Goal: Task Accomplishment & Management: Complete application form

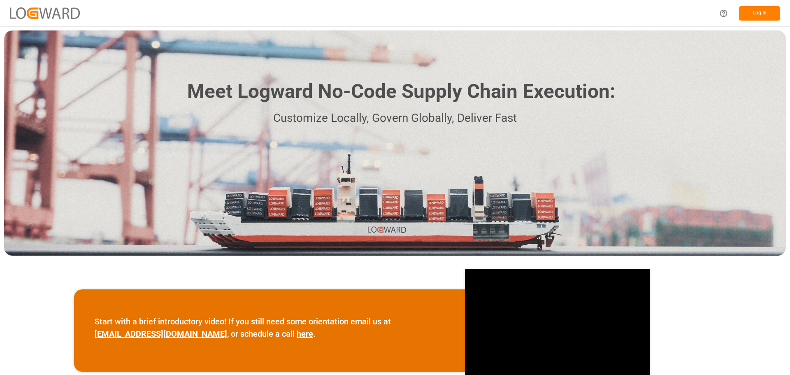
click at [748, 10] on button "Log In" at bounding box center [759, 13] width 41 height 14
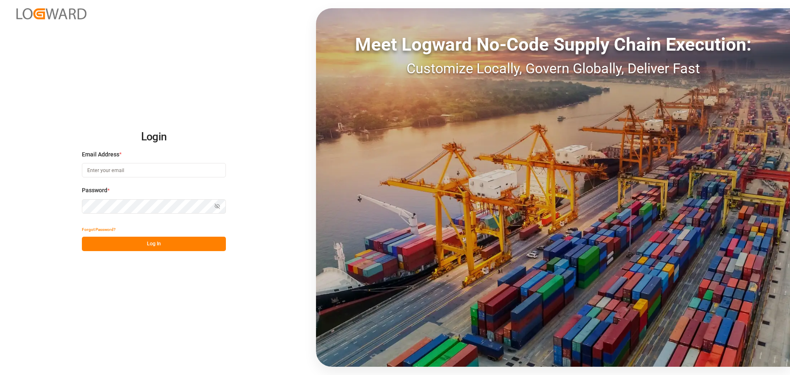
type input "[PERSON_NAME][EMAIL_ADDRESS][PERSON_NAME][DOMAIN_NAME]"
click at [145, 241] on button "Log In" at bounding box center [154, 244] width 144 height 14
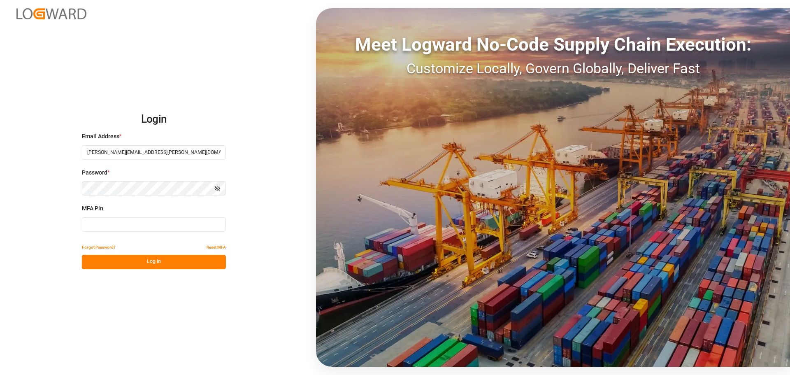
click at [118, 221] on input at bounding box center [154, 224] width 144 height 14
click at [116, 222] on input at bounding box center [154, 224] width 144 height 14
type input "743151"
click at [154, 261] on button "Log In" at bounding box center [154, 262] width 144 height 14
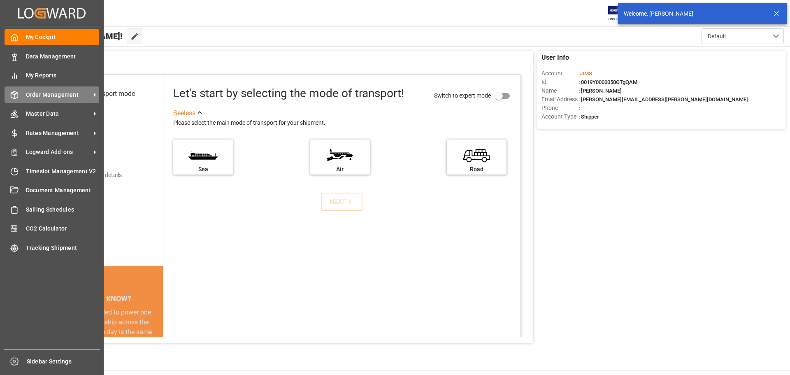
click at [54, 93] on span "Order Management" at bounding box center [58, 95] width 65 height 9
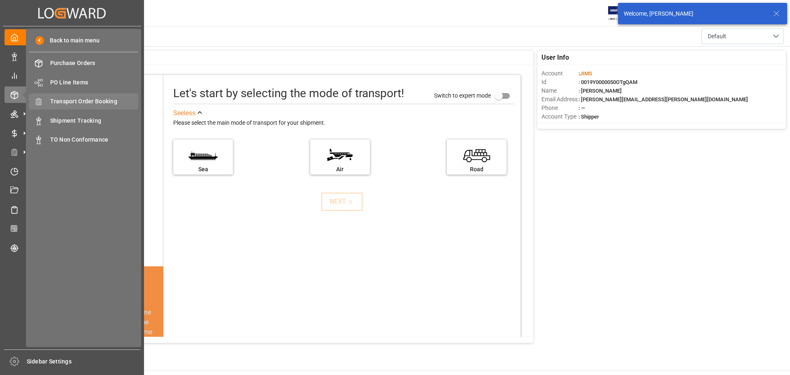
click at [96, 100] on span "Transport Order Booking" at bounding box center [94, 101] width 89 height 9
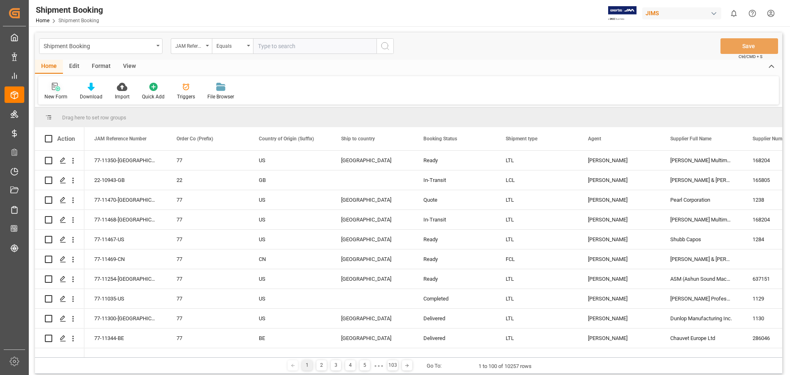
click at [59, 89] on icon at bounding box center [56, 87] width 8 height 8
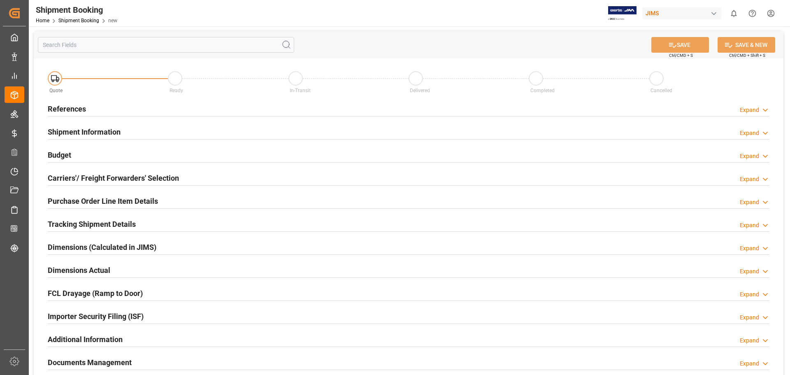
click at [52, 104] on h2 "References" at bounding box center [67, 108] width 38 height 11
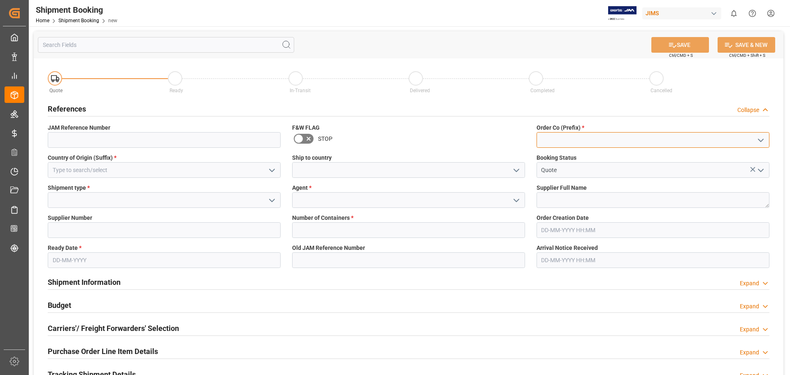
click at [577, 138] on input at bounding box center [653, 140] width 233 height 16
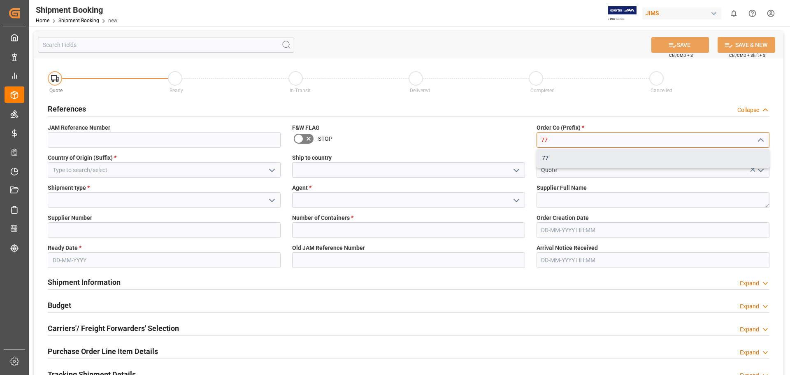
click at [564, 159] on div "77" at bounding box center [653, 158] width 232 height 19
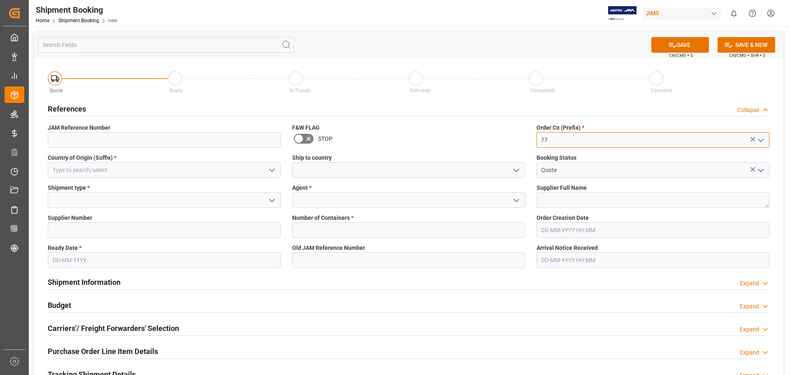
type input "77"
click at [309, 172] on input at bounding box center [408, 170] width 233 height 16
click at [515, 170] on icon "open menu" at bounding box center [517, 170] width 10 height 10
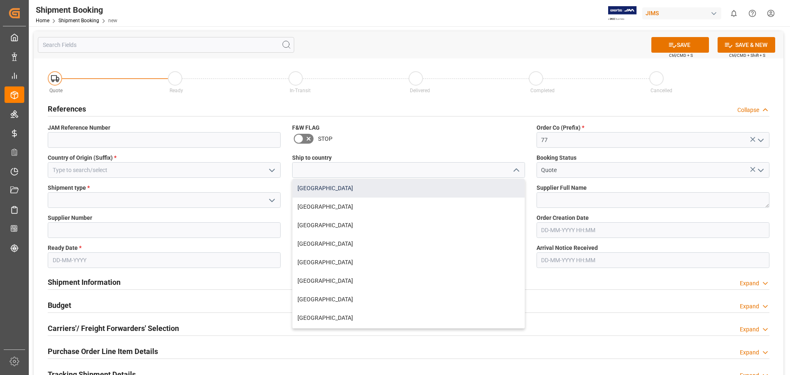
click at [440, 190] on div "[GEOGRAPHIC_DATA]" at bounding box center [409, 188] width 232 height 19
type input "[GEOGRAPHIC_DATA]"
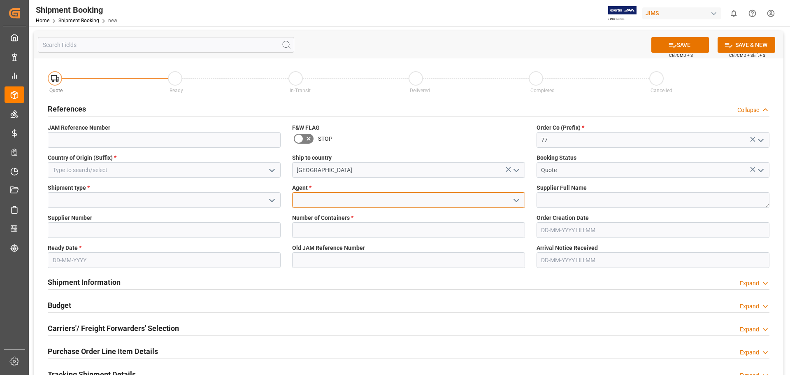
click at [336, 196] on input at bounding box center [408, 200] width 233 height 16
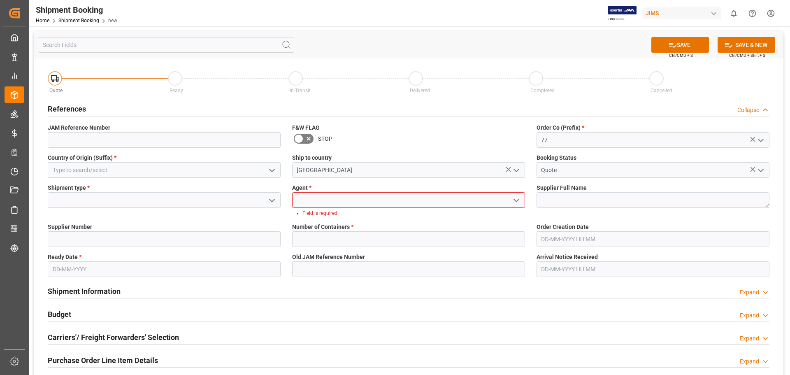
click at [515, 196] on icon "open menu" at bounding box center [517, 201] width 10 height 10
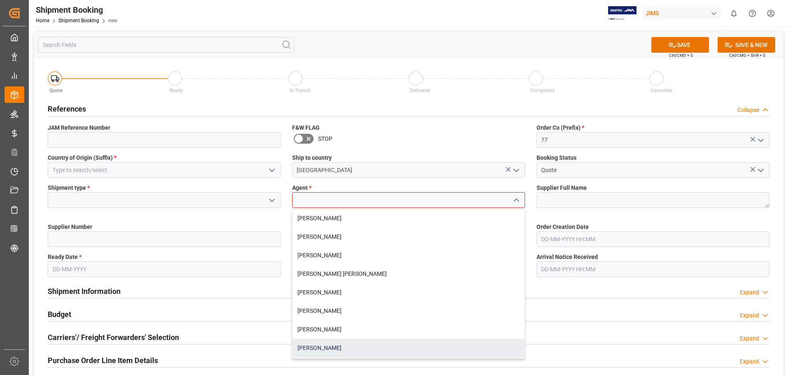
click at [350, 353] on div "[PERSON_NAME]" at bounding box center [409, 348] width 232 height 19
type input "[PERSON_NAME]"
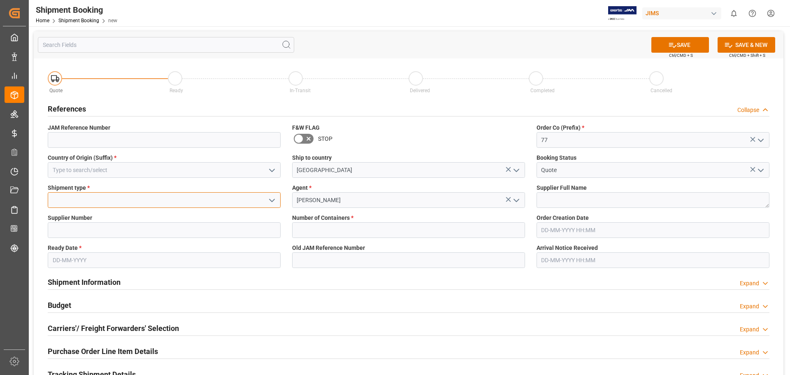
click at [64, 199] on input at bounding box center [164, 200] width 233 height 16
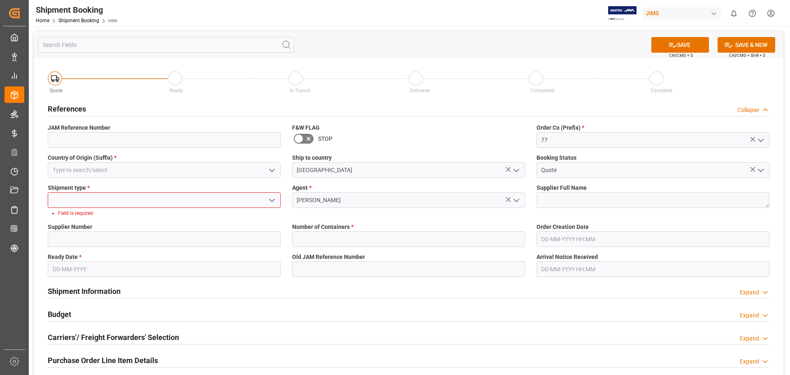
click at [272, 198] on icon "open menu" at bounding box center [272, 201] width 10 height 10
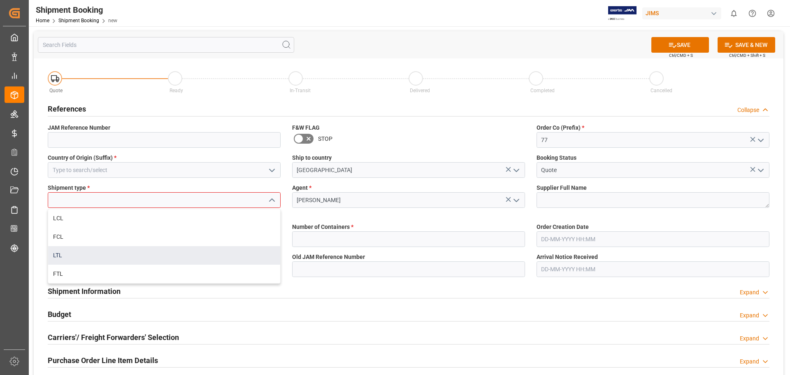
click at [198, 258] on div "LTL" at bounding box center [164, 255] width 232 height 19
type input "LTL"
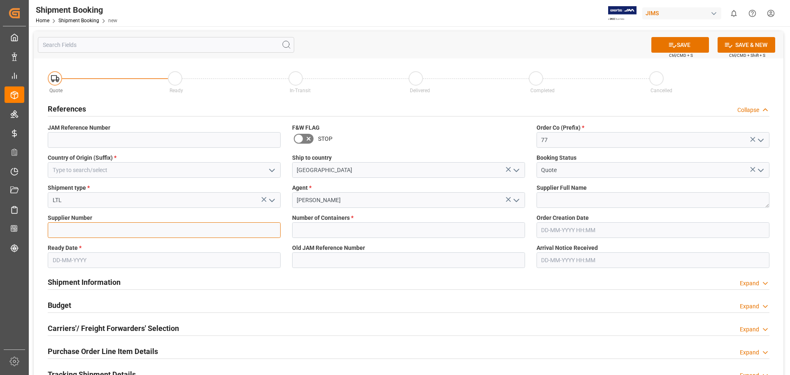
click at [75, 233] on input at bounding box center [164, 230] width 233 height 16
type input "557"
click at [63, 261] on input "text" at bounding box center [164, 260] width 233 height 16
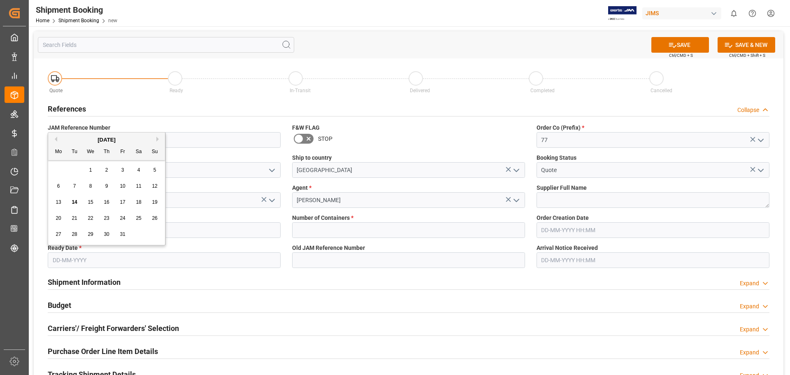
click at [72, 200] on span "14" at bounding box center [74, 202] width 5 height 6
type input "14-10-2025"
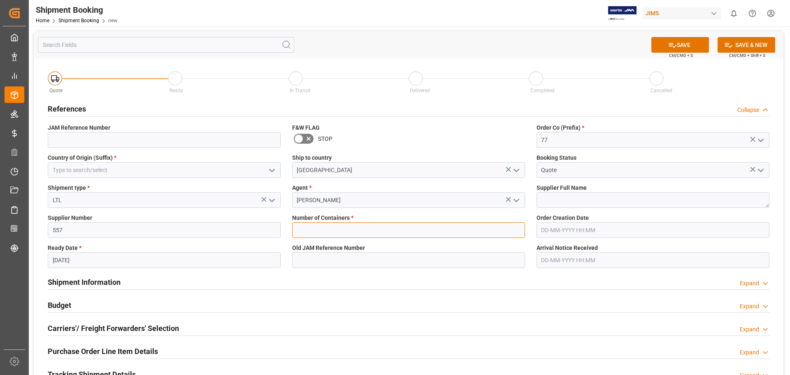
click at [351, 225] on input "text" at bounding box center [408, 230] width 233 height 16
type input "0"
click at [670, 48] on icon at bounding box center [673, 45] width 9 height 9
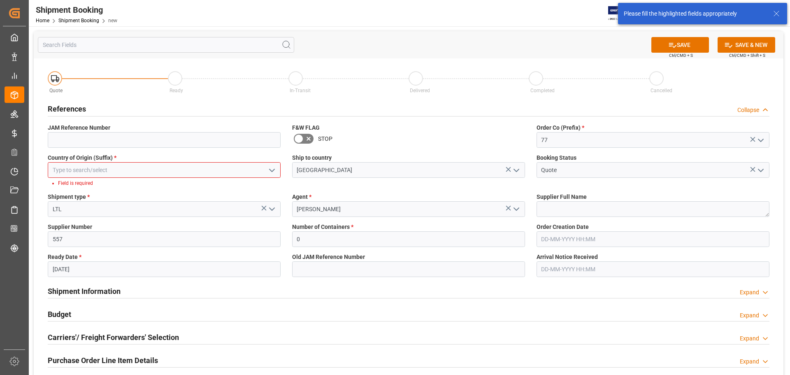
click at [67, 170] on input at bounding box center [164, 170] width 233 height 16
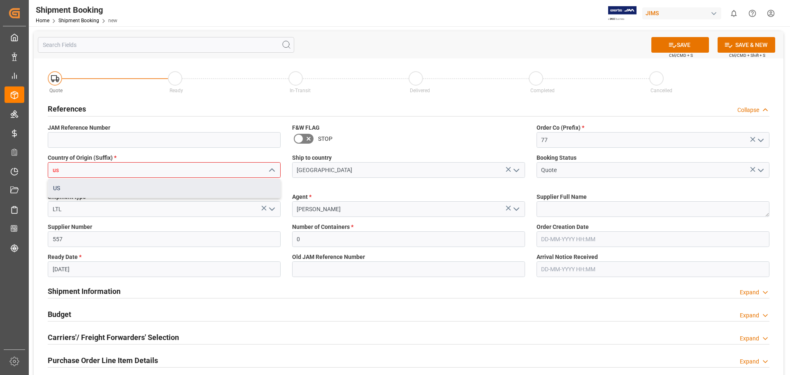
click at [68, 189] on div "US" at bounding box center [164, 188] width 232 height 19
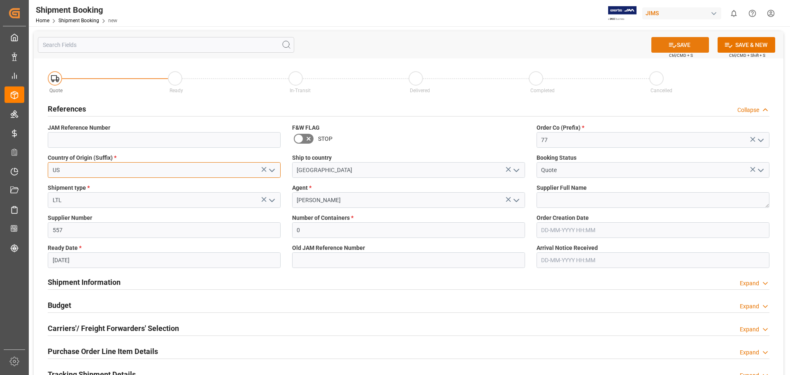
type input "US"
click at [671, 44] on icon at bounding box center [673, 45] width 9 height 9
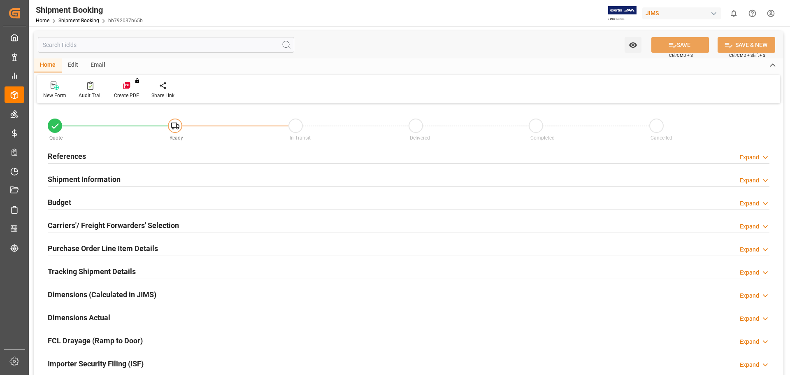
type input "0"
type input "[DATE]"
click at [49, 158] on h2 "References" at bounding box center [67, 156] width 38 height 11
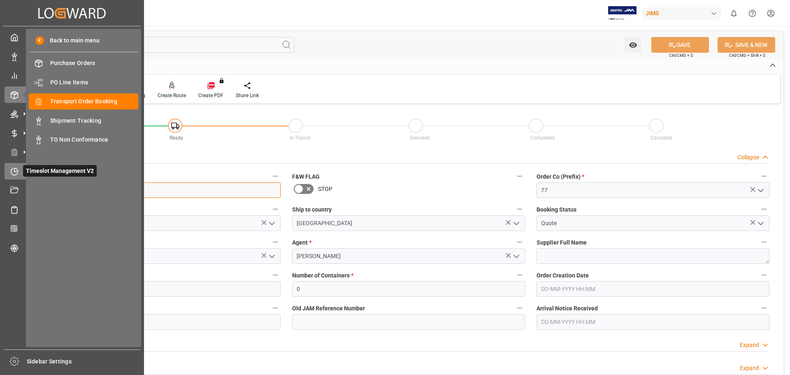
drag, startPoint x: 92, startPoint y: 190, endPoint x: 6, endPoint y: 173, distance: 88.1
click at [10, 182] on div "Created by potrace 1.15, written by Peter Selinger 2001-2017 Created by potrace…" at bounding box center [395, 187] width 790 height 375
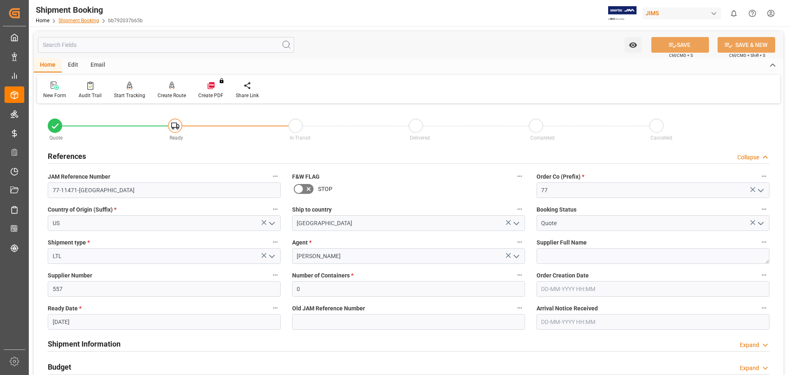
click at [82, 22] on link "Shipment Booking" at bounding box center [78, 21] width 41 height 6
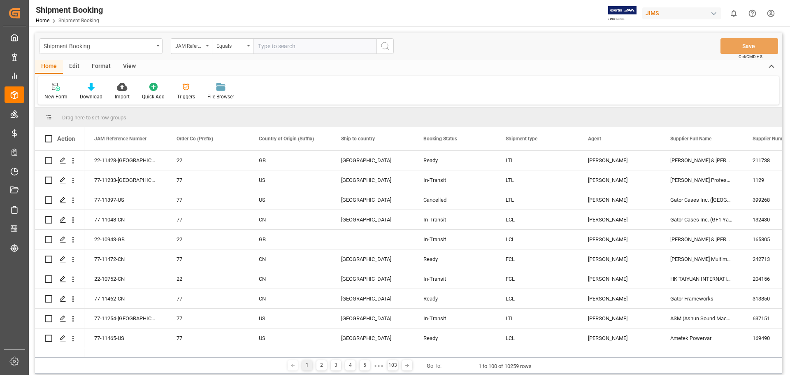
click at [279, 43] on input "text" at bounding box center [314, 46] width 123 height 16
type input "77-11427-us"
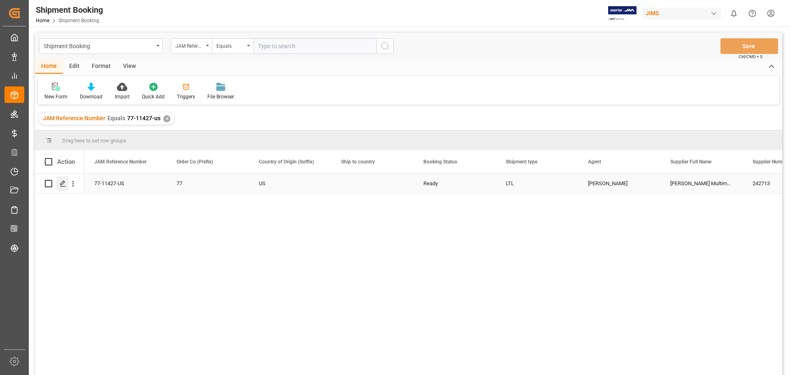
click at [61, 182] on icon "Press SPACE to select this row." at bounding box center [63, 183] width 7 height 7
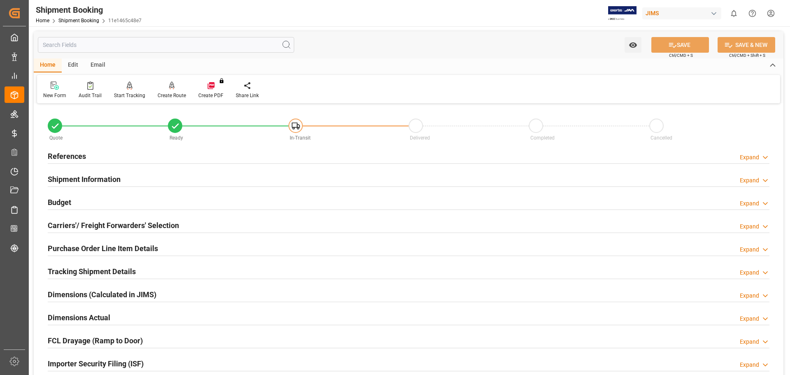
click at [64, 157] on h2 "References" at bounding box center [67, 156] width 38 height 11
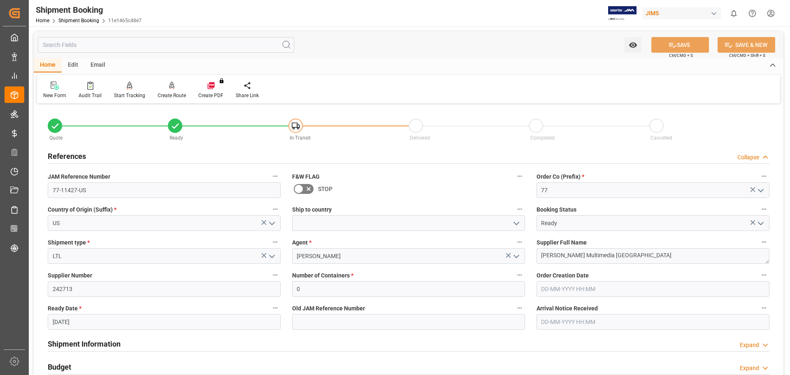
click at [72, 321] on input "10-10-2025" at bounding box center [164, 322] width 233 height 16
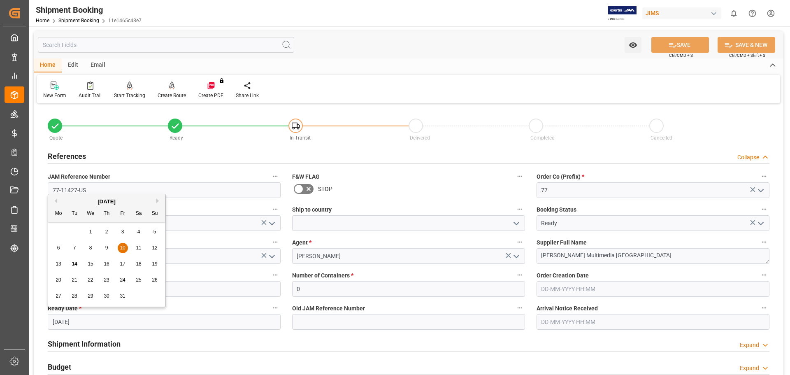
click at [104, 247] on div "9" at bounding box center [107, 248] width 10 height 10
type input "09-10-2025"
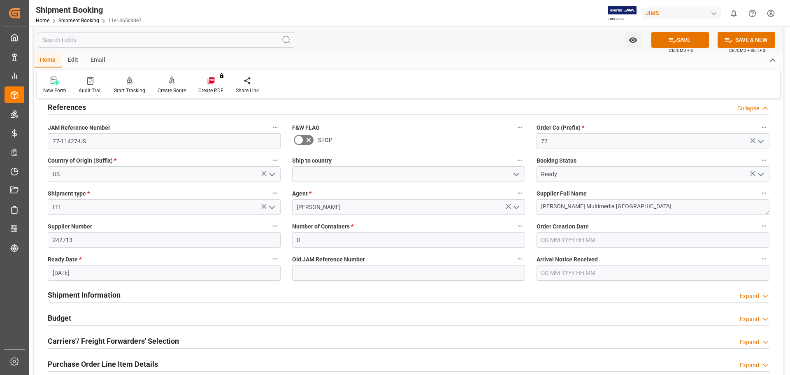
scroll to position [69, 0]
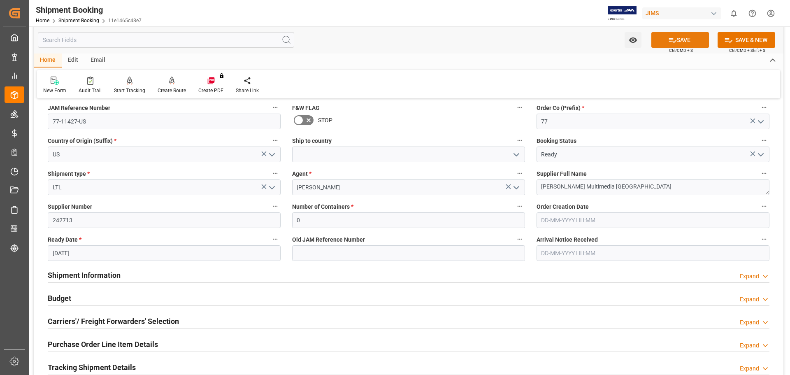
click at [685, 43] on button "SAVE" at bounding box center [681, 40] width 58 height 16
click at [59, 297] on h2 "Budget" at bounding box center [59, 298] width 23 height 11
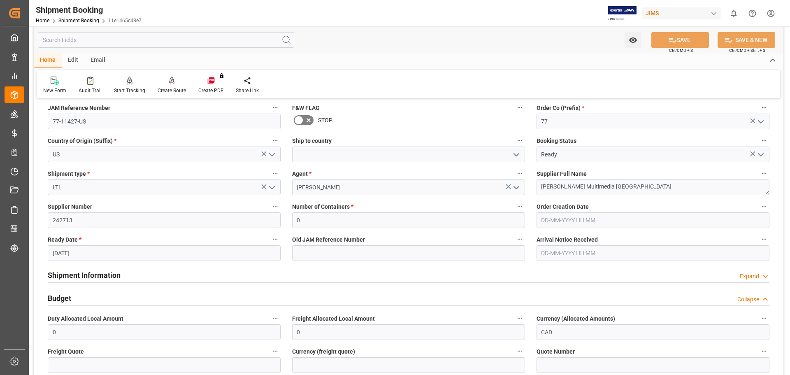
scroll to position [137, 0]
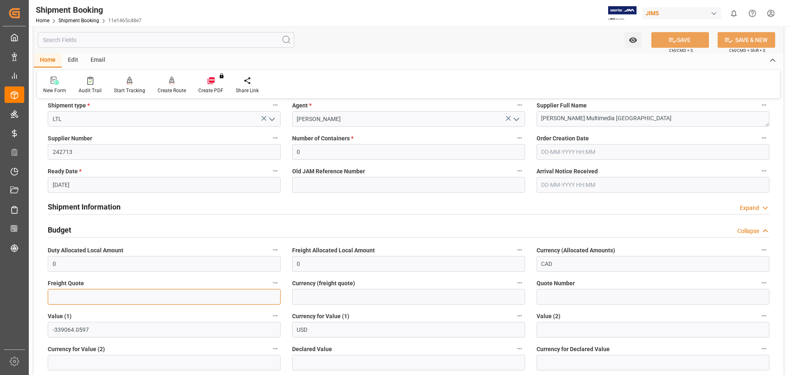
click at [108, 296] on input "text" at bounding box center [164, 297] width 233 height 16
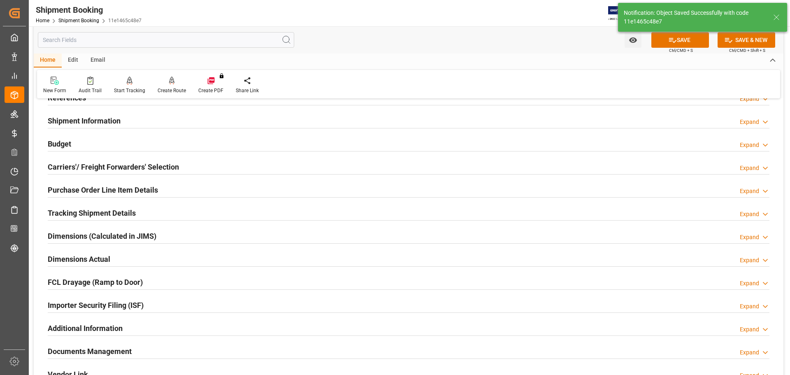
scroll to position [0, 0]
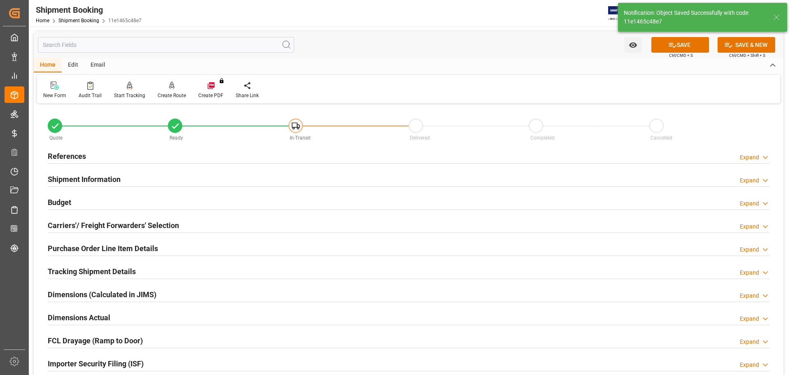
click at [62, 203] on h2 "Budget" at bounding box center [59, 202] width 23 height 11
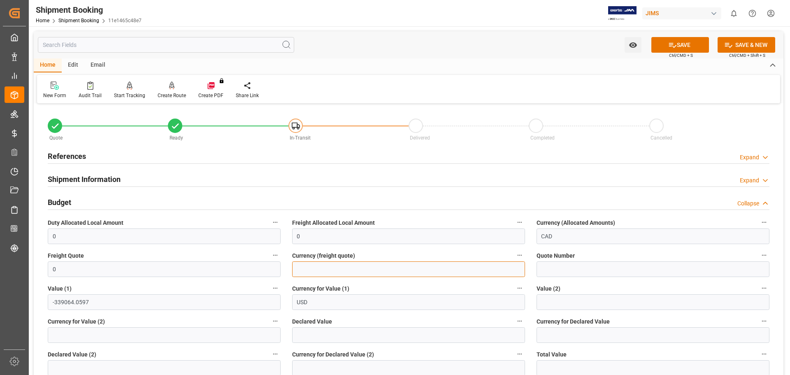
click at [322, 269] on input at bounding box center [408, 269] width 233 height 16
type input "USD"
click at [678, 37] on div "Watch Option SAVE Ctrl/CMD + S SAVE & NEW Ctrl/CMD + Shift + S" at bounding box center [409, 44] width 750 height 27
click at [673, 48] on icon at bounding box center [673, 45] width 9 height 9
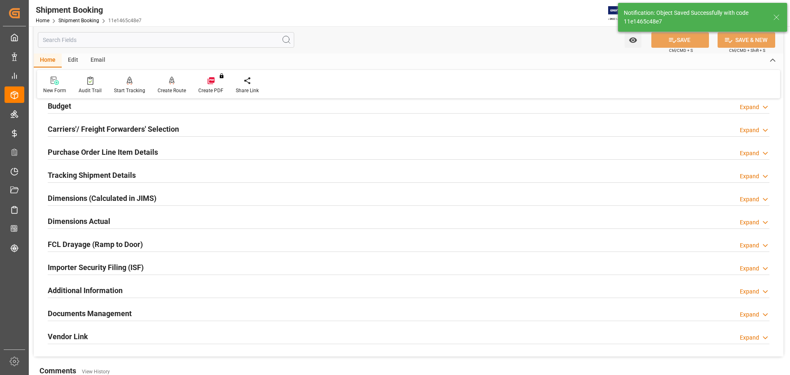
scroll to position [69, 0]
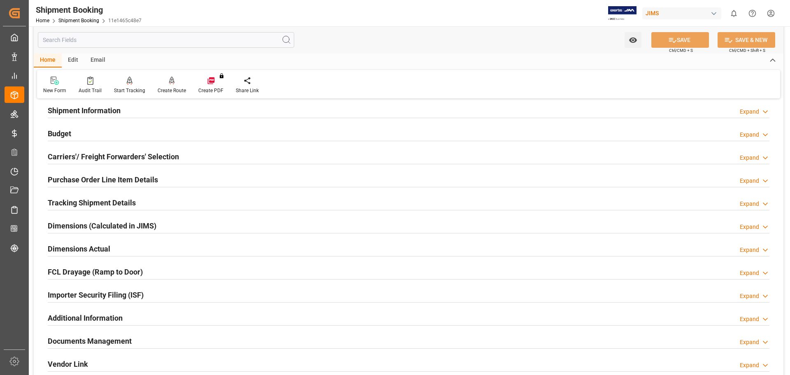
click at [74, 177] on h2 "Purchase Order Line Item Details" at bounding box center [103, 179] width 110 height 11
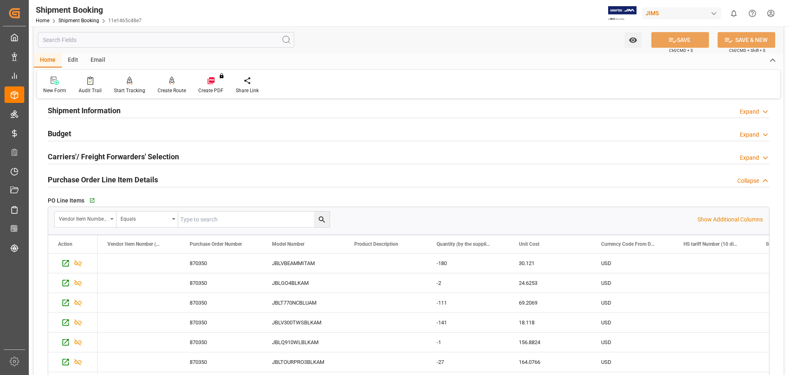
click at [74, 177] on h2 "Purchase Order Line Item Details" at bounding box center [103, 179] width 110 height 11
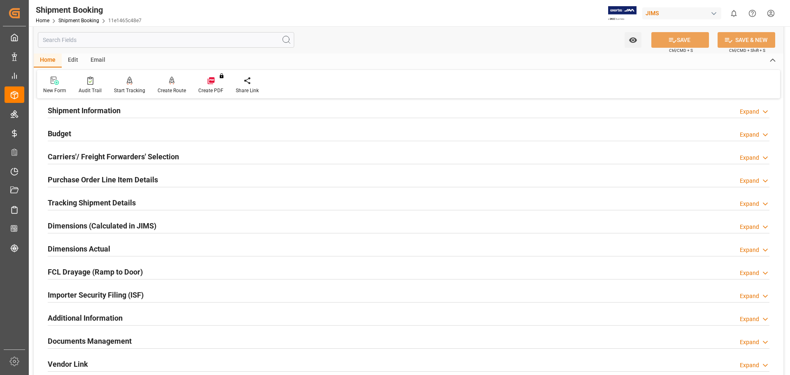
click at [69, 201] on h2 "Tracking Shipment Details" at bounding box center [92, 202] width 88 height 11
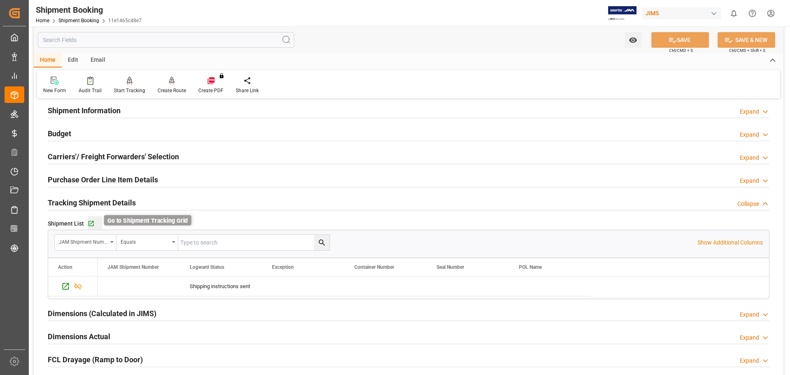
click at [90, 224] on icon "button" at bounding box center [91, 223] width 7 height 7
click at [81, 177] on h2 "Purchase Order Line Item Details" at bounding box center [103, 179] width 110 height 11
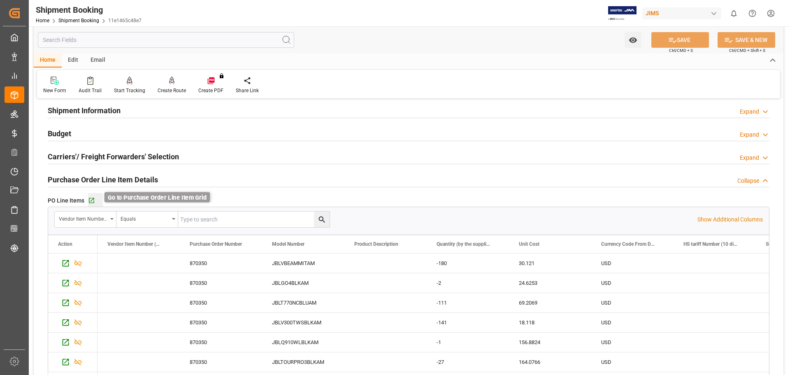
click at [93, 199] on icon "button" at bounding box center [91, 200] width 5 height 5
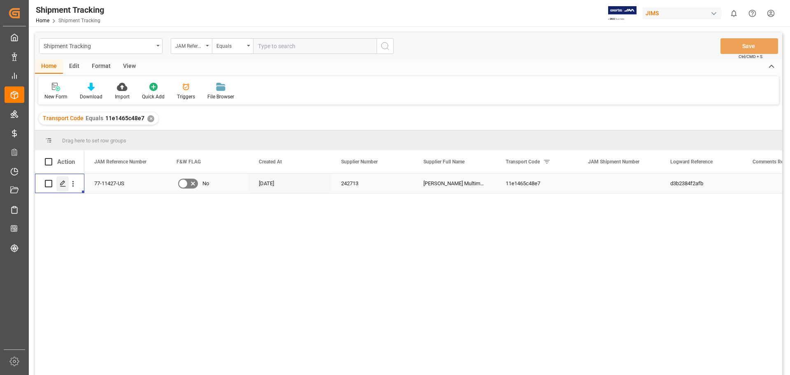
click at [63, 188] on div "Press SPACE to select this row." at bounding box center [62, 183] width 12 height 15
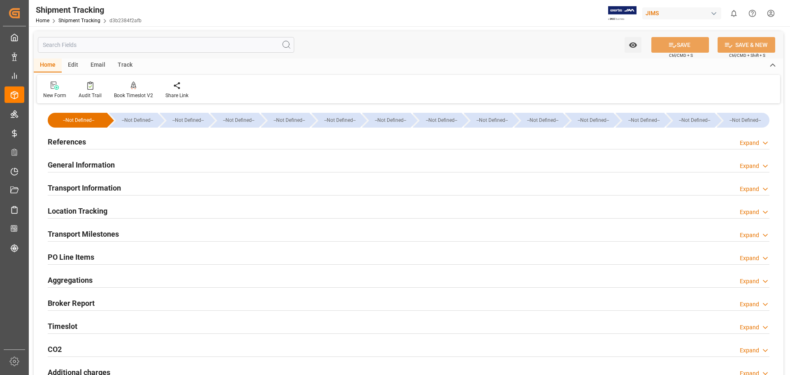
click at [66, 144] on h2 "References" at bounding box center [67, 141] width 38 height 11
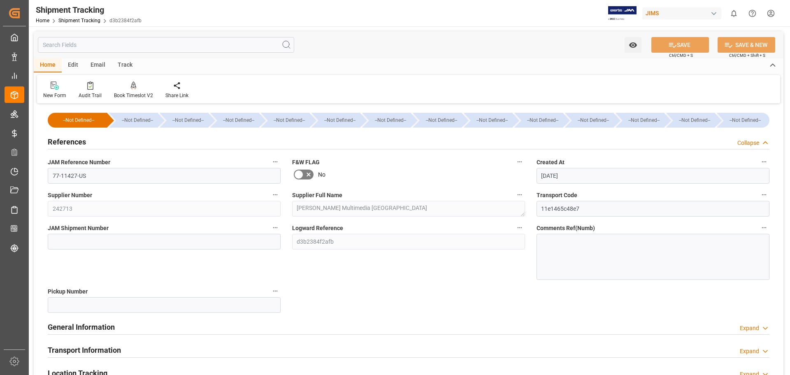
click at [66, 144] on h2 "References" at bounding box center [67, 141] width 38 height 11
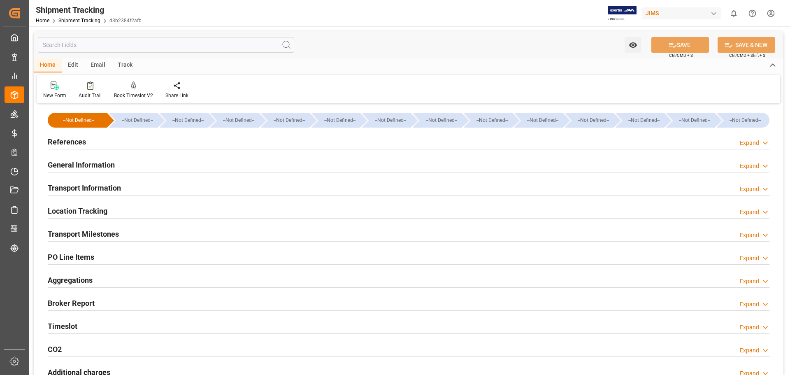
click at [71, 165] on h2 "General Information" at bounding box center [81, 164] width 67 height 11
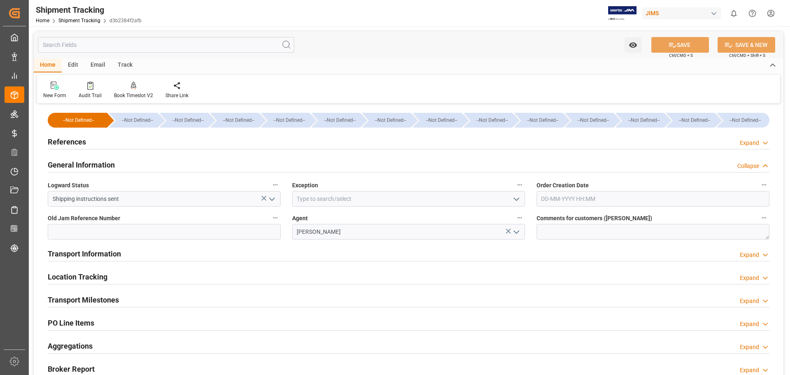
click at [515, 197] on icon "open menu" at bounding box center [517, 199] width 10 height 10
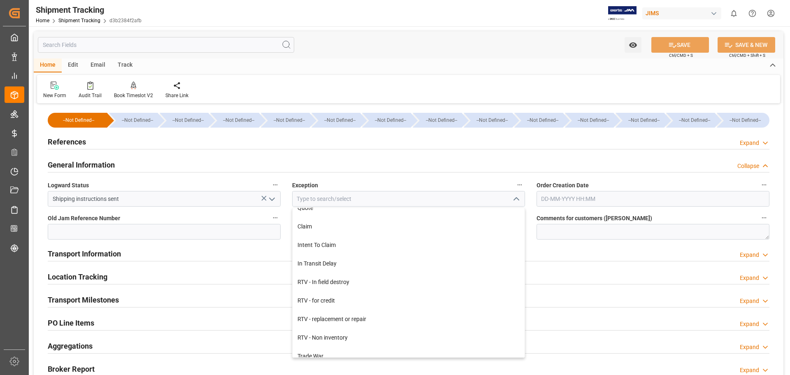
scroll to position [343, 0]
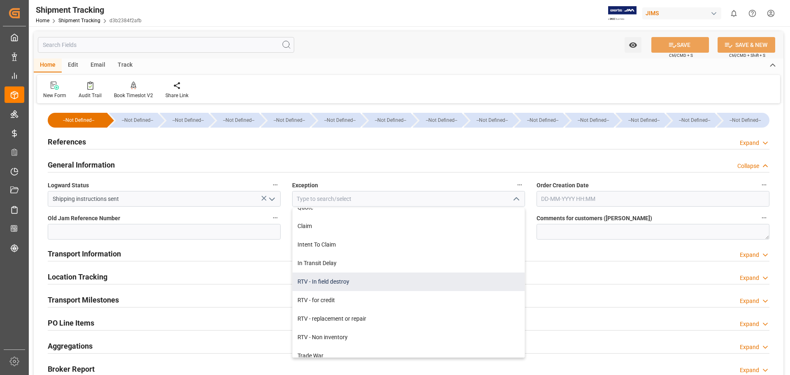
click at [363, 283] on div "RTV - In field destroy" at bounding box center [409, 282] width 232 height 19
type input "RTV - In field destroy"
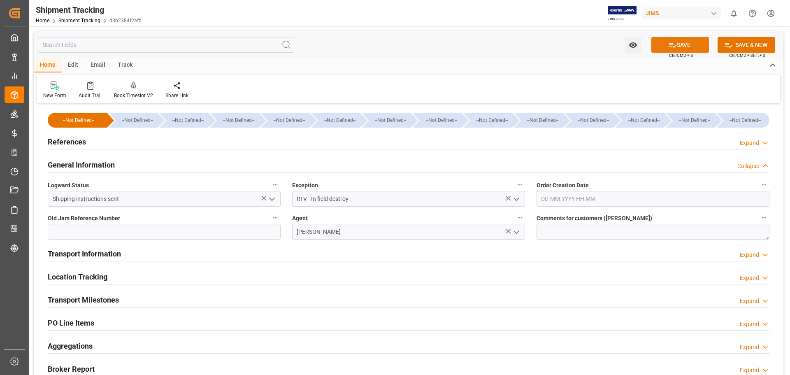
click at [666, 46] on button "SAVE" at bounding box center [681, 45] width 58 height 16
click at [74, 251] on h2 "Transport Information" at bounding box center [84, 253] width 73 height 11
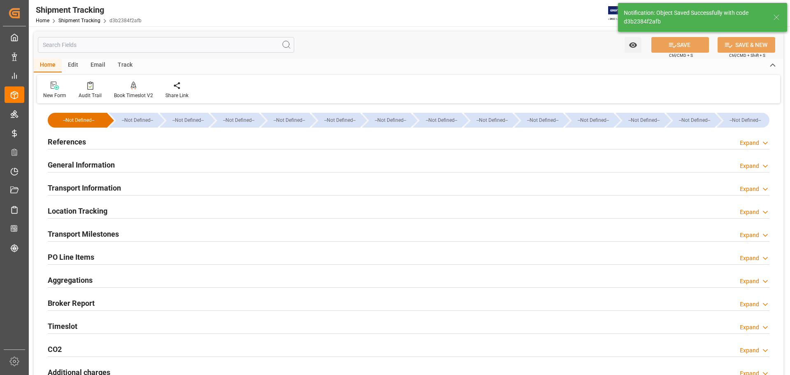
click at [106, 188] on h2 "Transport Information" at bounding box center [84, 187] width 73 height 11
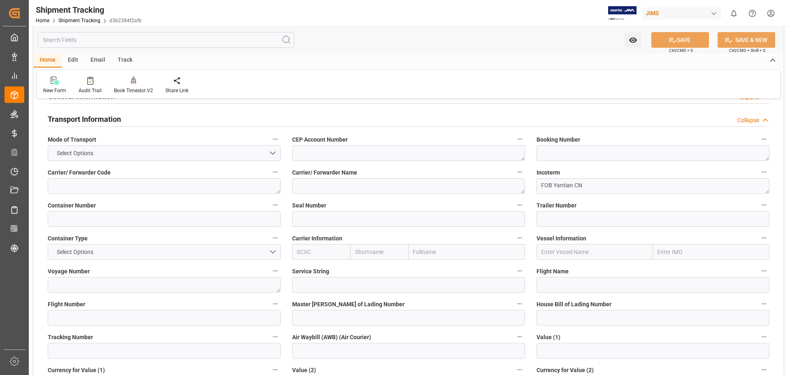
scroll to position [137, 0]
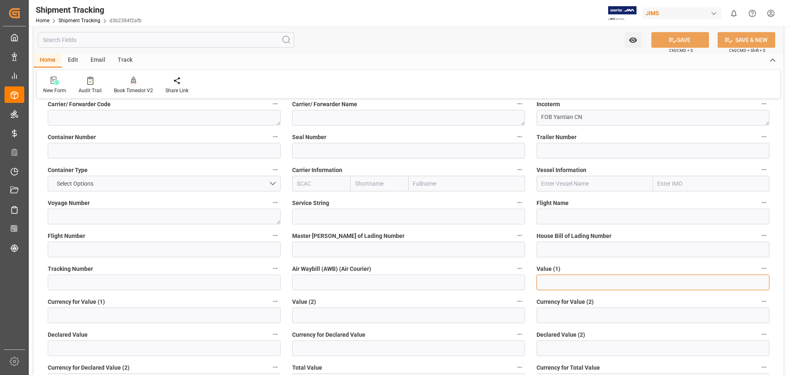
click at [543, 275] on input "text" at bounding box center [653, 283] width 233 height 16
click at [303, 286] on input at bounding box center [408, 283] width 233 height 16
click at [175, 278] on input at bounding box center [164, 283] width 233 height 16
type input "m"
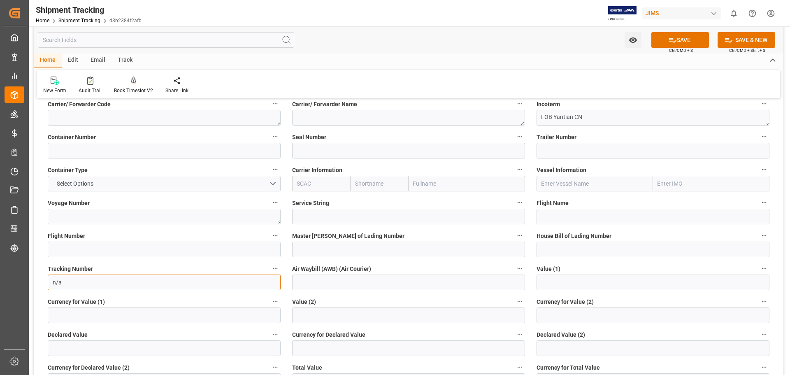
type input "n/a"
click at [569, 285] on input "text" at bounding box center [653, 283] width 233 height 16
click at [563, 284] on input "text" at bounding box center [653, 283] width 233 height 16
paste input "346898.09"
drag, startPoint x: 539, startPoint y: 284, endPoint x: 526, endPoint y: 266, distance: 22.8
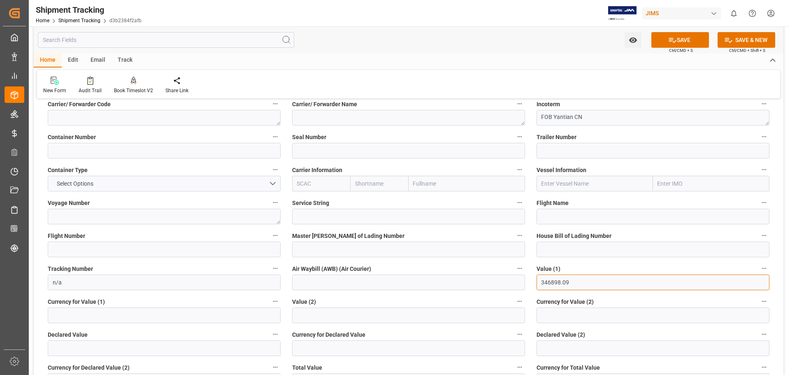
click at [539, 284] on input "346898.09" at bounding box center [653, 283] width 233 height 16
type input "-346898.09"
click at [63, 317] on input at bounding box center [164, 316] width 233 height 16
type input "USD"
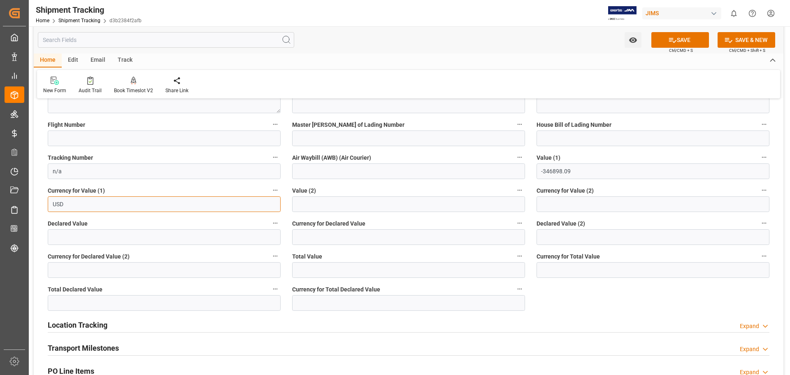
scroll to position [275, 0]
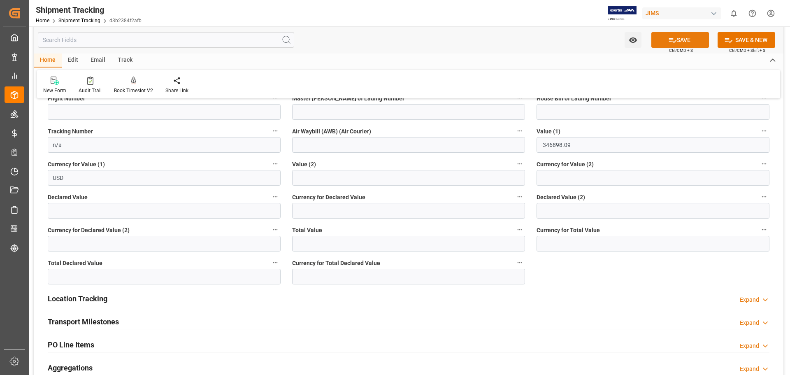
click at [678, 45] on button "SAVE" at bounding box center [681, 40] width 58 height 16
click at [78, 322] on h2 "Transport Milestones" at bounding box center [83, 321] width 71 height 11
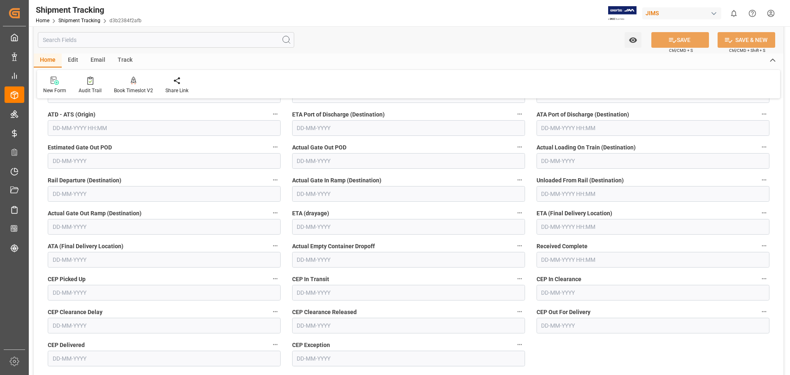
scroll to position [274, 0]
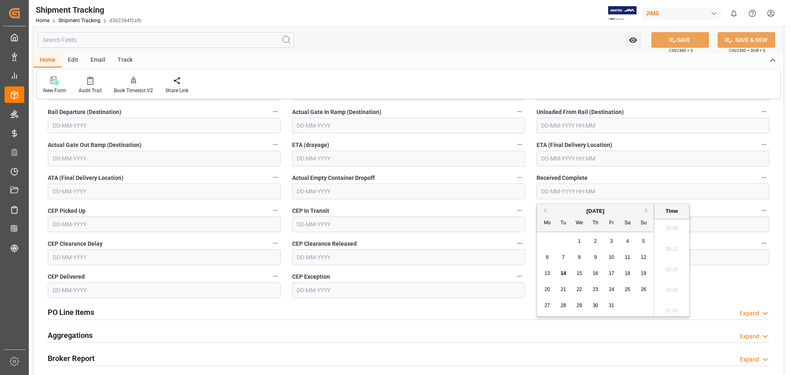
click at [558, 193] on input "text" at bounding box center [653, 192] width 233 height 16
click at [594, 259] on span "9" at bounding box center [595, 257] width 3 height 6
type input "09-10-2025 00:00"
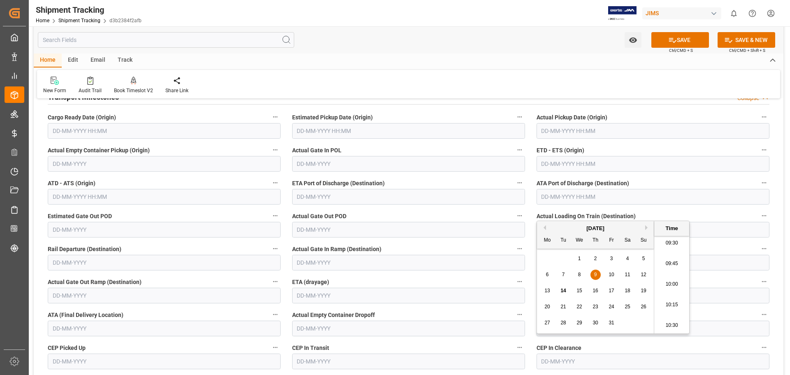
scroll to position [68, 0]
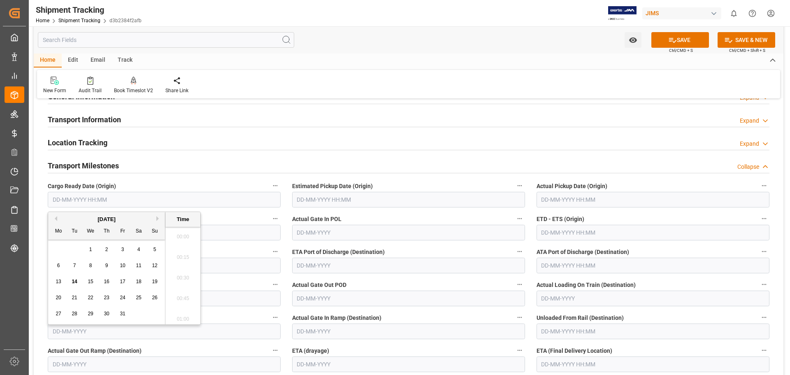
click at [71, 198] on input "text" at bounding box center [164, 200] width 233 height 16
click at [74, 266] on span "7" at bounding box center [74, 266] width 3 height 6
click at [107, 265] on span "9" at bounding box center [106, 266] width 3 height 6
type input "09-10-2025 00:00"
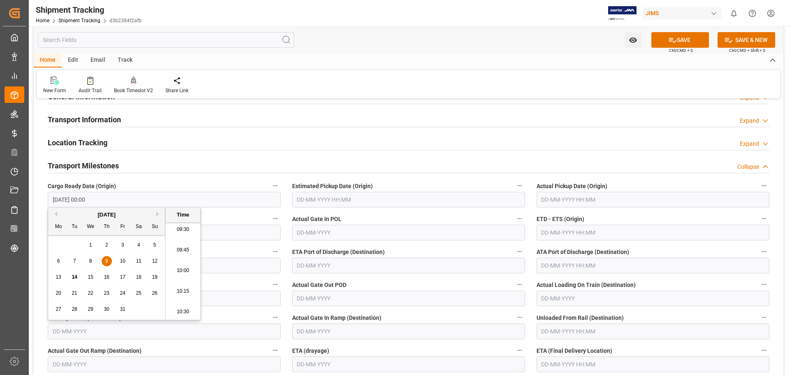
scroll to position [137, 0]
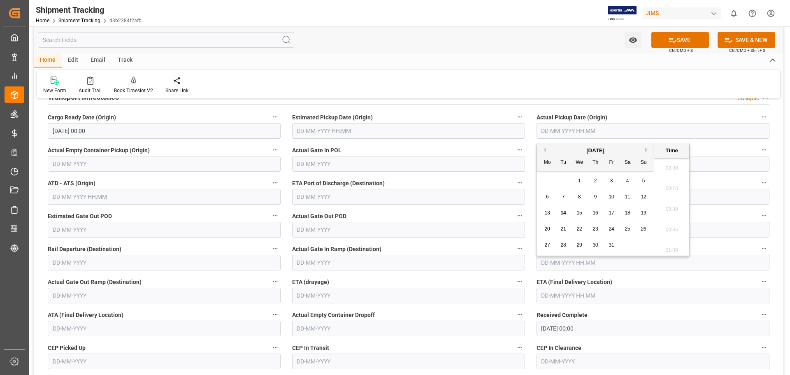
click at [549, 129] on input "text" at bounding box center [653, 131] width 233 height 16
click at [559, 180] on div "29 30 1 2 3 4 5" at bounding box center [596, 181] width 112 height 16
click at [598, 198] on div "9" at bounding box center [596, 197] width 10 height 10
type input "09-10-2025 00:00"
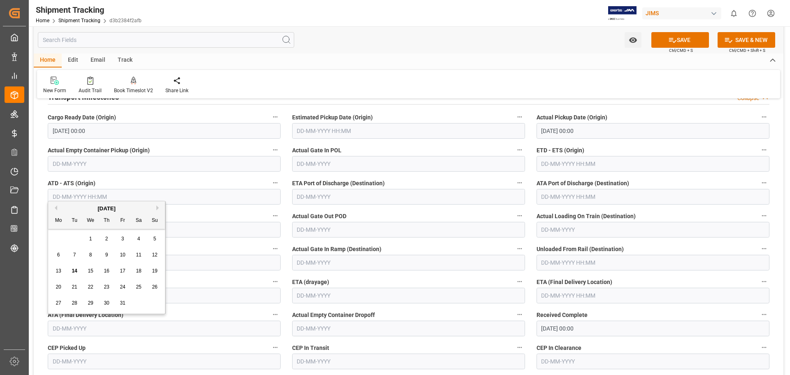
click at [65, 327] on input "text" at bounding box center [164, 329] width 233 height 16
click at [107, 253] on span "9" at bounding box center [106, 255] width 3 height 6
type input "09-10-2025"
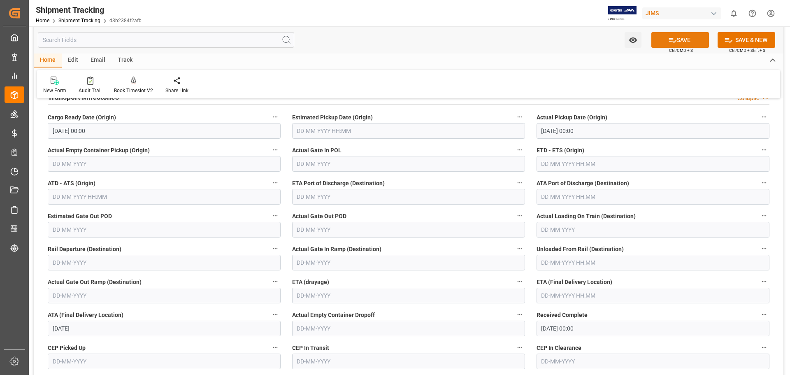
click at [684, 40] on button "SAVE" at bounding box center [681, 40] width 58 height 16
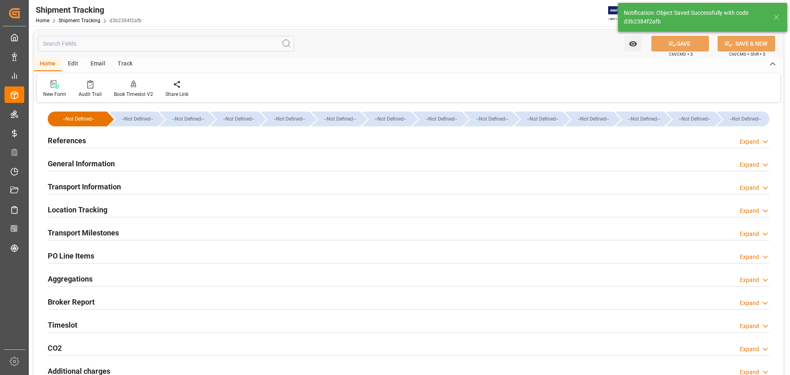
scroll to position [0, 0]
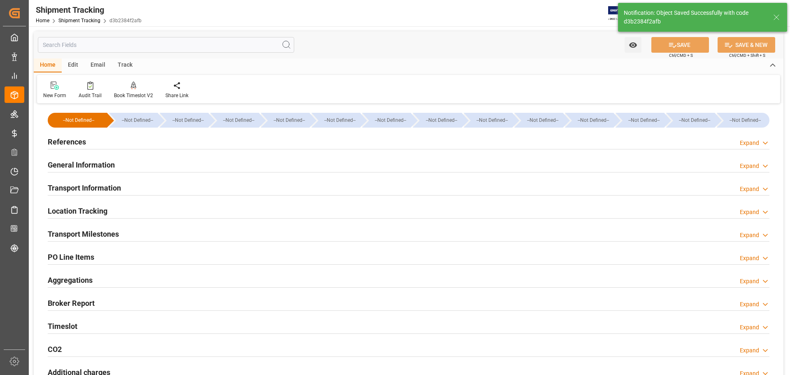
click at [83, 163] on h2 "General Information" at bounding box center [81, 164] width 67 height 11
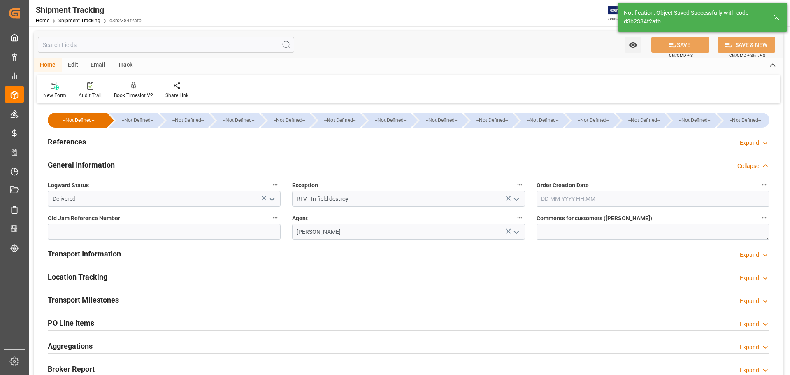
drag, startPoint x: 273, startPoint y: 198, endPoint x: 274, endPoint y: 204, distance: 5.9
click at [274, 200] on icon "open menu" at bounding box center [272, 199] width 10 height 10
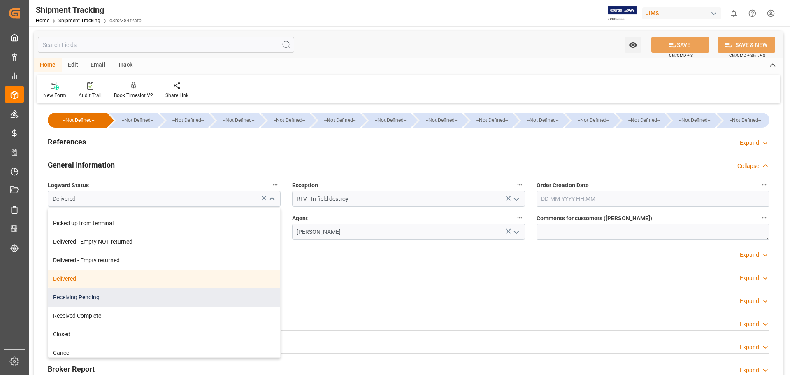
scroll to position [147, 0]
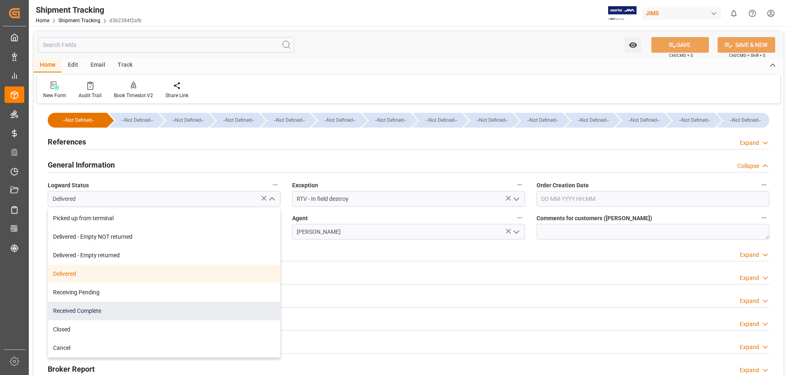
click at [157, 315] on div "Received Complete" at bounding box center [164, 311] width 232 height 19
type input "Received Complete"
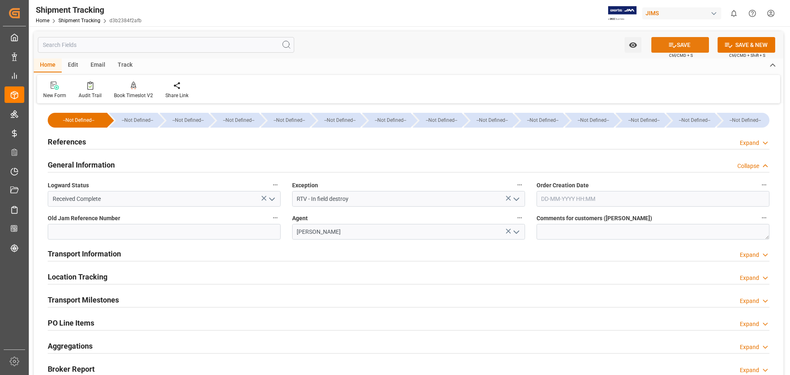
click at [679, 46] on button "SAVE" at bounding box center [681, 45] width 58 height 16
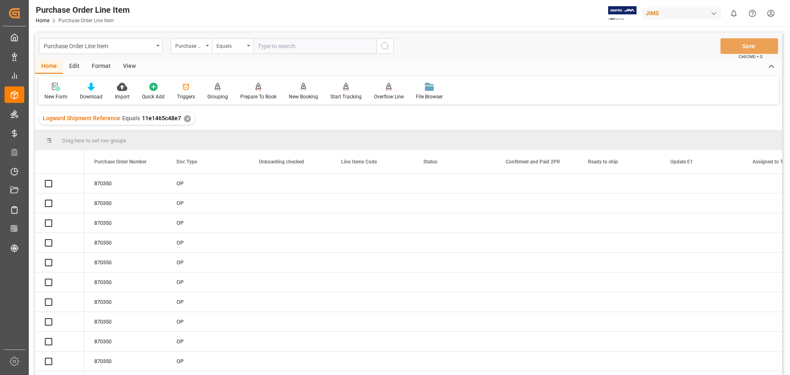
drag, startPoint x: 492, startPoint y: 169, endPoint x: 484, endPoint y: 162, distance: 10.2
click at [484, 162] on span at bounding box center [482, 161] width 7 height 7
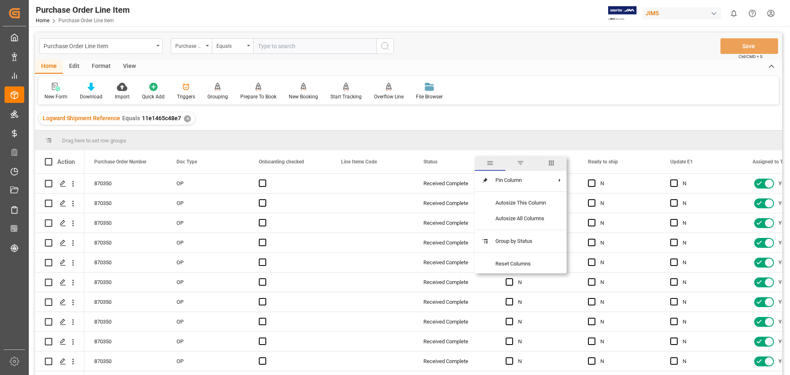
click at [554, 161] on span "columns" at bounding box center [551, 162] width 7 height 7
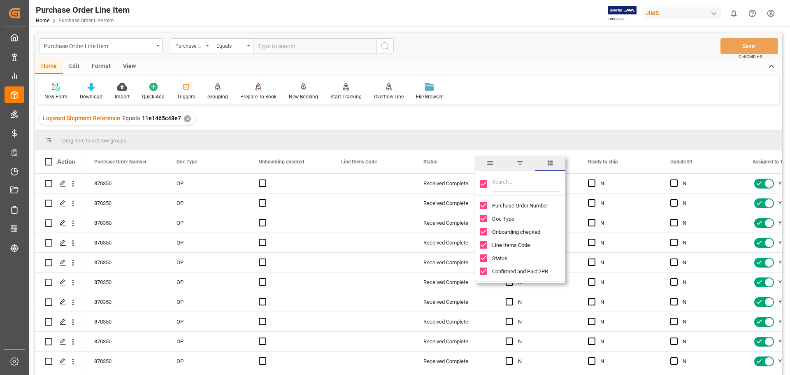
click at [485, 188] on div at bounding box center [520, 183] width 91 height 23
click at [508, 184] on input "Filter Columns Input" at bounding box center [526, 184] width 68 height 16
click at [484, 184] on input "Toggle Select All Columns" at bounding box center [483, 183] width 7 height 7
checkbox input "false"
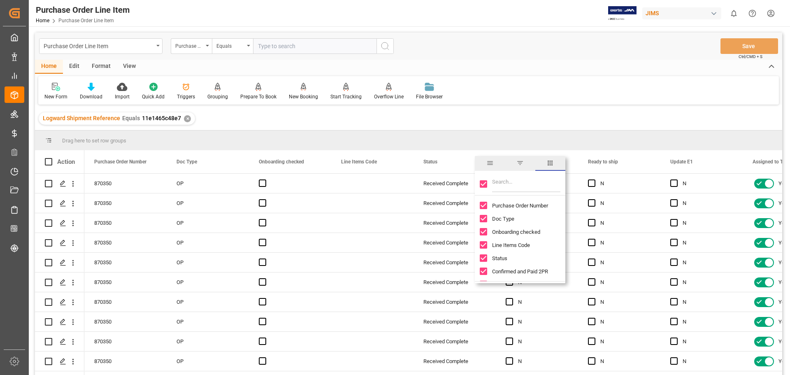
checkbox input "false"
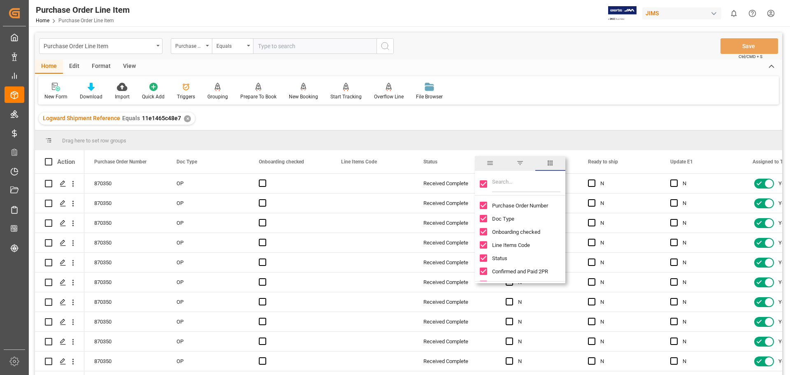
checkbox input "false"
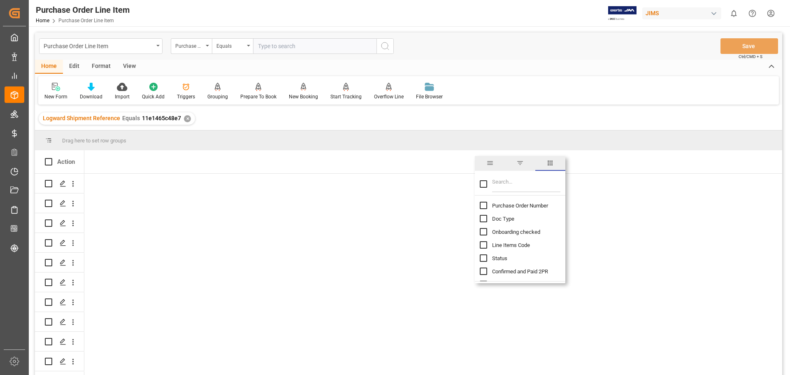
click at [497, 184] on input "Filter Columns Input" at bounding box center [526, 184] width 68 height 16
type input "incot"
click at [483, 184] on input "Toggle Select All Columns" at bounding box center [483, 183] width 7 height 7
checkbox input "true"
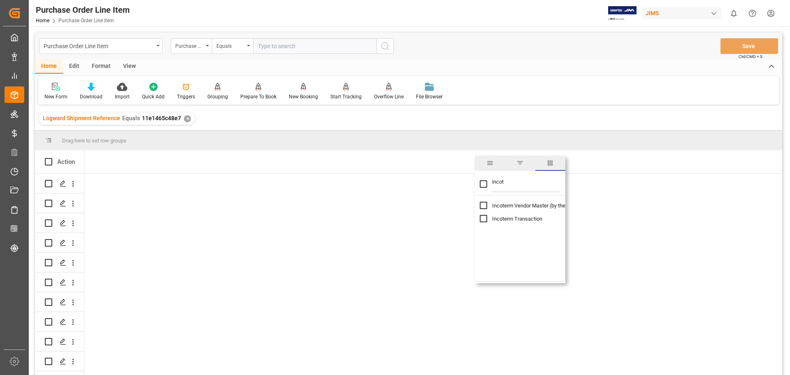
checkbox input "true"
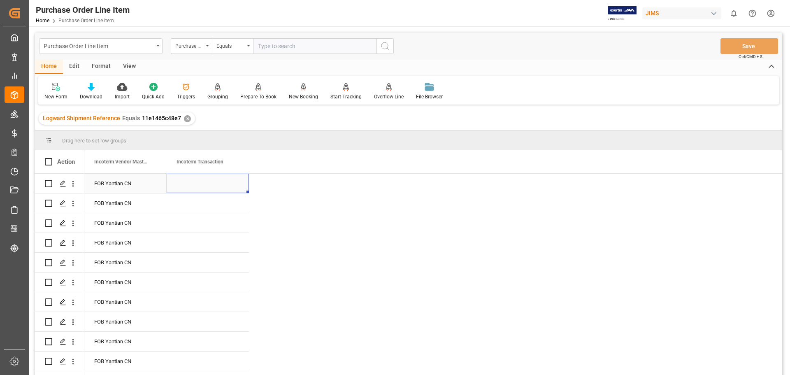
click at [198, 182] on div "Press SPACE to select this row." at bounding box center [208, 183] width 82 height 19
click at [201, 182] on div "Press SPACE to select this row." at bounding box center [208, 183] width 82 height 19
click at [199, 184] on div "Press SPACE to select this row." at bounding box center [208, 183] width 82 height 19
click at [195, 190] on input "Press SPACE to select this row." at bounding box center [207, 188] width 69 height 16
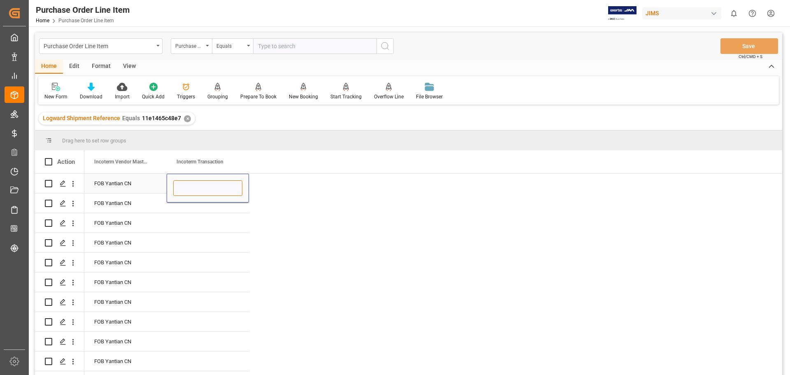
type input "f"
type input "IFD"
click at [196, 206] on div "Press SPACE to select this row." at bounding box center [208, 202] width 82 height 19
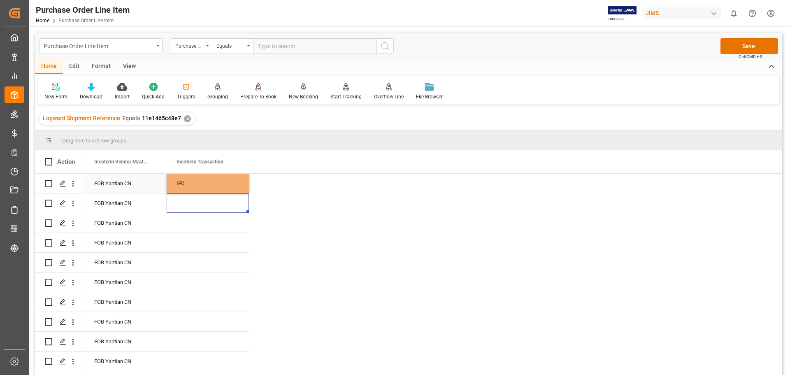
click at [190, 181] on div "IFD" at bounding box center [208, 183] width 82 height 19
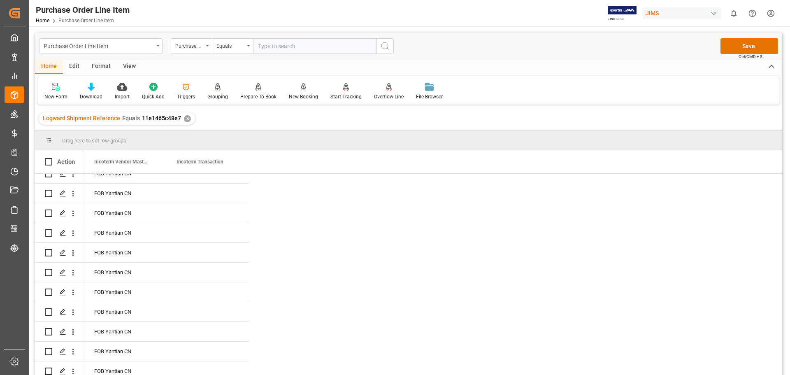
scroll to position [576, 0]
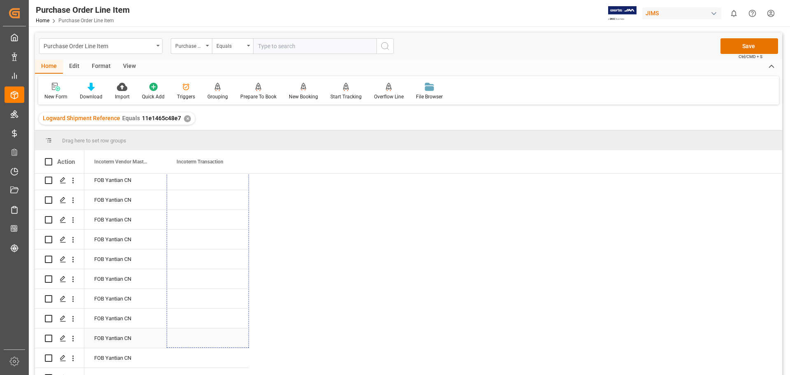
drag, startPoint x: 247, startPoint y: 192, endPoint x: 218, endPoint y: 340, distance: 151.5
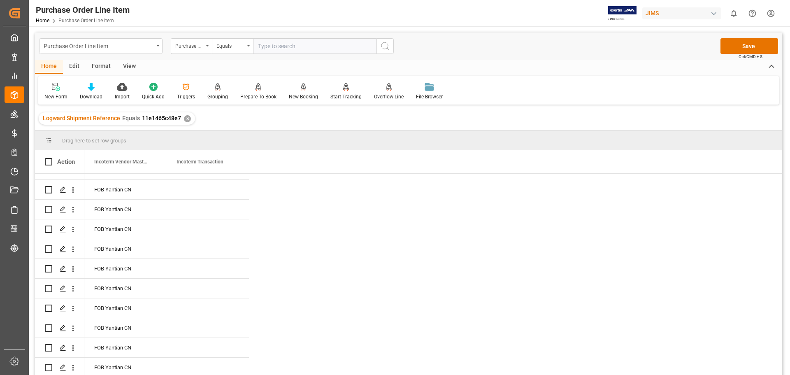
scroll to position [1114, 0]
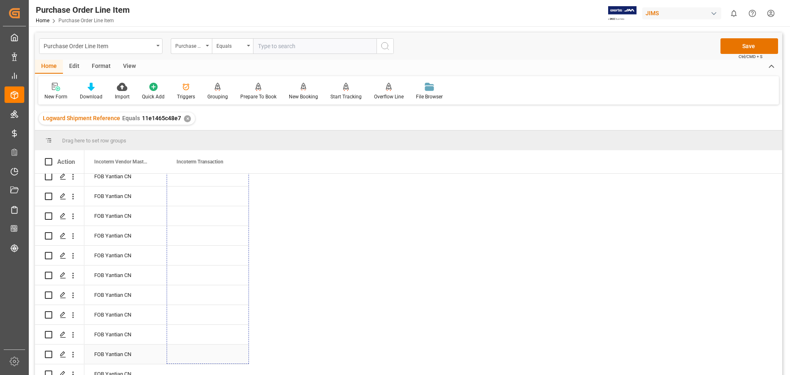
drag, startPoint x: 247, startPoint y: 202, endPoint x: 229, endPoint y: 345, distance: 144.3
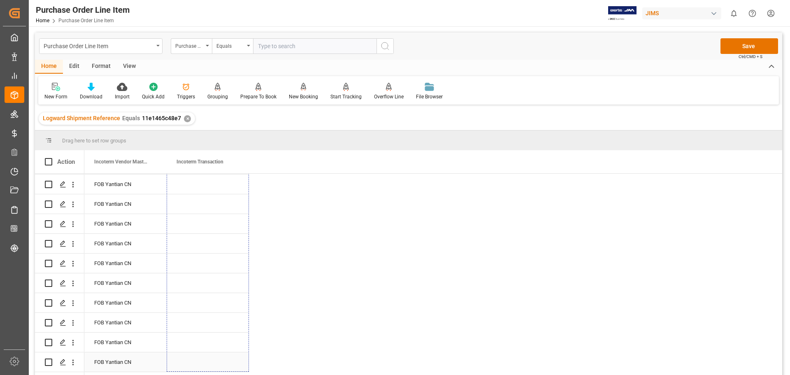
drag, startPoint x: 247, startPoint y: 222, endPoint x: 224, endPoint y: 359, distance: 138.6
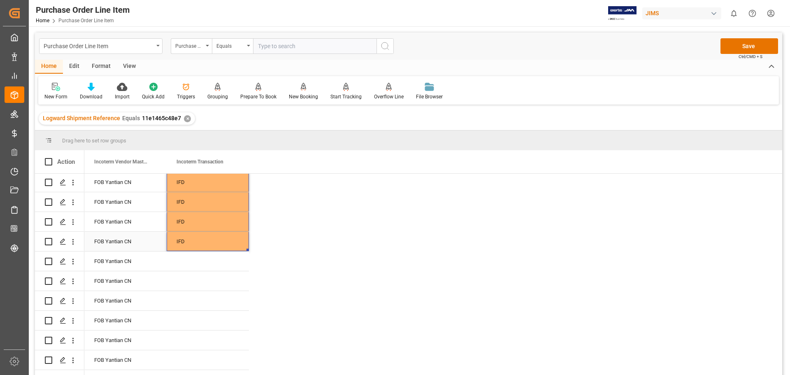
scroll to position [1717, 0]
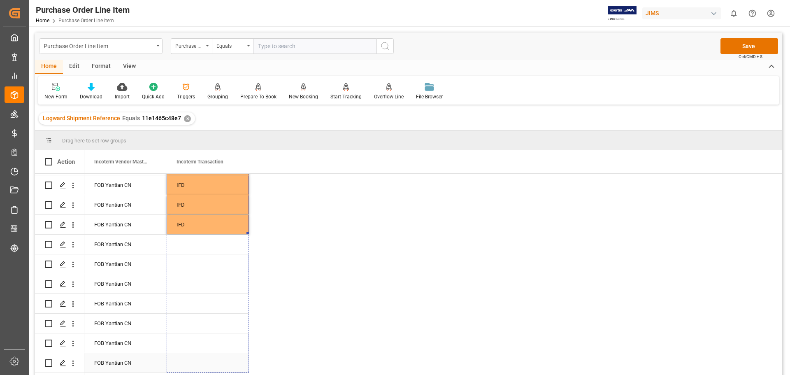
drag, startPoint x: 247, startPoint y: 229, endPoint x: 242, endPoint y: 361, distance: 131.8
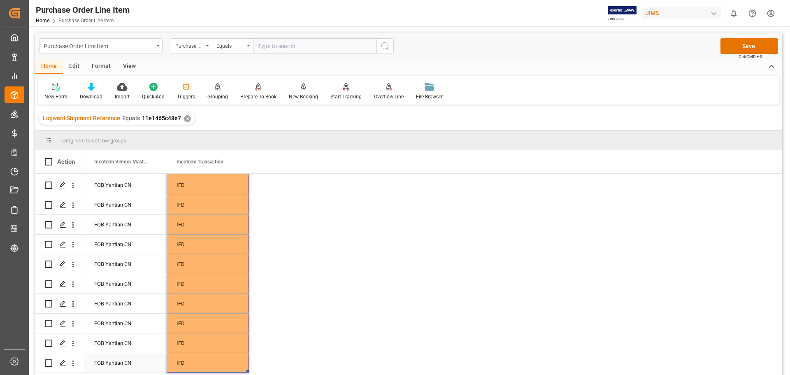
scroll to position [1772, 0]
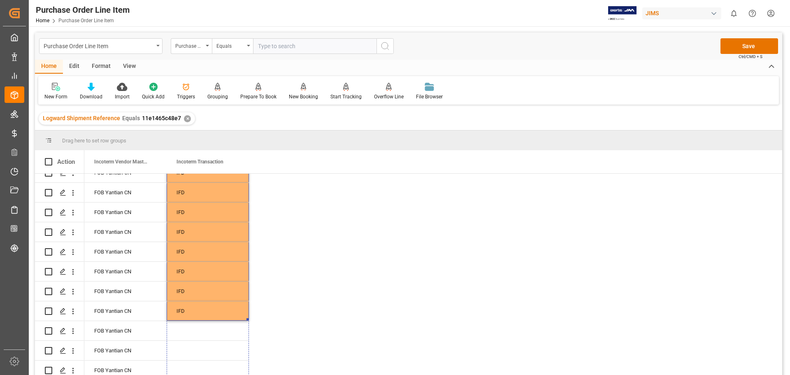
drag, startPoint x: 248, startPoint y: 314, endPoint x: 242, endPoint y: 370, distance: 56.7
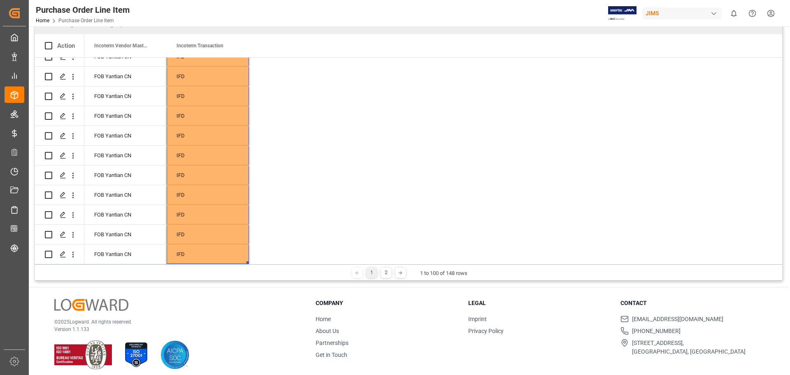
scroll to position [122, 0]
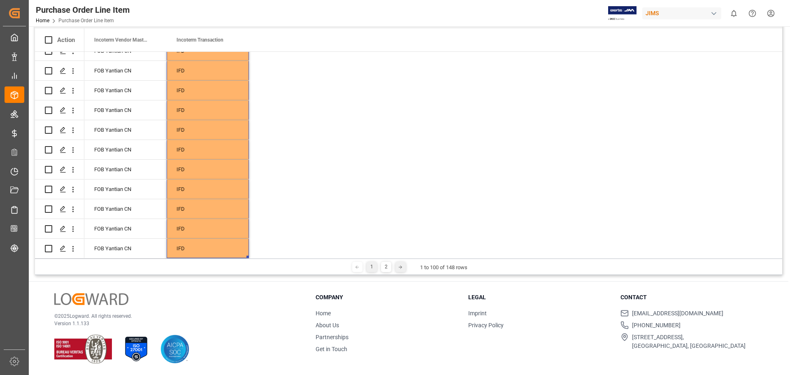
click at [401, 268] on icon at bounding box center [400, 267] width 5 height 5
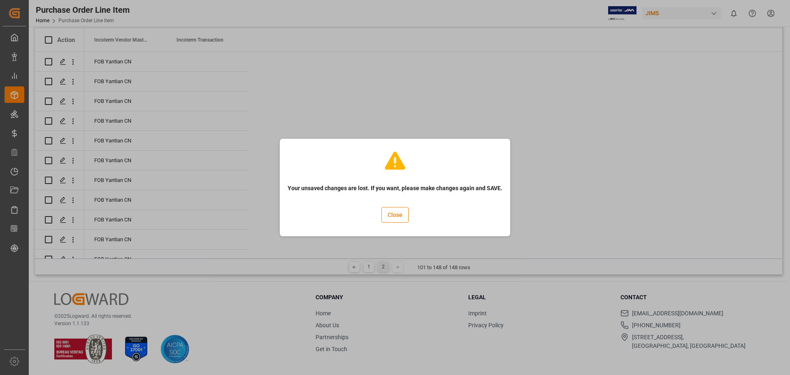
click at [403, 218] on button "Close" at bounding box center [395, 215] width 27 height 16
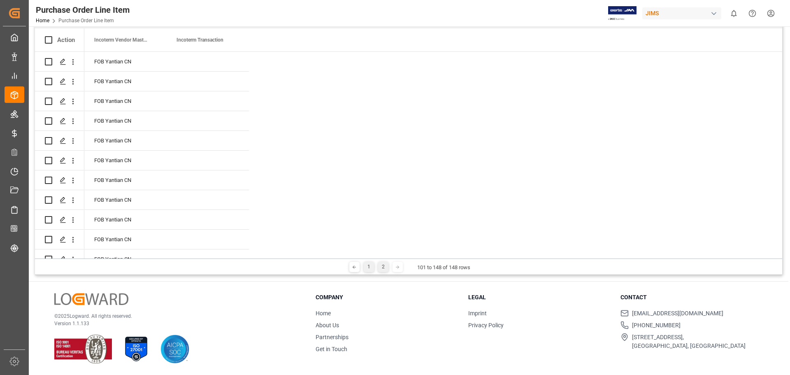
click at [368, 268] on div "1" at bounding box center [369, 267] width 10 height 10
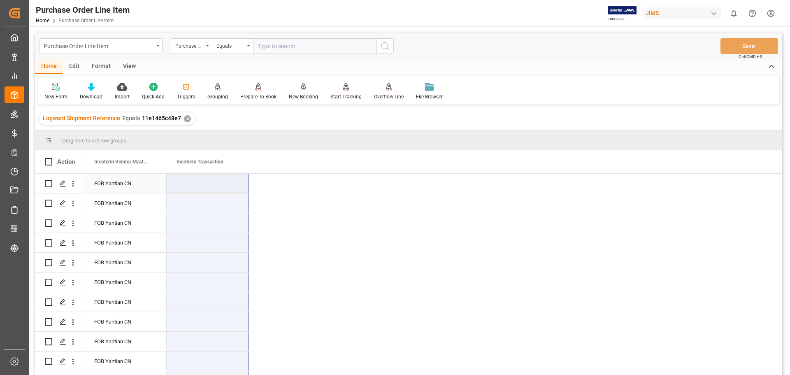
click at [194, 181] on div "Press SPACE to select this row." at bounding box center [208, 183] width 82 height 19
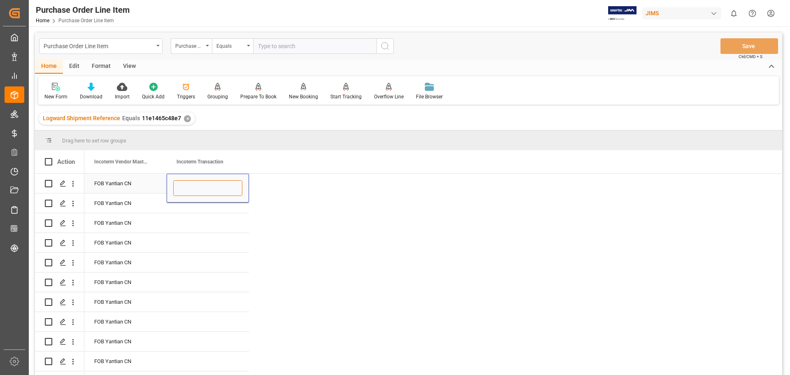
click at [200, 188] on input "Press SPACE to select this row." at bounding box center [207, 188] width 69 height 16
type input "IFD"
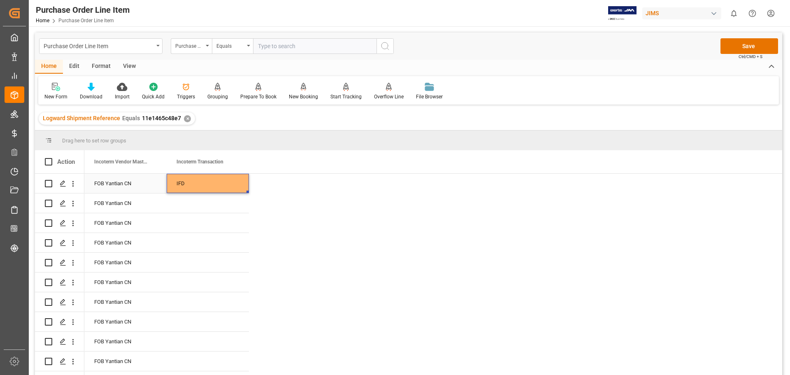
click at [224, 182] on div "IFD" at bounding box center [208, 183] width 82 height 19
drag, startPoint x: 248, startPoint y: 192, endPoint x: 224, endPoint y: 343, distance: 152.6
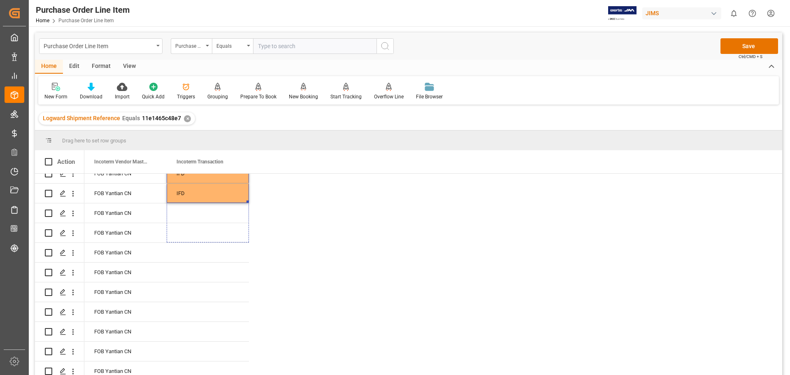
scroll to position [198, 0]
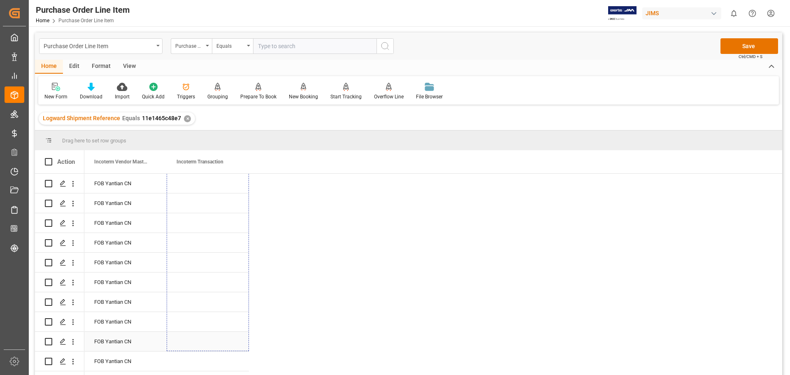
drag, startPoint x: 247, startPoint y: 347, endPoint x: 216, endPoint y: 342, distance: 32.1
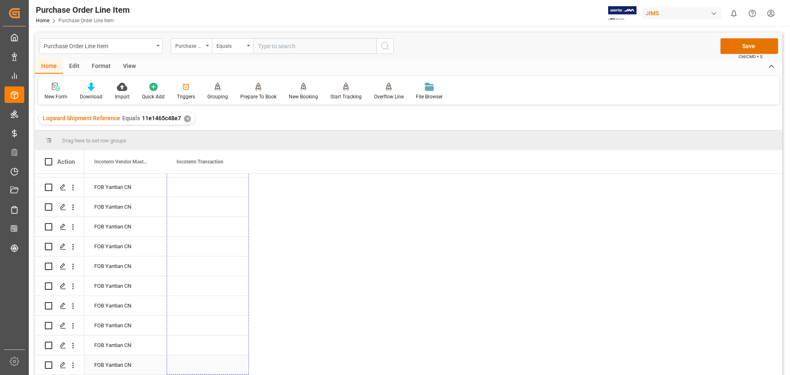
drag, startPoint x: 248, startPoint y: 278, endPoint x: 222, endPoint y: 362, distance: 87.8
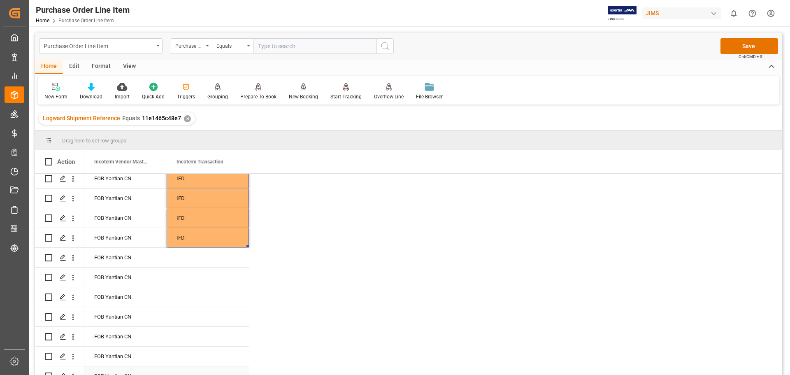
scroll to position [568, 0]
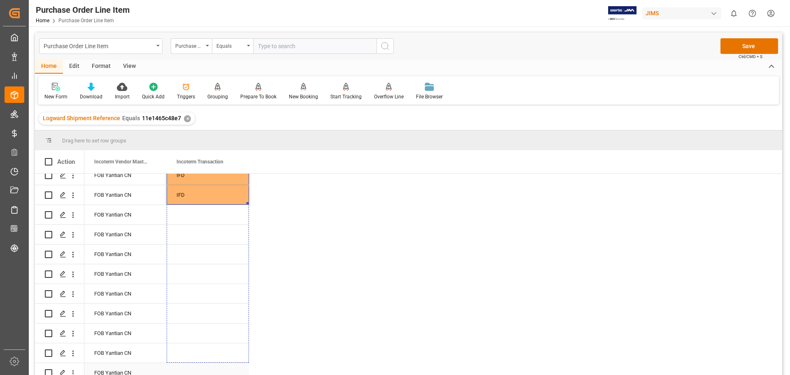
drag, startPoint x: 248, startPoint y: 233, endPoint x: 235, endPoint y: 373, distance: 140.6
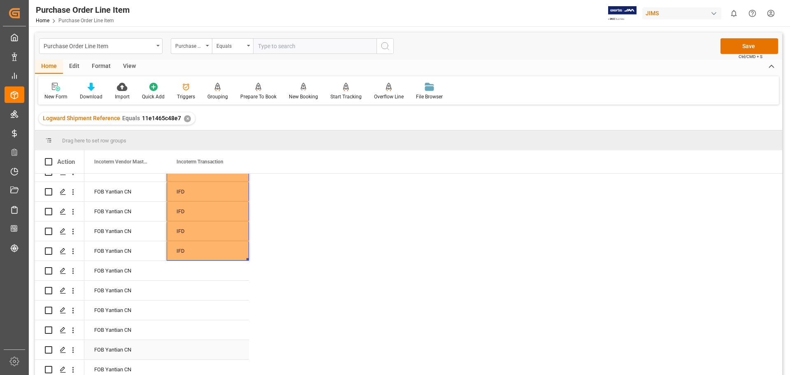
scroll to position [738, 0]
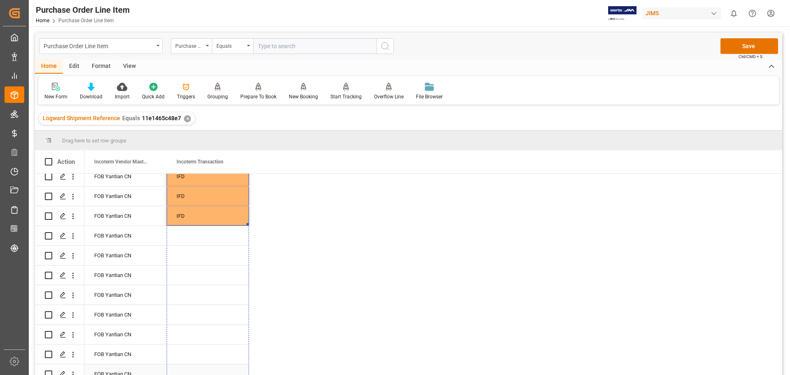
drag, startPoint x: 248, startPoint y: 220, endPoint x: 226, endPoint y: 370, distance: 151.5
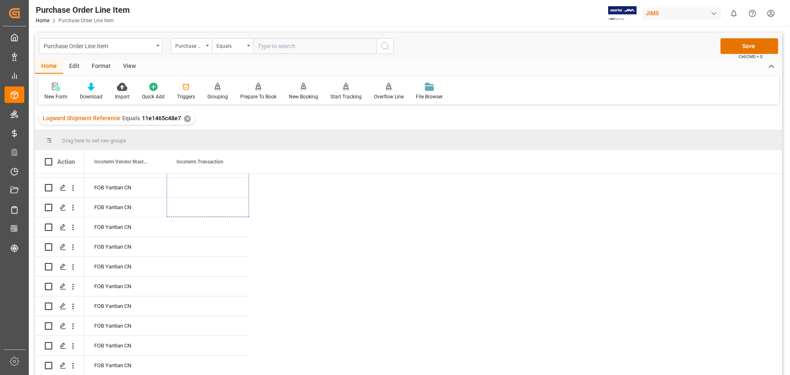
scroll to position [1116, 0]
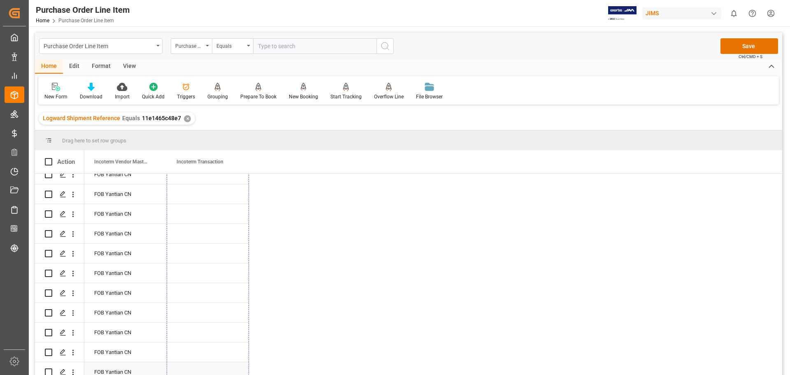
drag, startPoint x: 248, startPoint y: 202, endPoint x: 220, endPoint y: 368, distance: 168.6
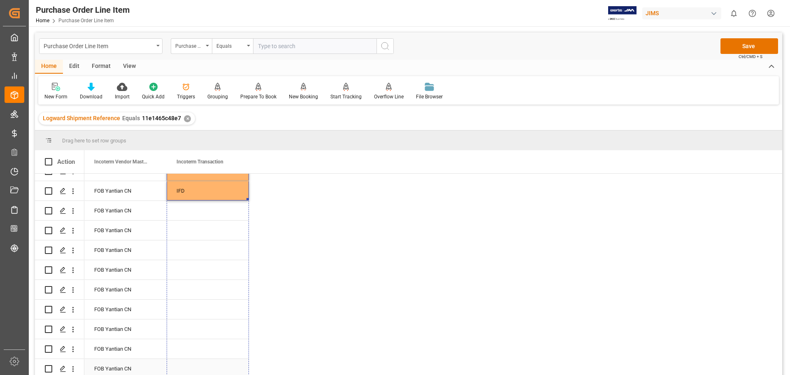
drag, startPoint x: 247, startPoint y: 180, endPoint x: 219, endPoint y: 368, distance: 190.7
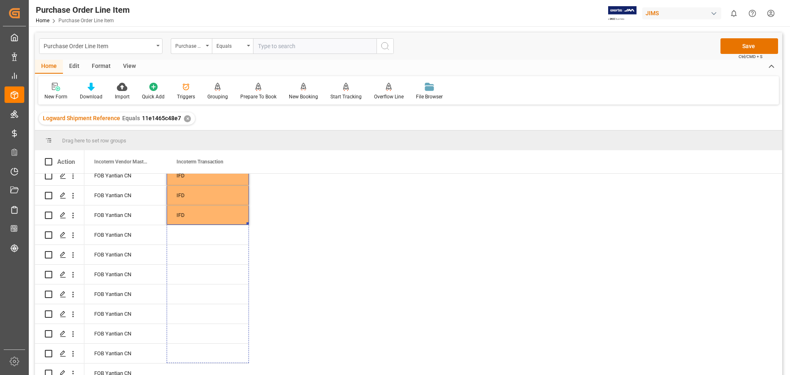
scroll to position [1483, 0]
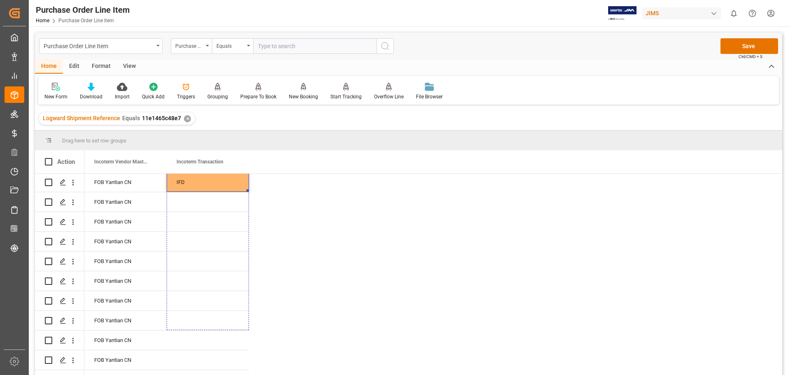
drag, startPoint x: 247, startPoint y: 237, endPoint x: 231, endPoint y: 378, distance: 142.1
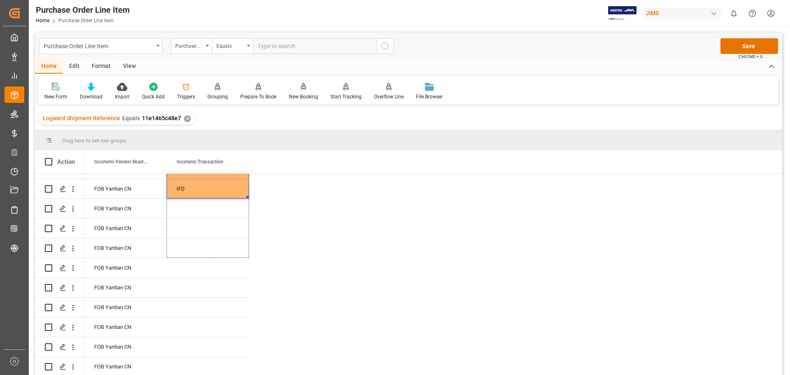
scroll to position [1648, 0]
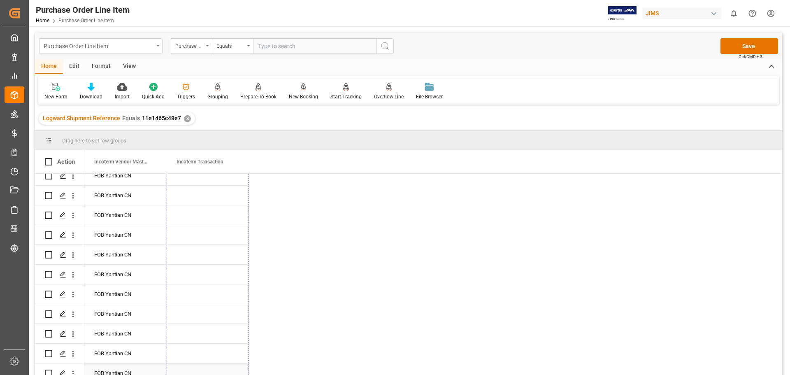
drag, startPoint x: 248, startPoint y: 327, endPoint x: 221, endPoint y: 368, distance: 49.0
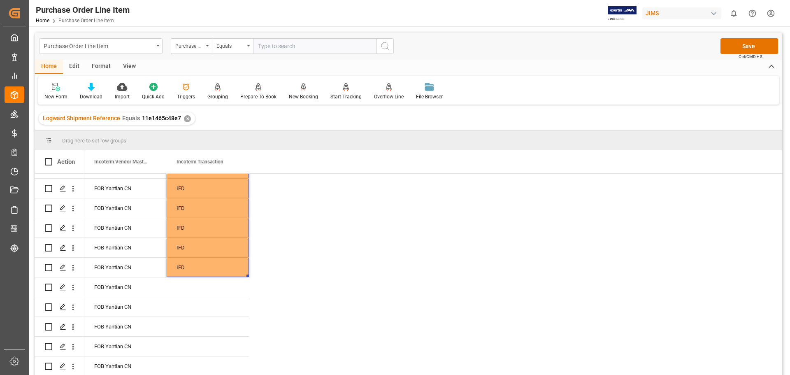
scroll to position [1772, 0]
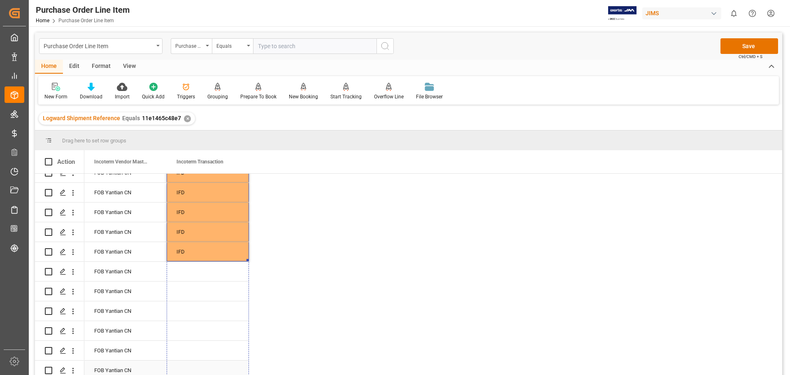
drag, startPoint x: 248, startPoint y: 255, endPoint x: 232, endPoint y: 361, distance: 107.0
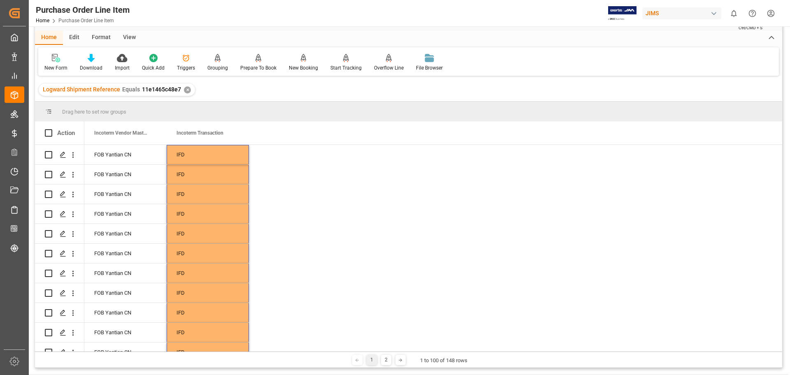
scroll to position [0, 0]
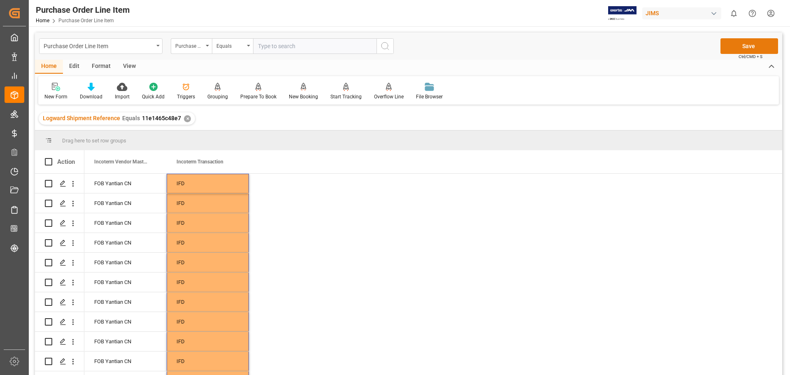
click at [747, 44] on button "Save" at bounding box center [750, 46] width 58 height 16
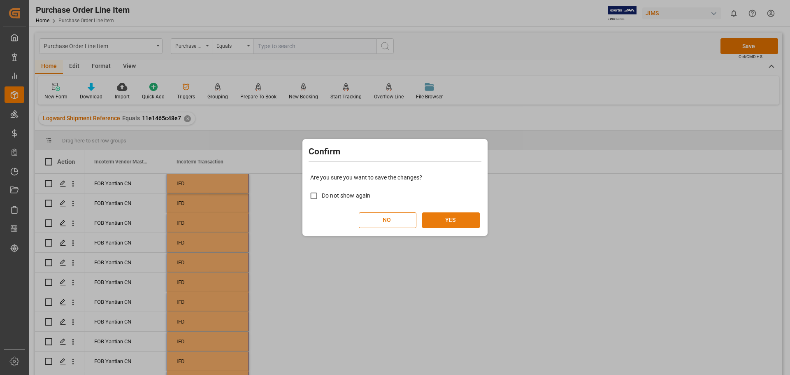
click at [449, 221] on button "YES" at bounding box center [451, 220] width 58 height 16
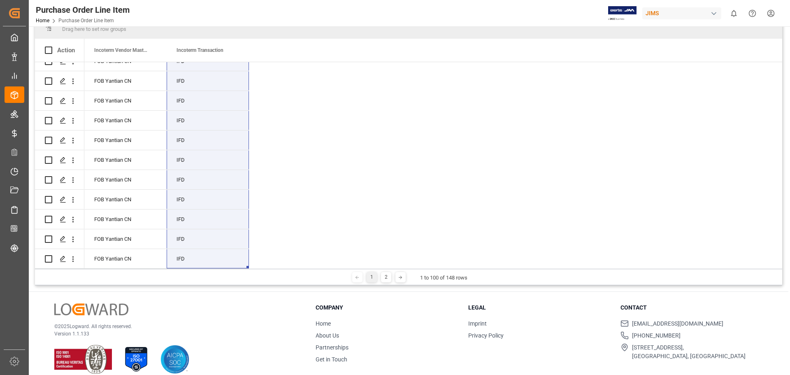
scroll to position [122, 0]
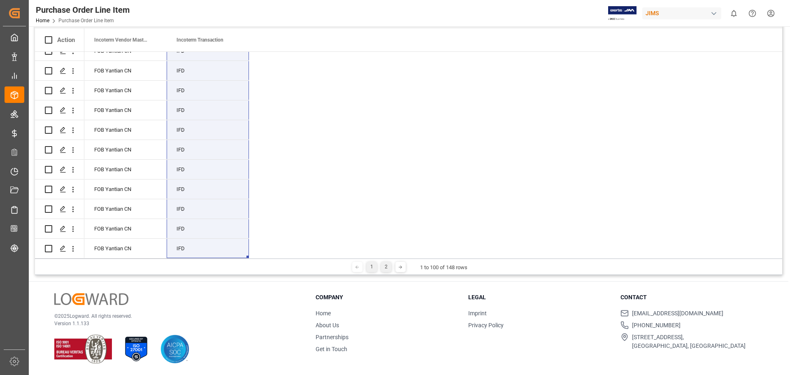
click at [383, 266] on div "2" at bounding box center [386, 267] width 10 height 10
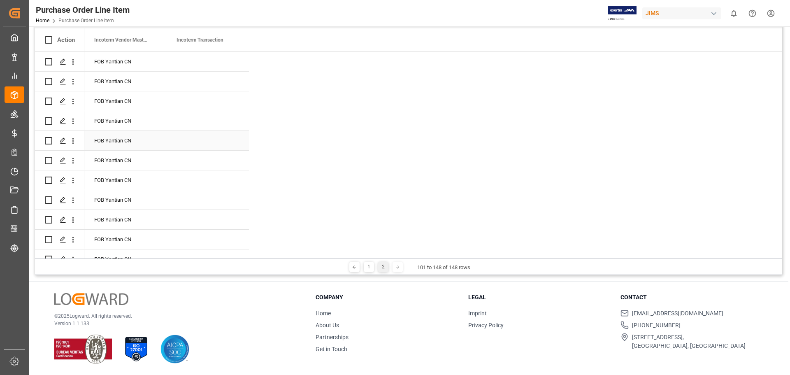
scroll to position [0, 0]
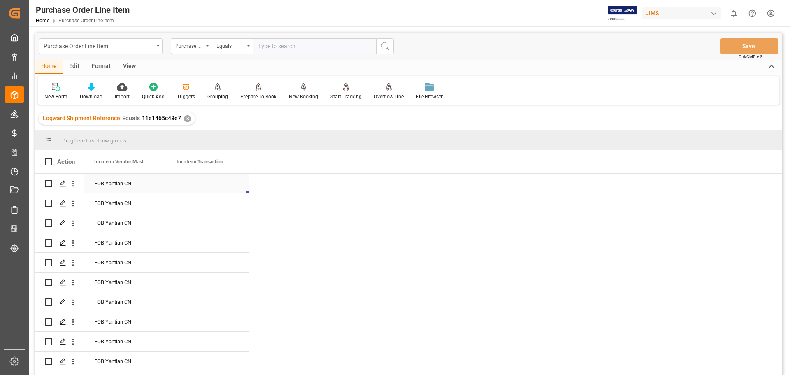
click at [185, 180] on div "Press SPACE to select this row." at bounding box center [208, 183] width 82 height 19
click at [205, 184] on div "Press SPACE to select this row." at bounding box center [208, 183] width 82 height 19
click at [211, 184] on div "Press SPACE to select this row." at bounding box center [208, 183] width 82 height 19
click at [218, 180] on div "Press SPACE to select this row." at bounding box center [208, 183] width 82 height 19
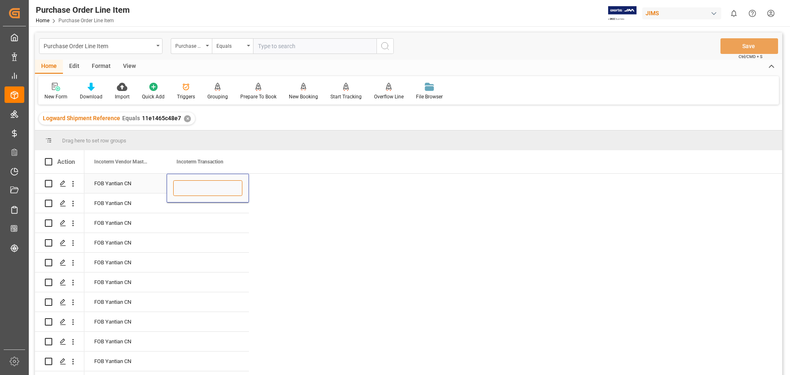
click at [193, 187] on input "Press SPACE to select this row." at bounding box center [207, 188] width 69 height 16
type input "IFD"
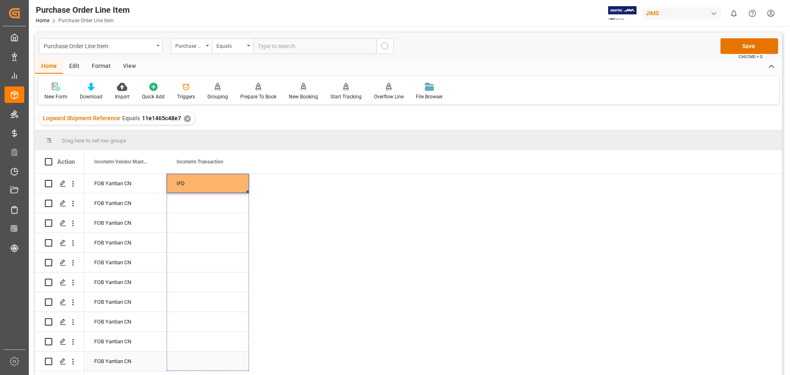
drag, startPoint x: 247, startPoint y: 192, endPoint x: 211, endPoint y: 369, distance: 180.7
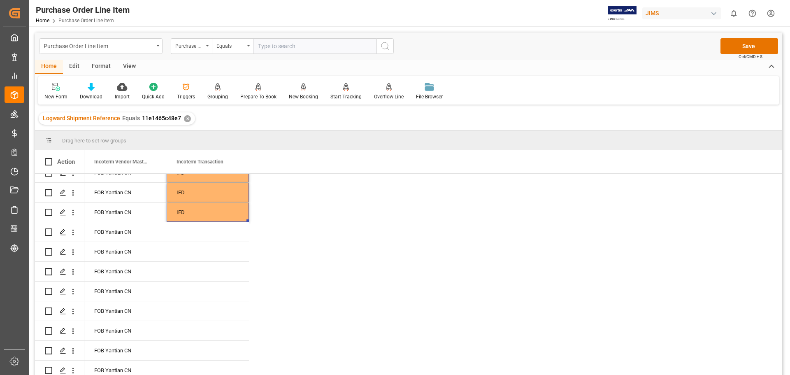
scroll to position [170, 0]
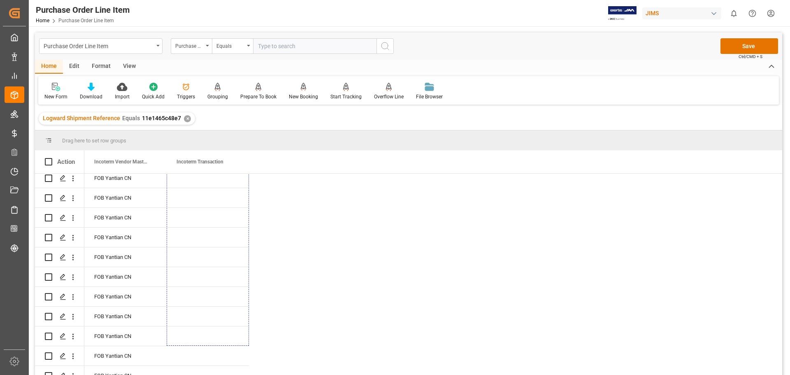
drag, startPoint x: 248, startPoint y: 196, endPoint x: 230, endPoint y: 375, distance: 180.8
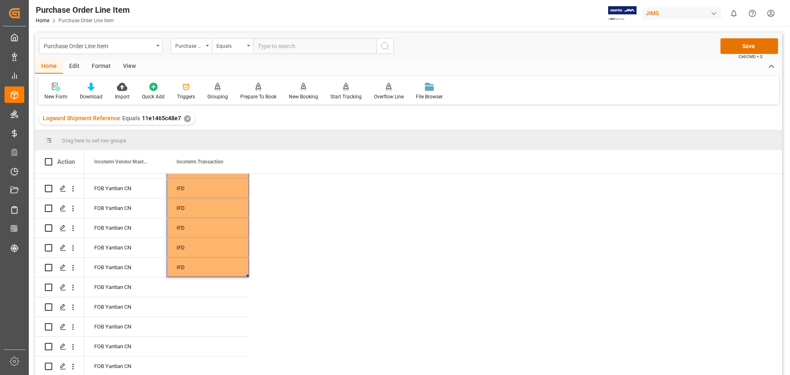
scroll to position [357, 0]
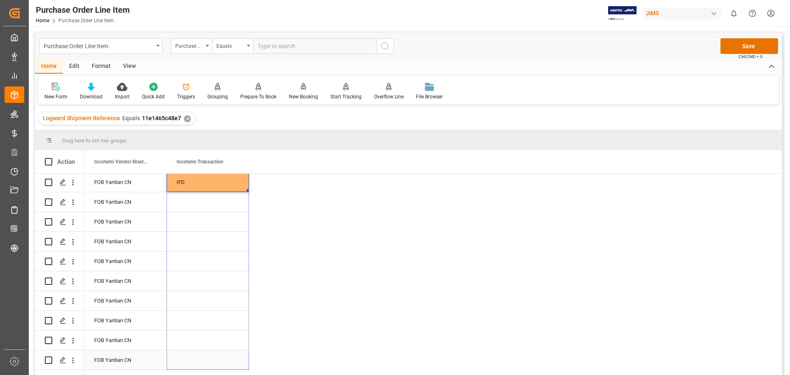
drag, startPoint x: 247, startPoint y: 188, endPoint x: 228, endPoint y: 365, distance: 178.4
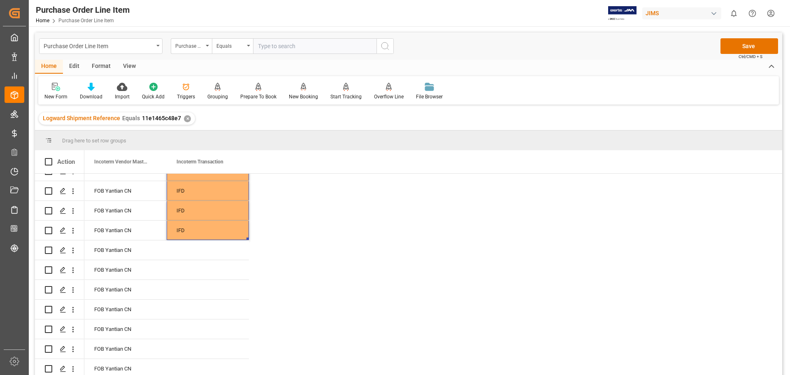
scroll to position [494, 0]
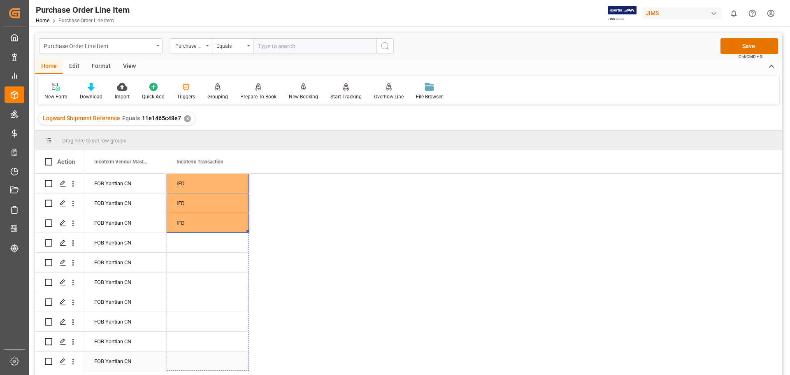
drag, startPoint x: 248, startPoint y: 228, endPoint x: 244, endPoint y: 365, distance: 137.6
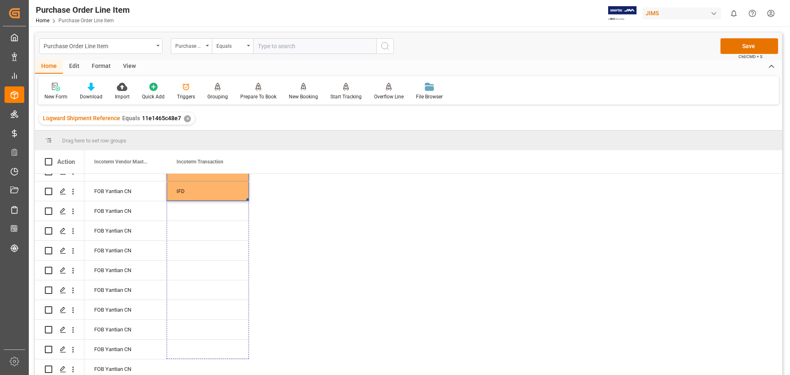
scroll to position [713, 0]
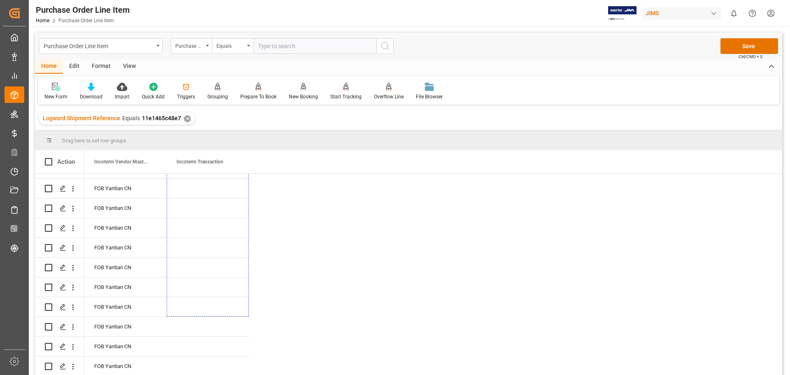
drag, startPoint x: 247, startPoint y: 230, endPoint x: 225, endPoint y: 381, distance: 152.7
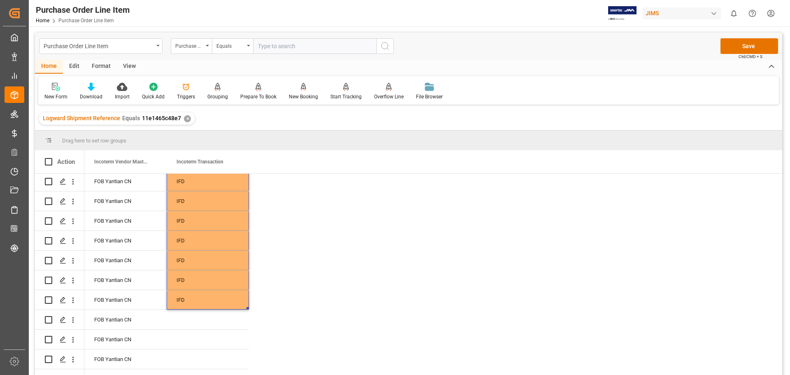
scroll to position [745, 0]
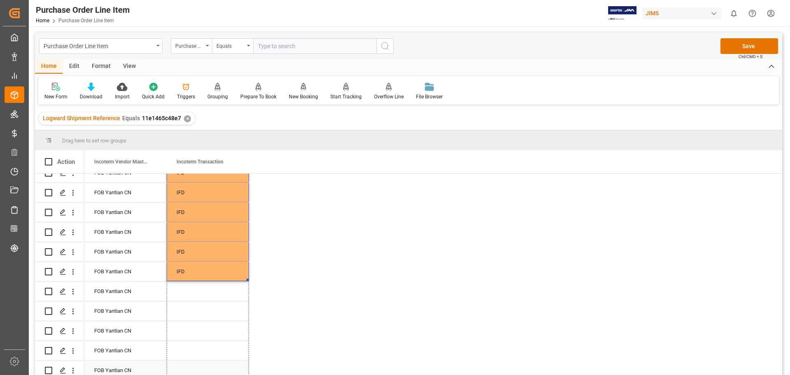
drag, startPoint x: 247, startPoint y: 274, endPoint x: 232, endPoint y: 375, distance: 102.0
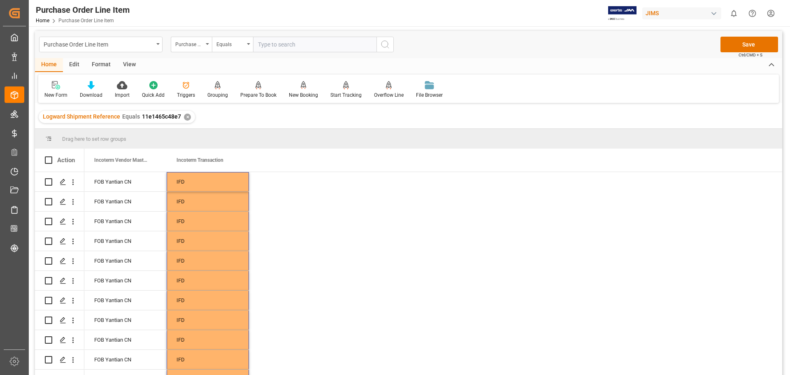
scroll to position [0, 0]
click at [745, 46] on button "Save" at bounding box center [750, 46] width 58 height 16
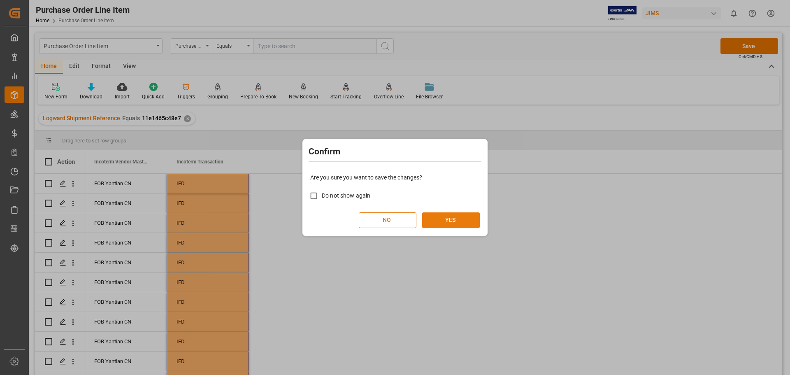
click at [451, 220] on button "YES" at bounding box center [451, 220] width 58 height 16
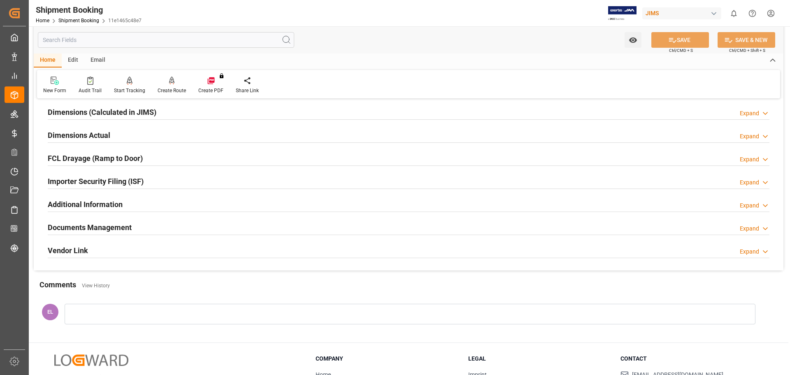
scroll to position [206, 0]
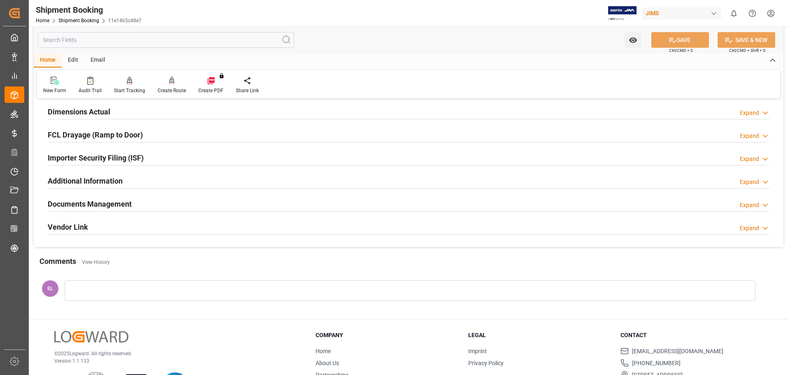
click at [90, 200] on h2 "Documents Management" at bounding box center [90, 203] width 84 height 11
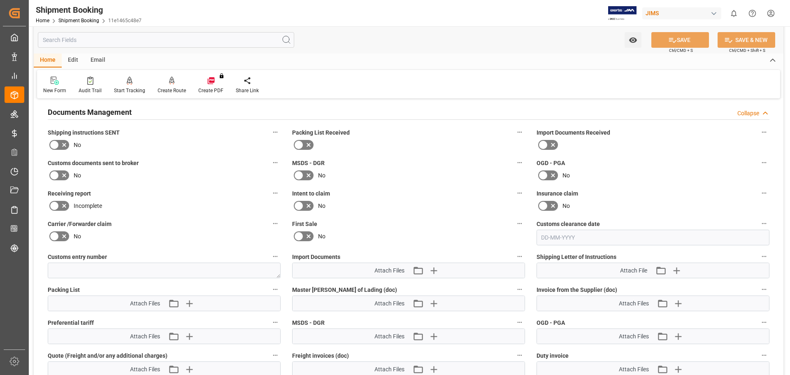
scroll to position [412, 0]
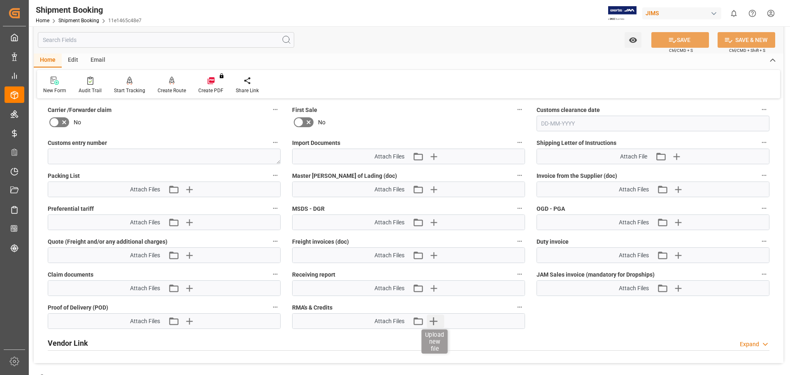
click at [429, 322] on icon "button" at bounding box center [433, 321] width 13 height 13
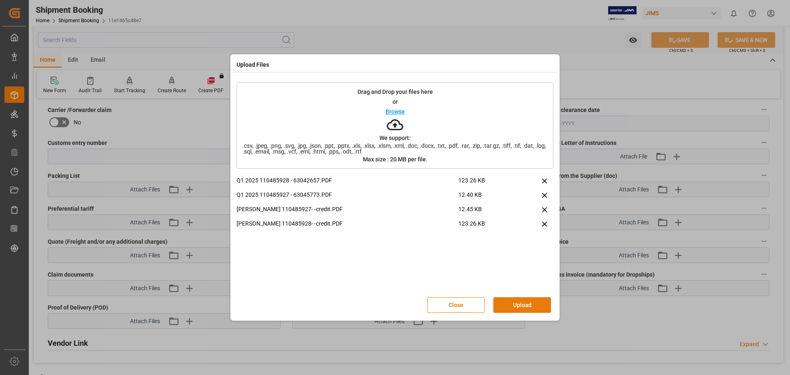
click at [520, 306] on button "Upload" at bounding box center [523, 305] width 58 height 16
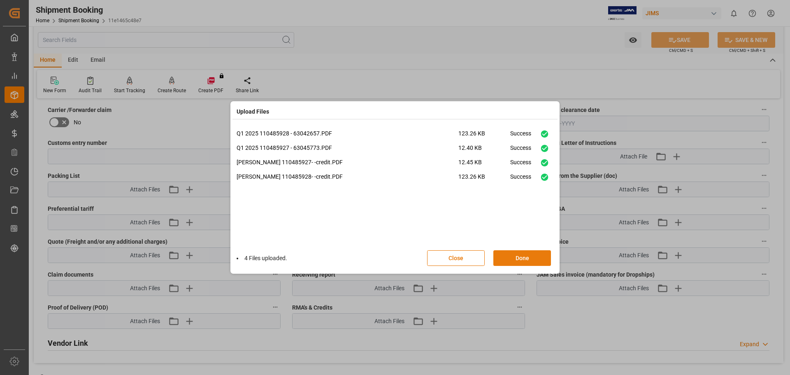
click at [510, 256] on button "Done" at bounding box center [523, 258] width 58 height 16
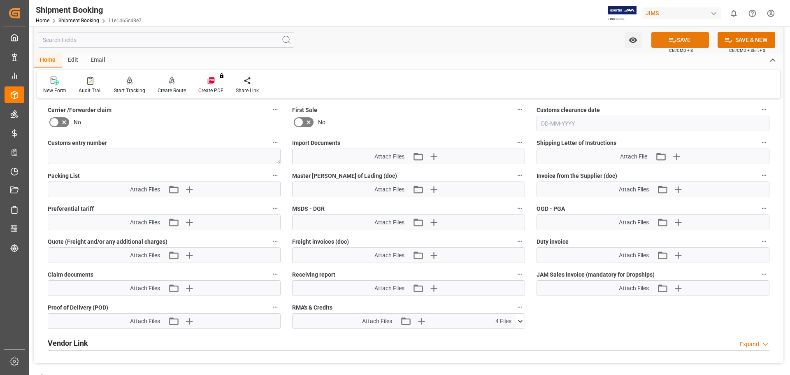
click at [688, 37] on button "SAVE" at bounding box center [681, 40] width 58 height 16
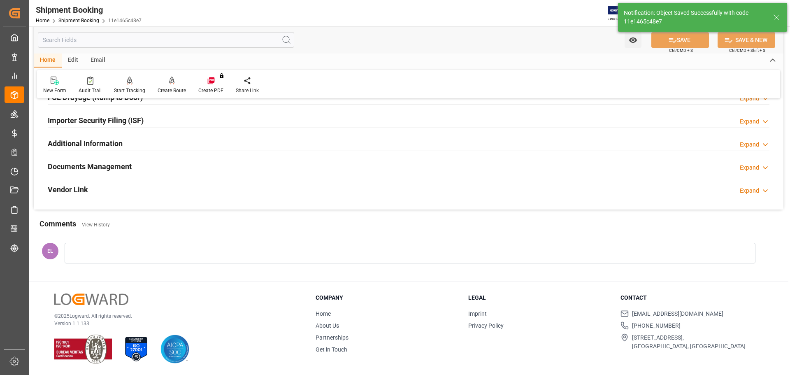
scroll to position [90, 0]
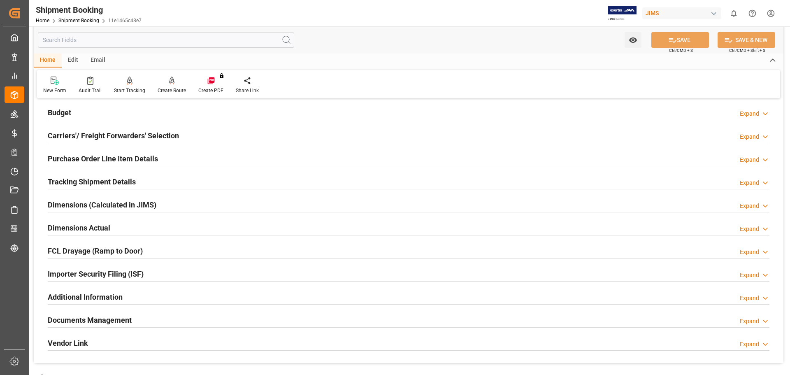
click at [120, 319] on h2 "Documents Management" at bounding box center [90, 320] width 84 height 11
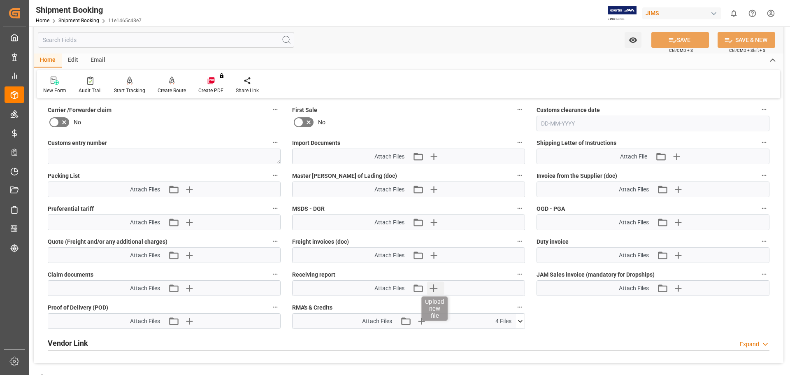
click at [436, 287] on icon "button" at bounding box center [433, 288] width 13 height 13
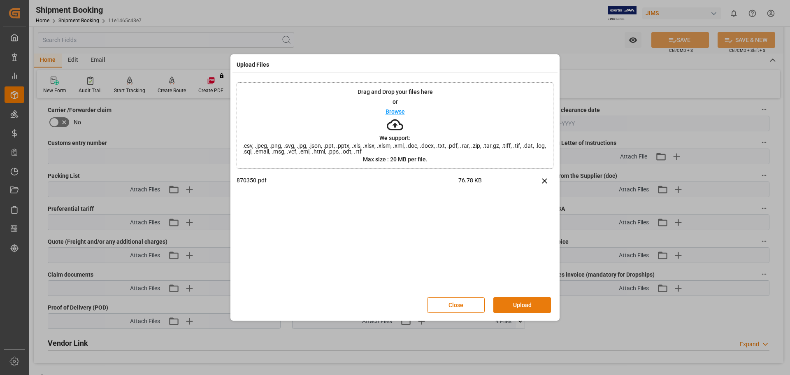
click at [521, 309] on button "Upload" at bounding box center [523, 305] width 58 height 16
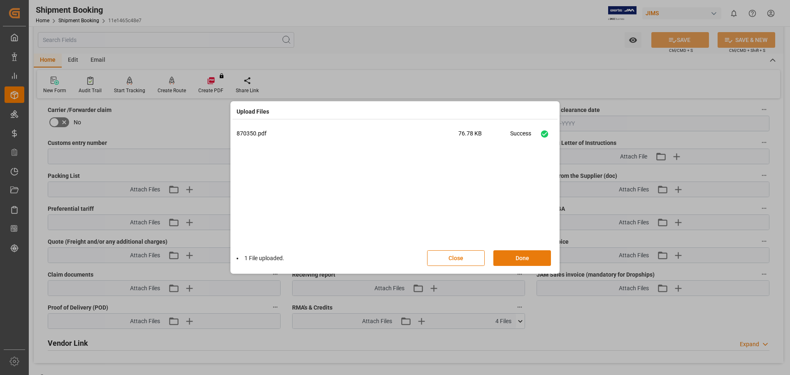
click at [513, 260] on button "Done" at bounding box center [523, 258] width 58 height 16
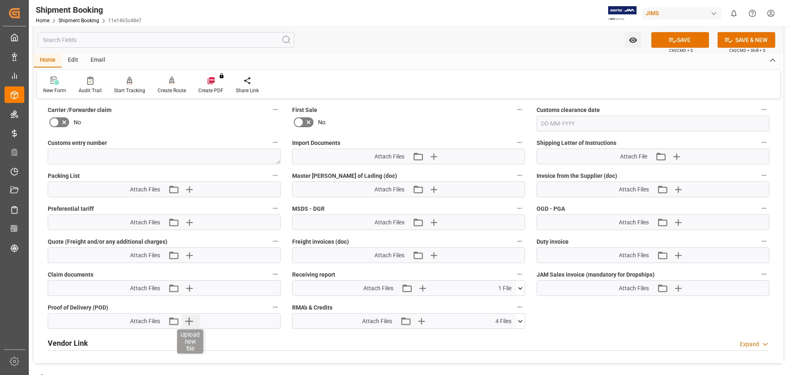
click at [188, 323] on icon "button" at bounding box center [188, 321] width 13 height 13
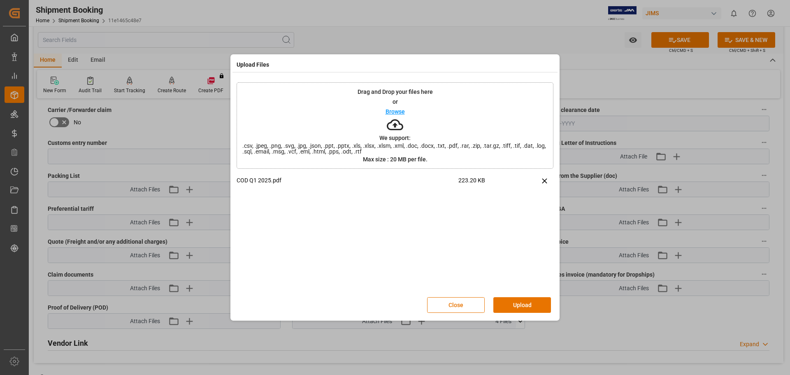
click at [514, 309] on button "Upload" at bounding box center [523, 305] width 58 height 16
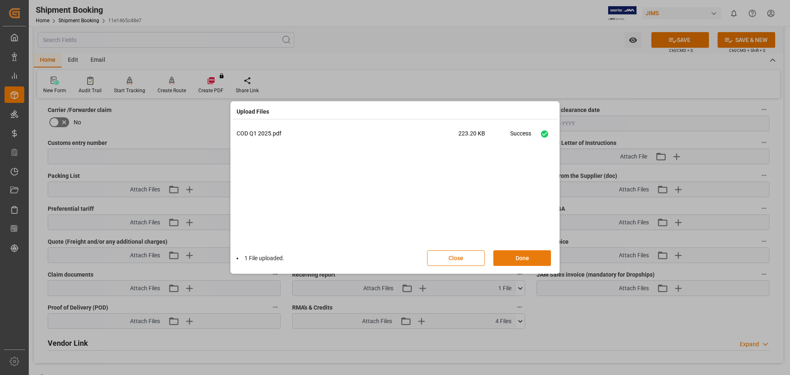
click at [517, 258] on button "Done" at bounding box center [523, 258] width 58 height 16
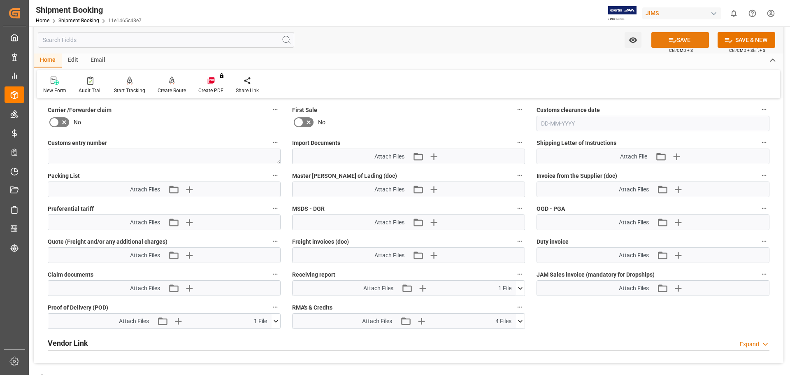
click at [677, 37] on button "SAVE" at bounding box center [681, 40] width 58 height 16
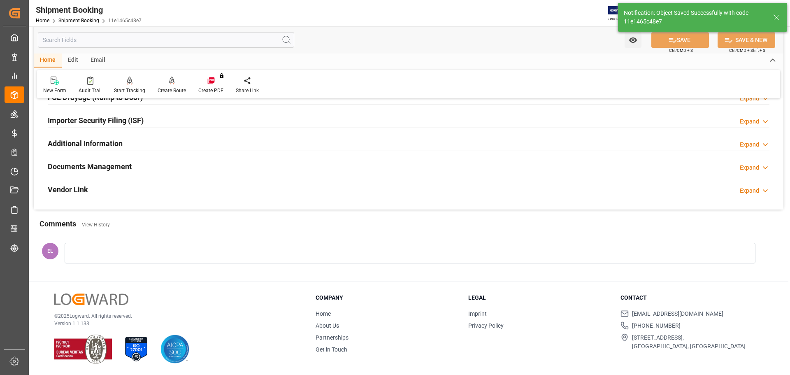
scroll to position [90, 0]
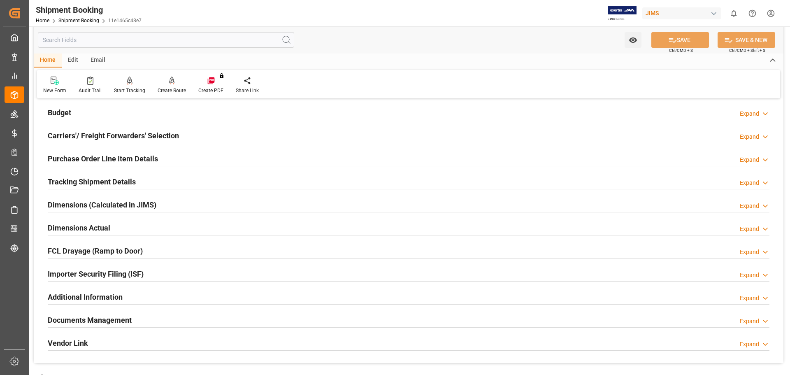
drag, startPoint x: 61, startPoint y: 112, endPoint x: 78, endPoint y: 122, distance: 20.3
click at [60, 112] on h2 "Budget" at bounding box center [59, 112] width 23 height 11
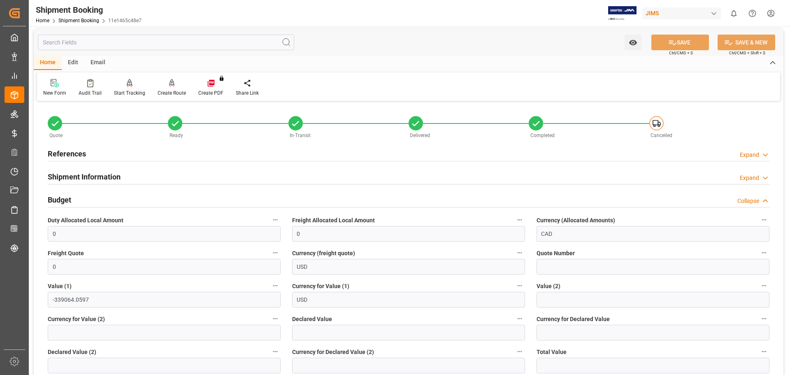
scroll to position [0, 0]
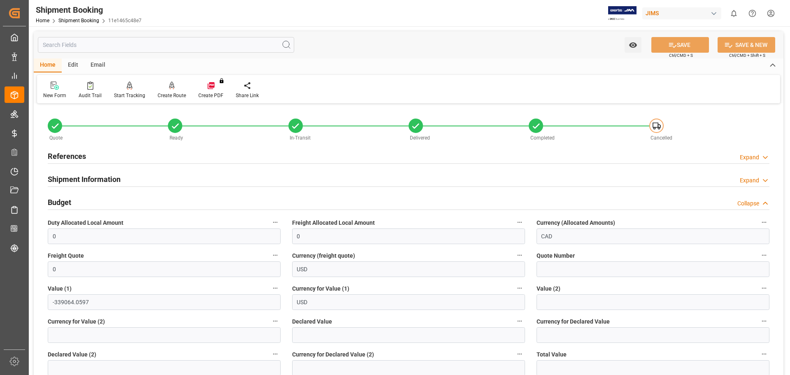
click at [73, 155] on h2 "References" at bounding box center [67, 156] width 38 height 11
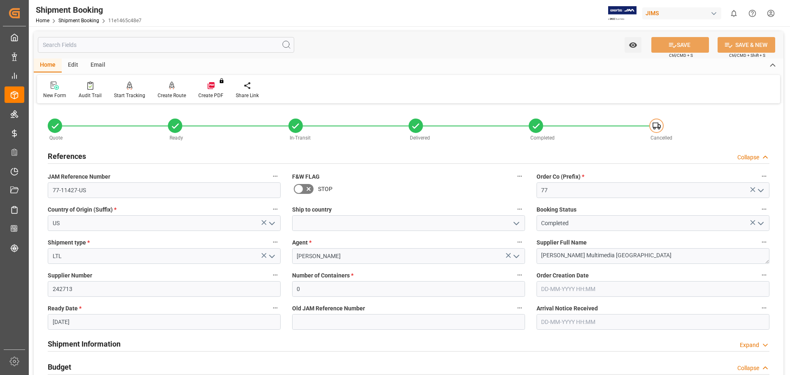
click at [72, 155] on h2 "References" at bounding box center [67, 156] width 38 height 11
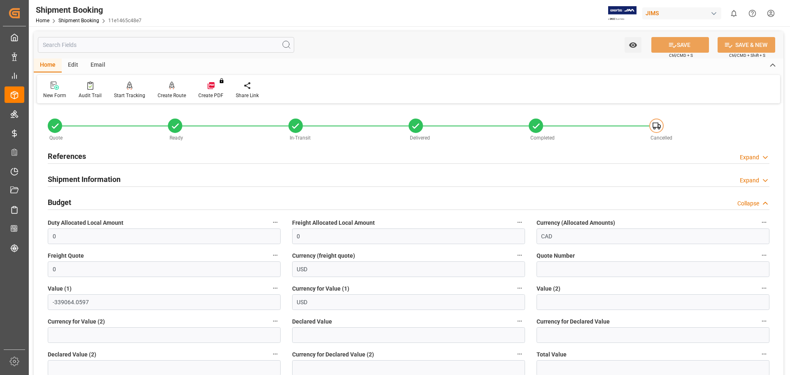
click at [79, 16] on div "Shipment Booking" at bounding box center [89, 10] width 106 height 12
click at [78, 17] on div "Home Shipment Booking 11e1465c48e7" at bounding box center [89, 20] width 106 height 9
click at [84, 21] on link "Shipment Booking" at bounding box center [78, 21] width 41 height 6
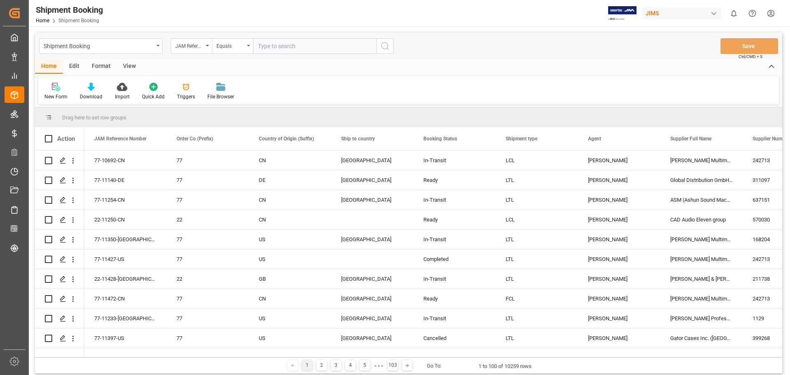
click at [356, 46] on input "text" at bounding box center [314, 46] width 123 height 16
type input "77-11338-CN"
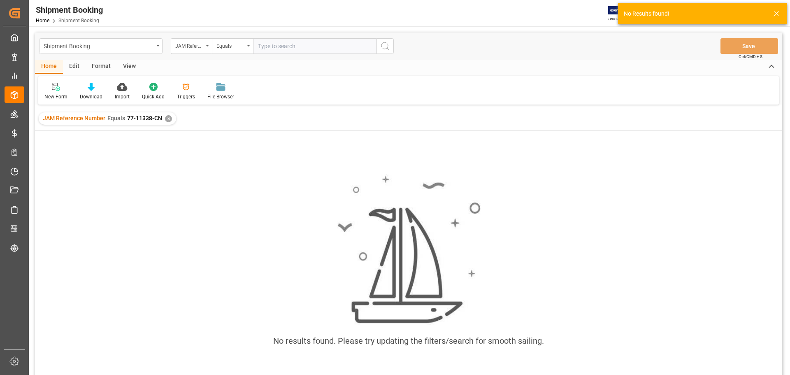
click at [166, 119] on div "✕" at bounding box center [168, 118] width 7 height 7
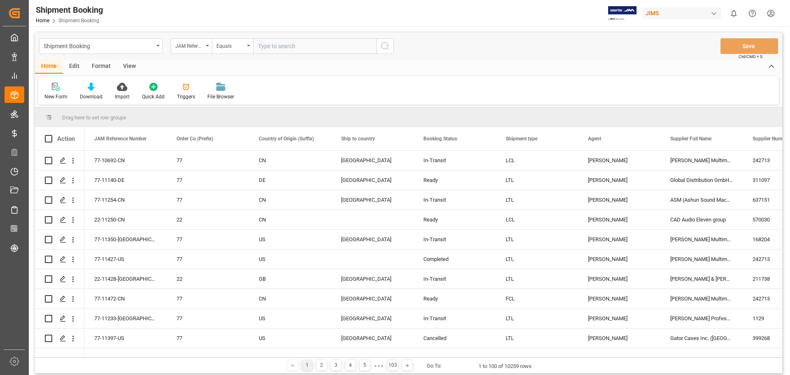
click at [270, 46] on input "text" at bounding box center [314, 46] width 123 height 16
type input "77-11338-US"
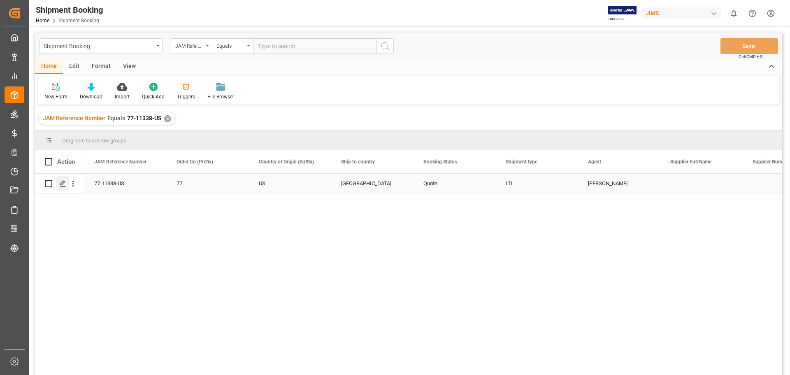
click at [64, 187] on icon "Press SPACE to select this row." at bounding box center [63, 183] width 7 height 7
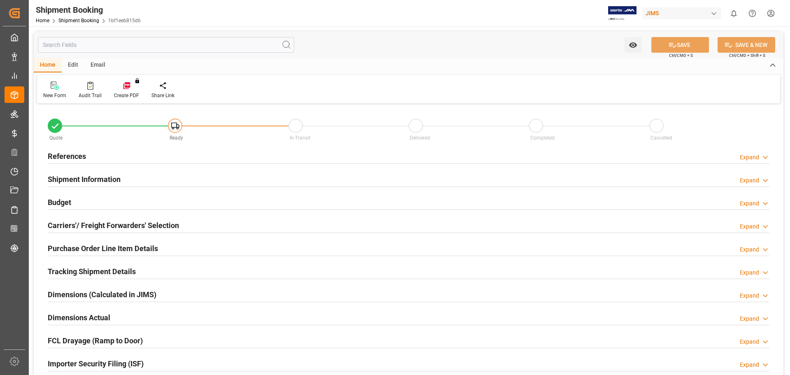
type input "0"
type input "06-10-2025"
click at [66, 153] on h2 "References" at bounding box center [67, 156] width 38 height 11
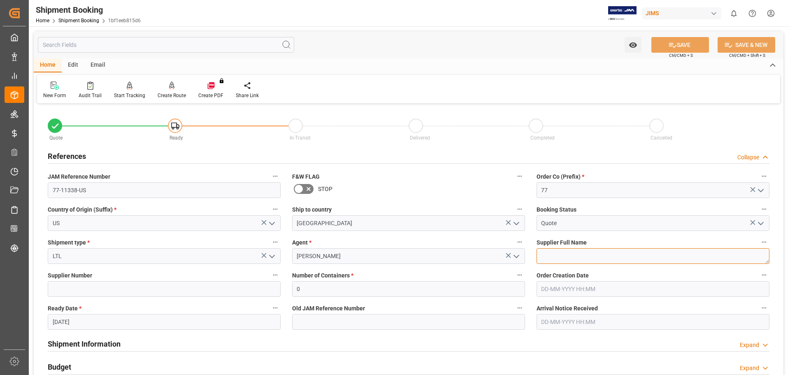
click at [545, 262] on textarea at bounding box center [653, 256] width 233 height 16
paste textarea "Trigger House"
type textarea "Trigger House"
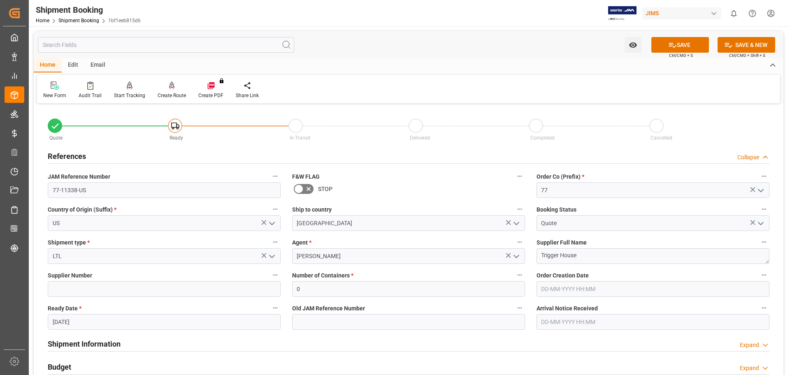
click at [371, 346] on div "Shipment Information Expand" at bounding box center [409, 344] width 722 height 16
click at [683, 43] on button "SAVE" at bounding box center [681, 45] width 58 height 16
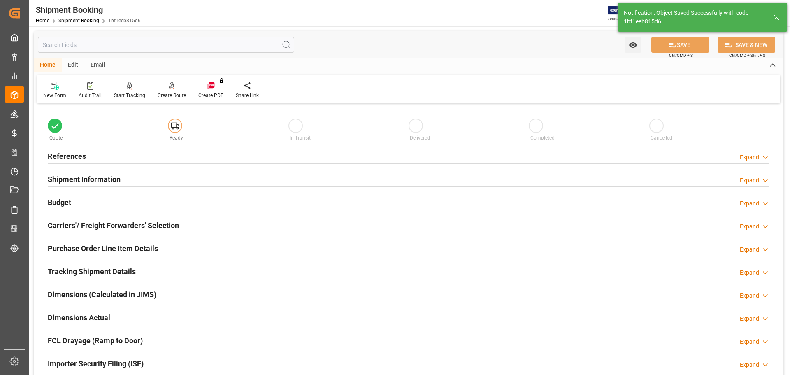
click at [56, 208] on div "Budget" at bounding box center [59, 202] width 23 height 16
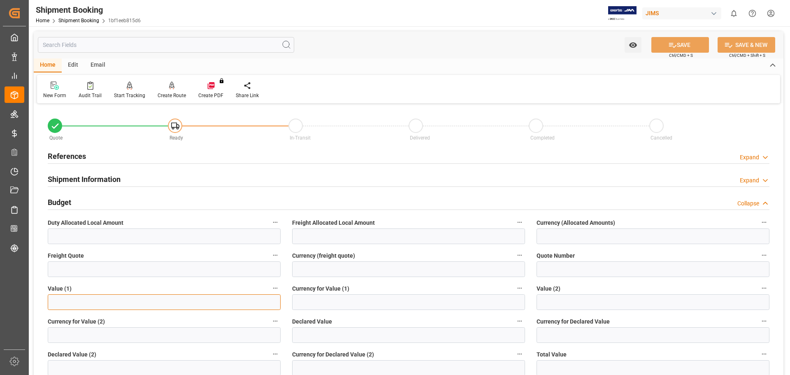
click at [75, 303] on input "text" at bounding box center [164, 302] width 233 height 16
click at [75, 297] on input "text" at bounding box center [164, 302] width 233 height 16
type input "350"
click at [322, 300] on input at bounding box center [408, 302] width 233 height 16
type input "USD"
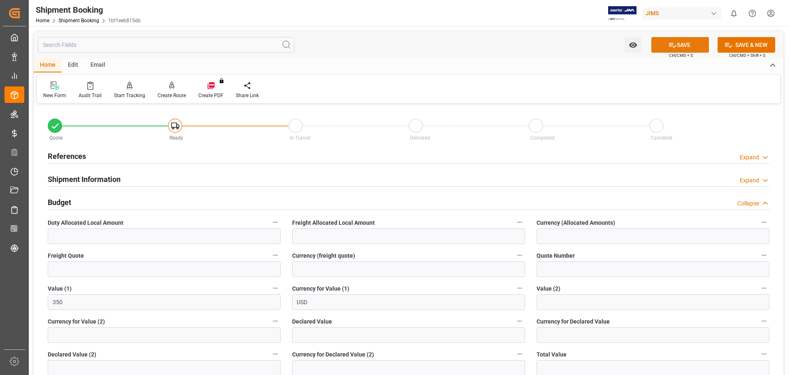
click at [685, 44] on button "SAVE" at bounding box center [681, 45] width 58 height 16
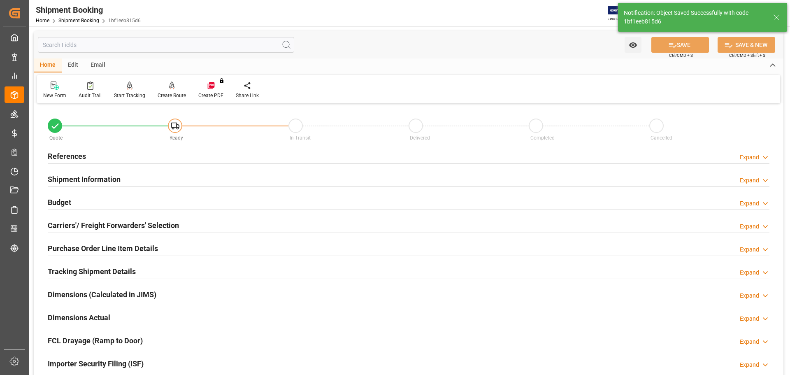
click at [83, 226] on h2 "Carriers'/ Freight Forwarders' Selection" at bounding box center [113, 225] width 131 height 11
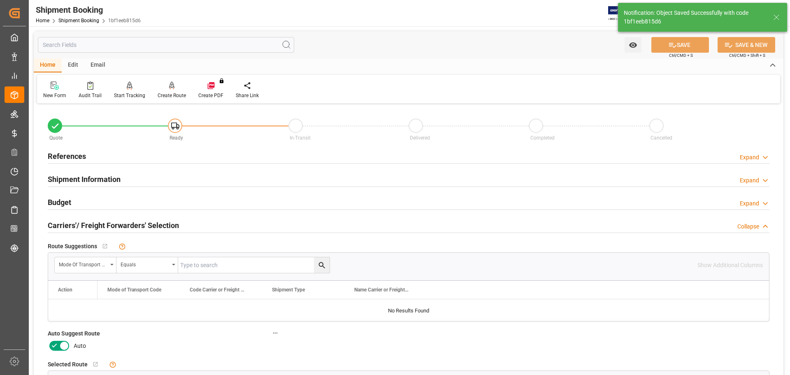
click at [58, 347] on icon at bounding box center [54, 346] width 10 height 10
click at [0, 0] on input "checkbox" at bounding box center [0, 0] width 0 height 0
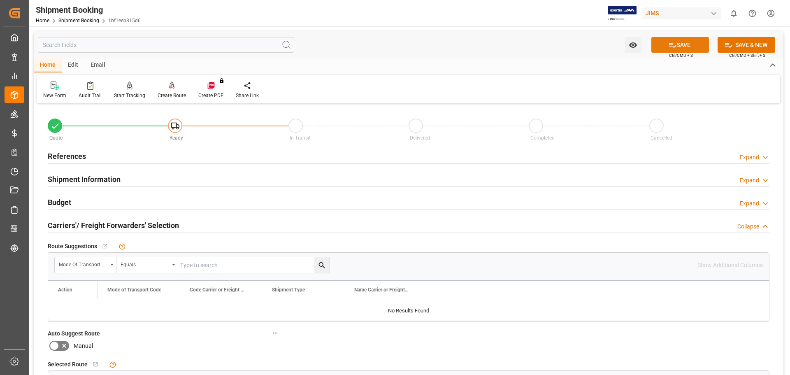
click at [679, 45] on button "SAVE" at bounding box center [681, 45] width 58 height 16
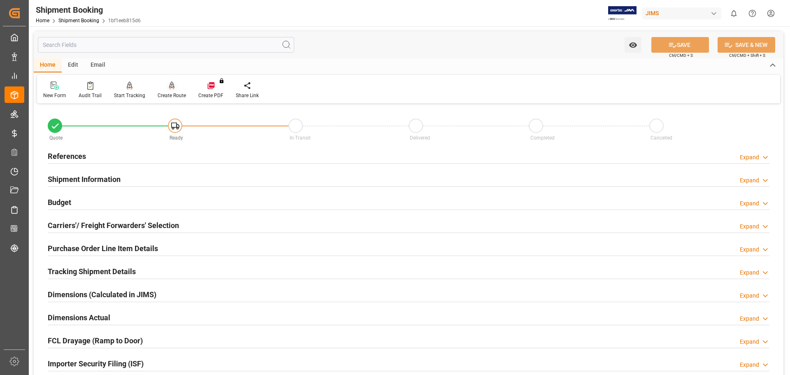
click at [171, 89] on icon at bounding box center [172, 86] width 6 height 8
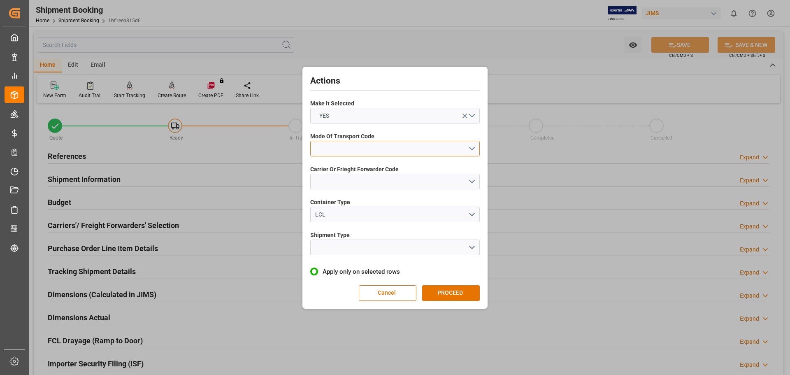
click at [346, 150] on button "open menu" at bounding box center [395, 149] width 170 height 16
click at [344, 167] on div "2- COURIER AIR" at bounding box center [395, 167] width 169 height 17
click at [337, 182] on button "open menu" at bounding box center [395, 182] width 170 height 16
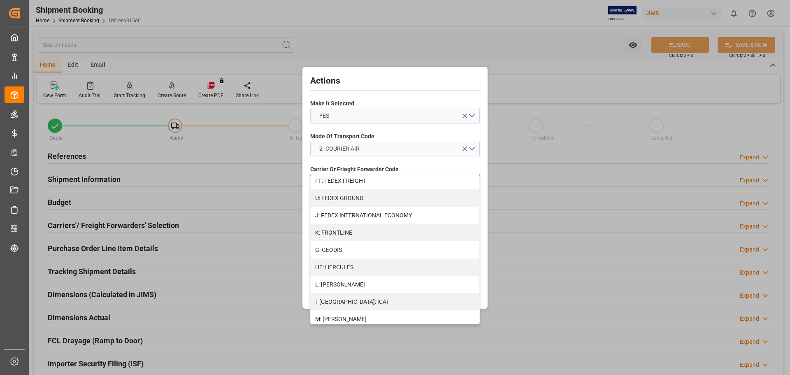
scroll to position [275, 0]
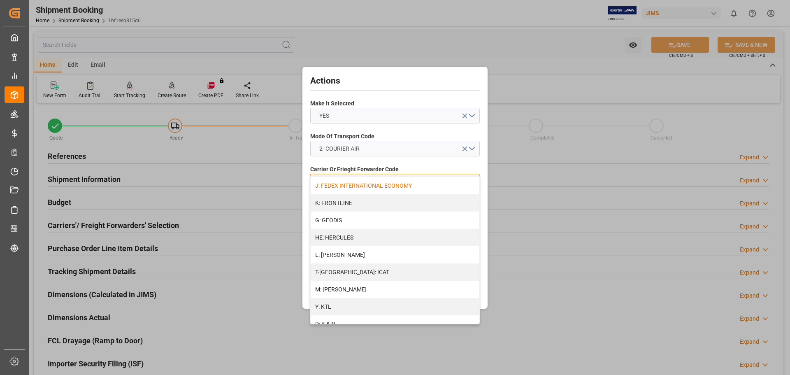
click at [362, 189] on div "J: FEDEX INTERNATIONAL ECONOMY" at bounding box center [395, 185] width 169 height 17
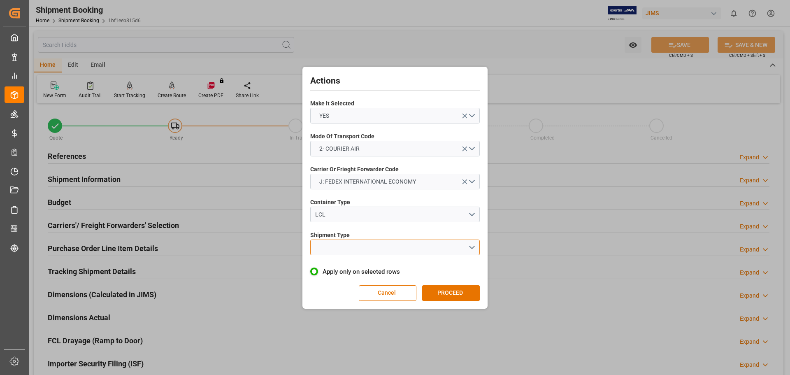
click at [336, 250] on button "open menu" at bounding box center [395, 248] width 170 height 16
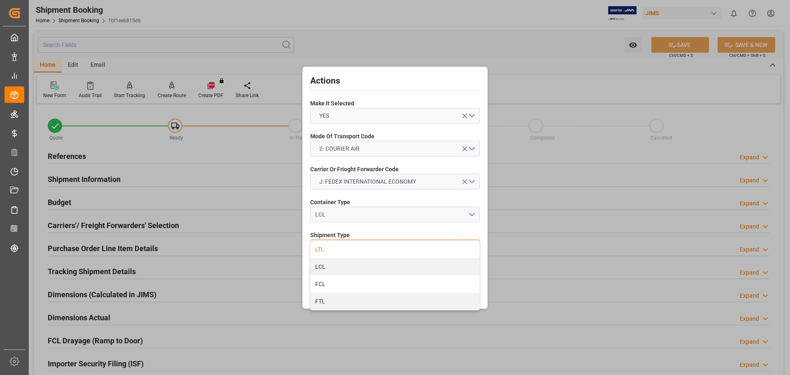
click at [339, 251] on div "LTL" at bounding box center [395, 249] width 169 height 17
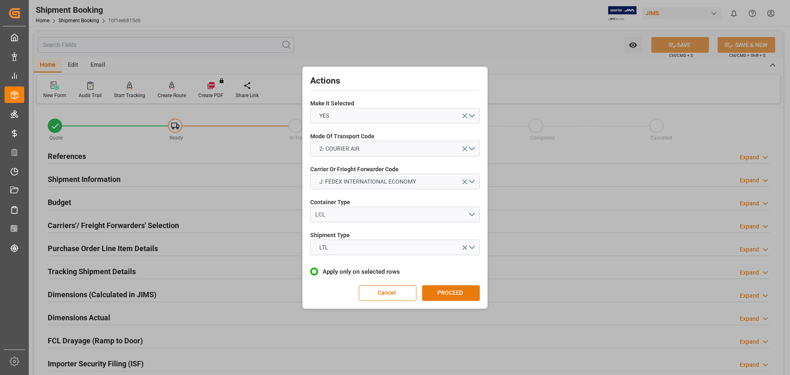
click at [441, 296] on button "PROCEED" at bounding box center [451, 293] width 58 height 16
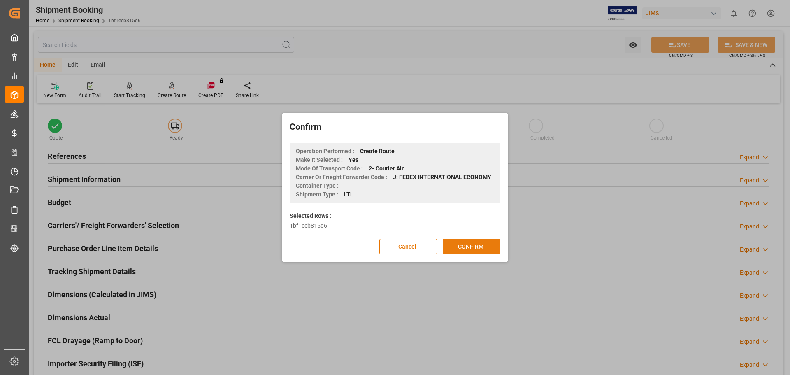
click at [468, 248] on button "CONFIRM" at bounding box center [472, 247] width 58 height 16
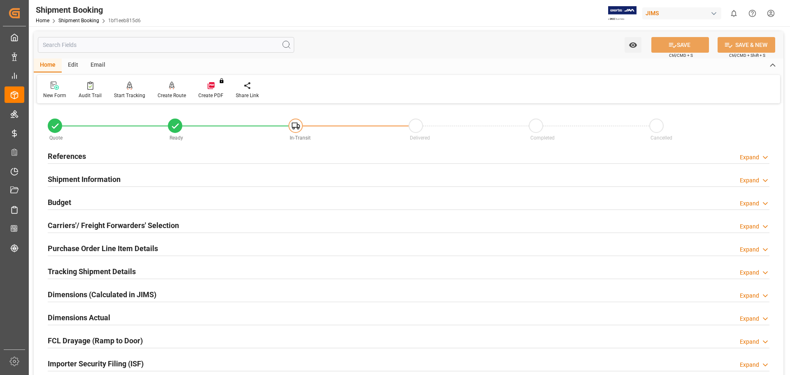
click at [89, 270] on h2 "Tracking Shipment Details" at bounding box center [92, 271] width 88 height 11
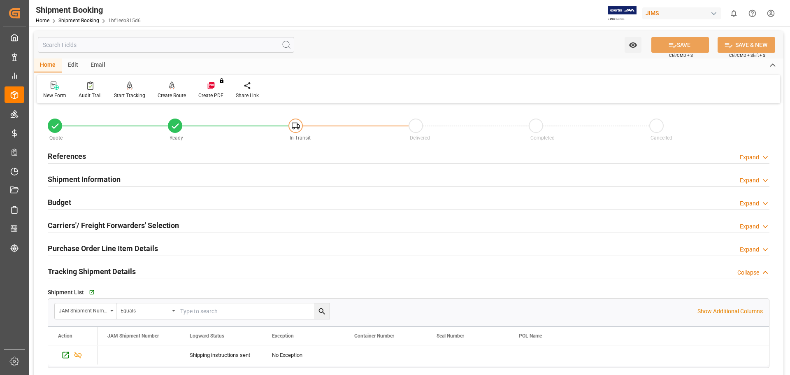
click at [83, 249] on h2 "Purchase Order Line Item Details" at bounding box center [103, 248] width 110 height 11
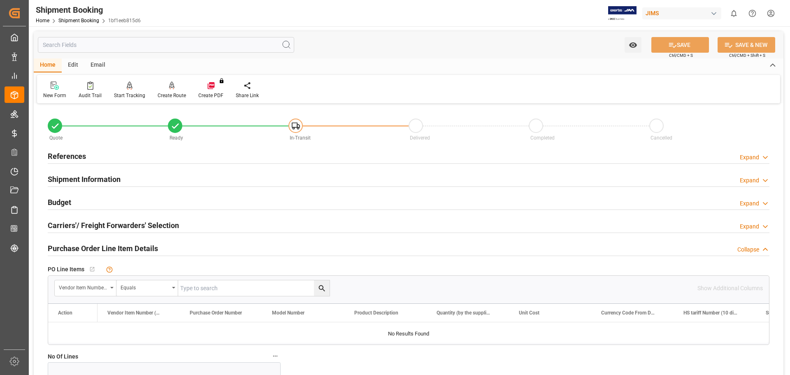
click at [83, 249] on h2 "Purchase Order Line Item Details" at bounding box center [103, 248] width 110 height 11
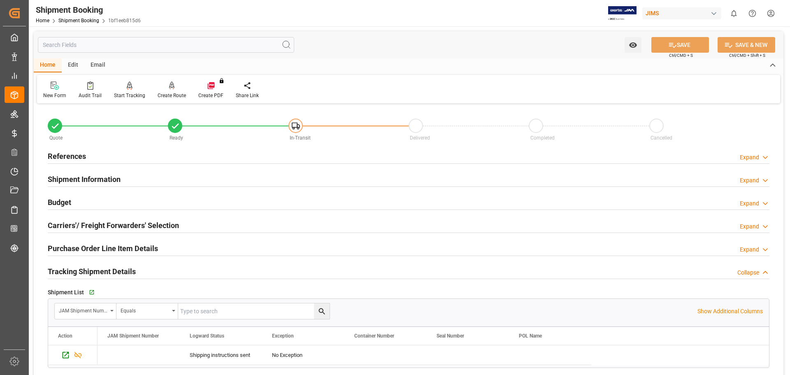
click at [84, 225] on h2 "Carriers'/ Freight Forwarders' Selection" at bounding box center [113, 225] width 131 height 11
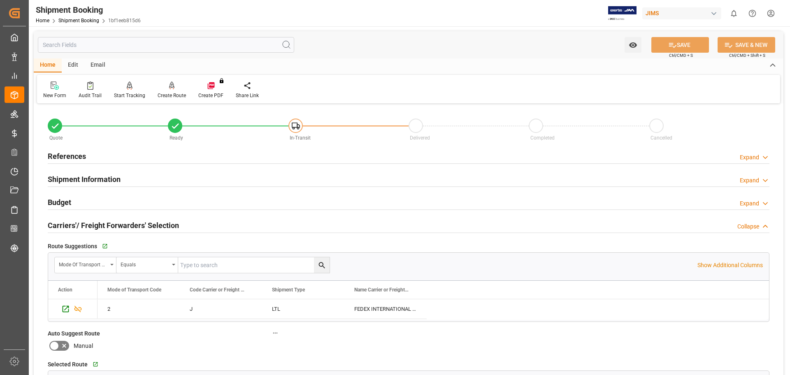
click at [84, 225] on h2 "Carriers'/ Freight Forwarders' Selection" at bounding box center [113, 225] width 131 height 11
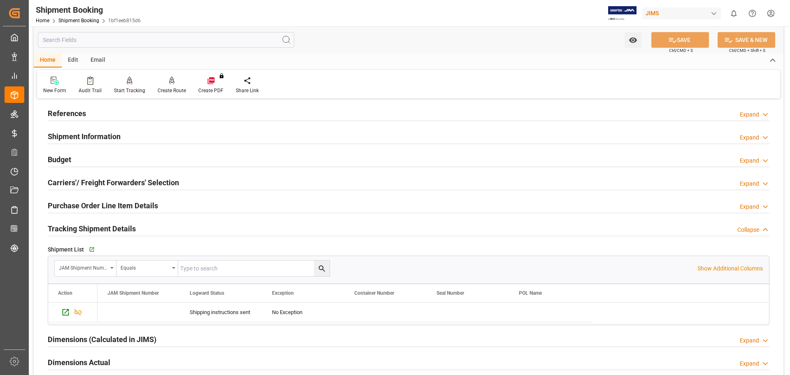
scroll to position [69, 0]
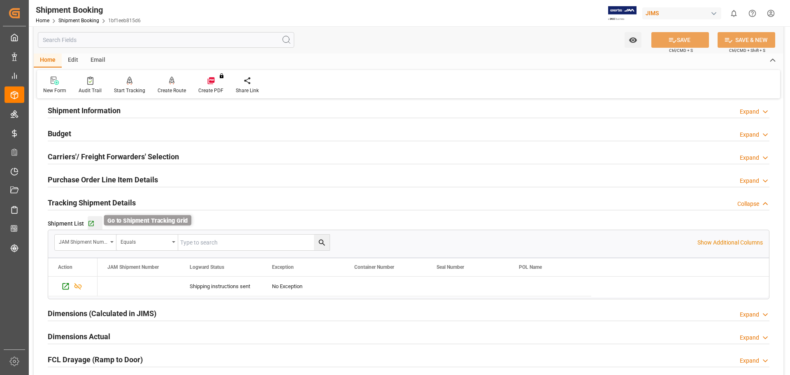
click at [91, 221] on icon "button" at bounding box center [91, 223] width 5 height 5
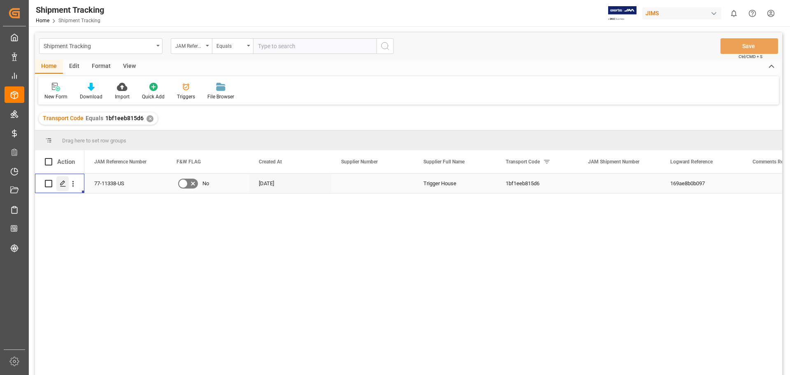
click at [63, 186] on icon "Press SPACE to select this row." at bounding box center [63, 183] width 7 height 7
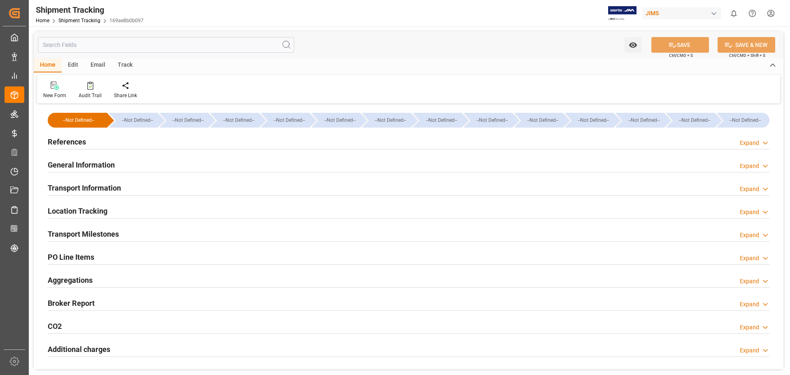
type input "[DATE]"
click at [59, 137] on h2 "References" at bounding box center [67, 141] width 38 height 11
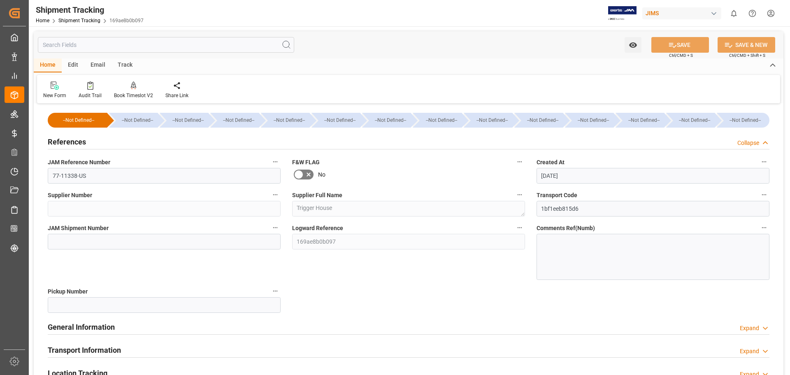
click at [59, 137] on h2 "References" at bounding box center [67, 141] width 38 height 11
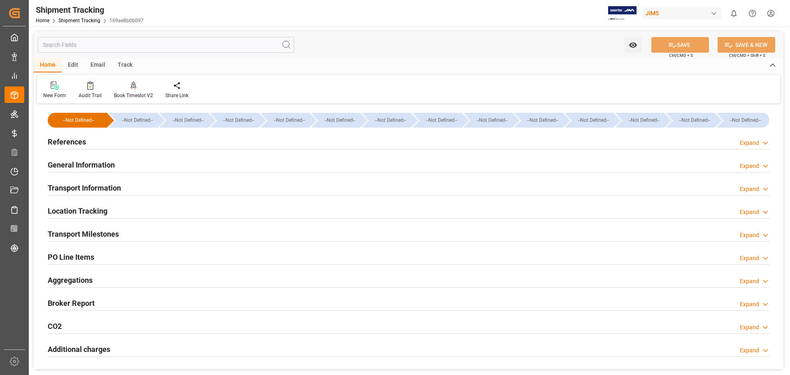
click at [76, 163] on h2 "General Information" at bounding box center [81, 164] width 67 height 11
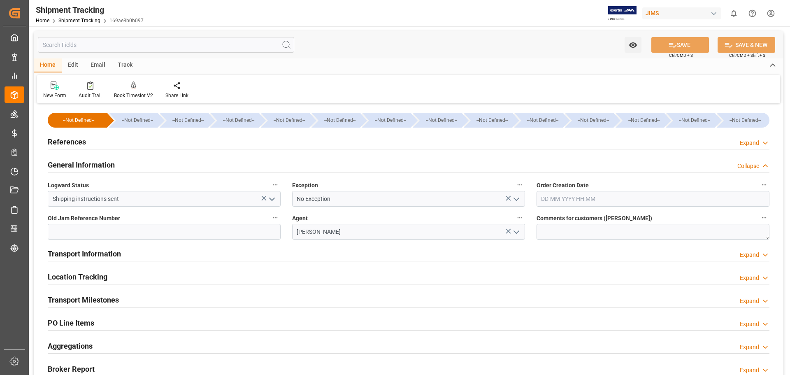
click at [517, 199] on polyline "open menu" at bounding box center [516, 199] width 5 height 2
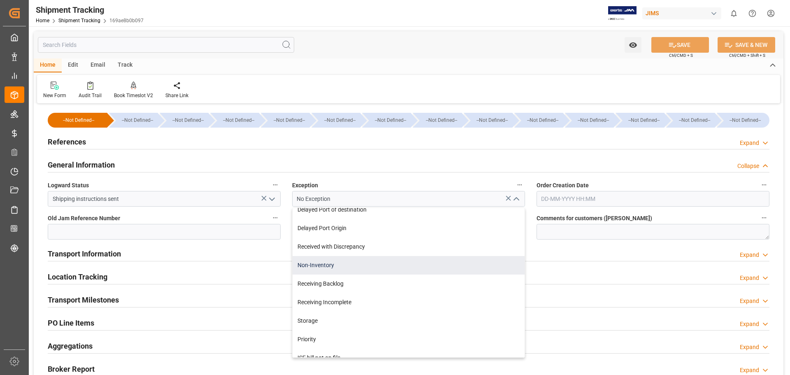
click at [405, 267] on div "Non-Inventory" at bounding box center [409, 265] width 232 height 19
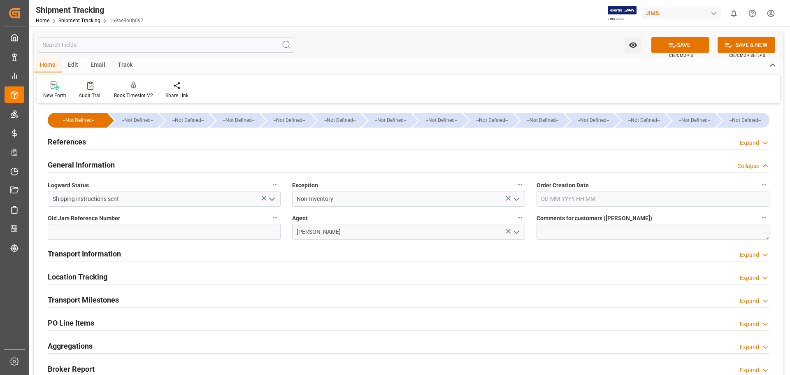
click at [515, 199] on polyline "open menu" at bounding box center [516, 199] width 5 height 2
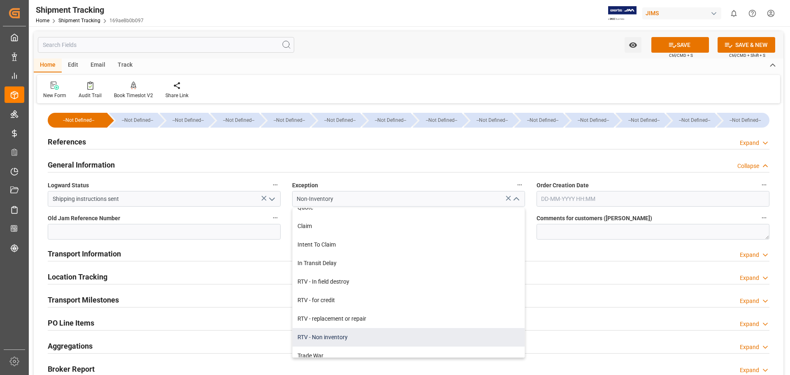
click at [372, 335] on div "RTV - Non inventory" at bounding box center [409, 337] width 232 height 19
type input "RTV - Non inventory"
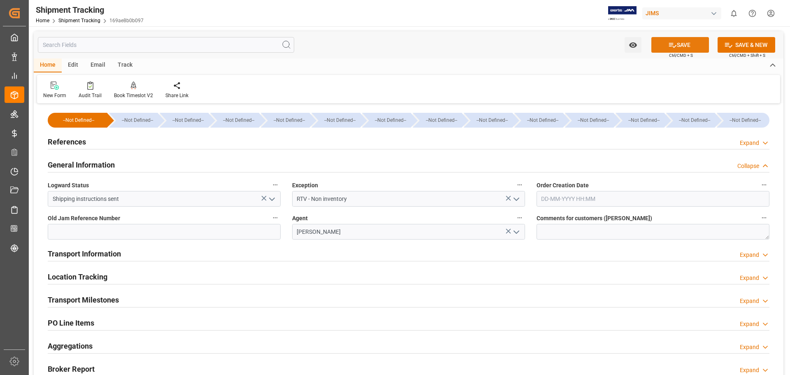
click at [679, 44] on button "SAVE" at bounding box center [681, 45] width 58 height 16
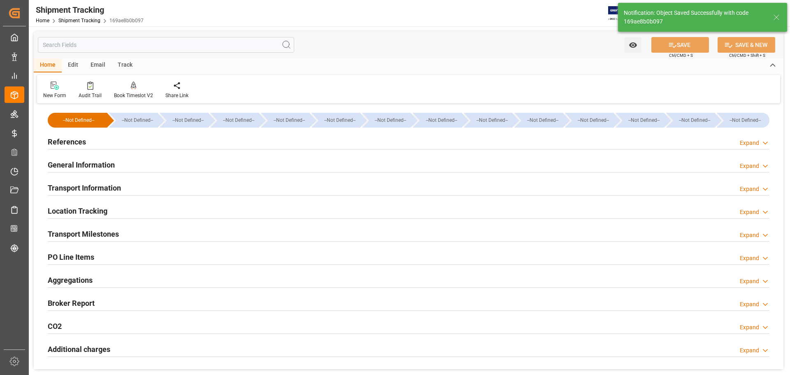
click at [71, 187] on h2 "Transport Information" at bounding box center [84, 187] width 73 height 11
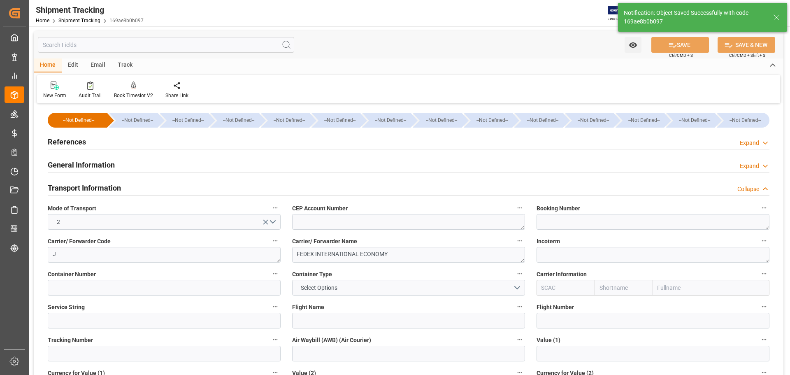
click at [77, 157] on div "General Information" at bounding box center [81, 164] width 67 height 16
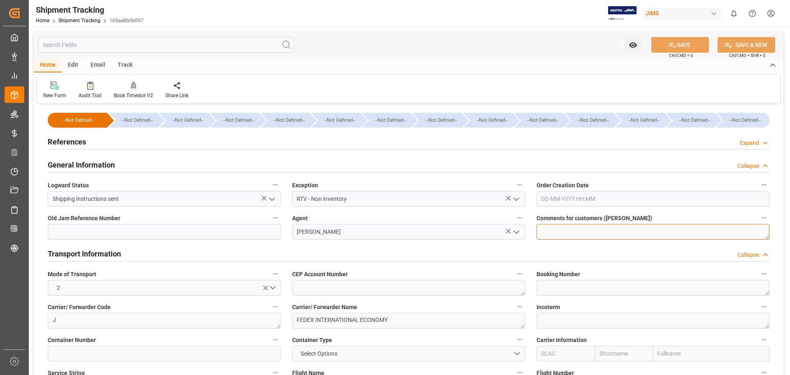
click at [562, 232] on textarea at bounding box center [653, 232] width 233 height 16
type textarea "d"
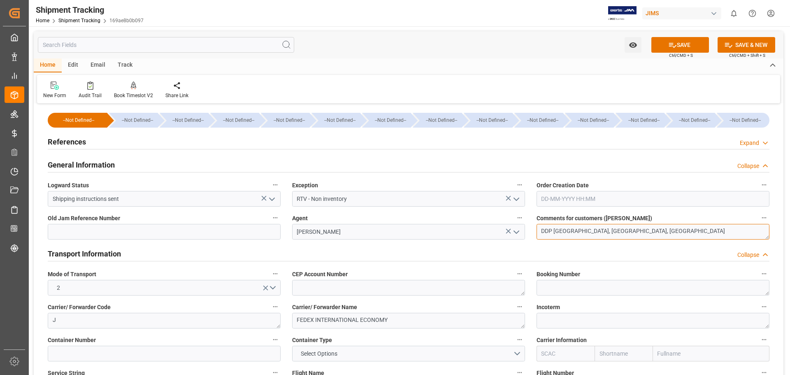
scroll to position [0, 0]
type textarea "DDP Portsmouth, NH, USA"
click at [676, 42] on button "SAVE" at bounding box center [681, 45] width 58 height 16
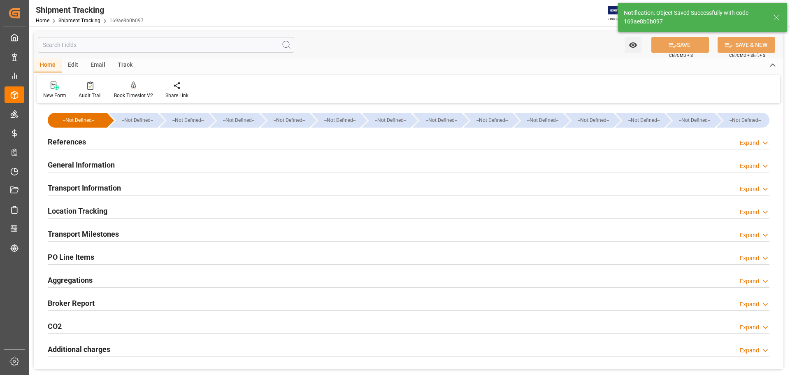
click at [106, 187] on h2 "Transport Information" at bounding box center [84, 187] width 73 height 11
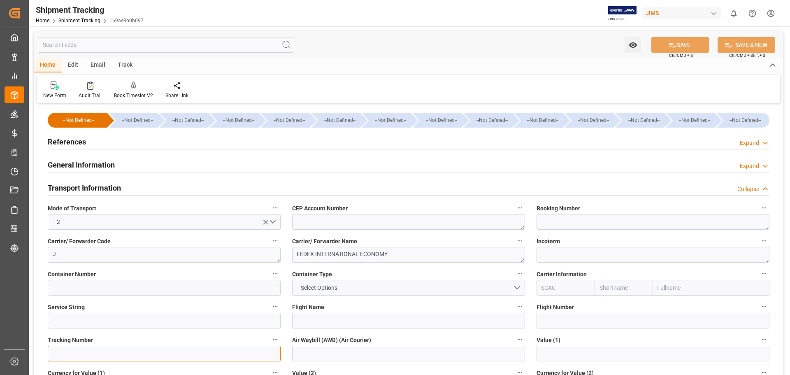
click at [161, 356] on input at bounding box center [164, 354] width 233 height 16
paste input "885073476230"
type input "885073476230"
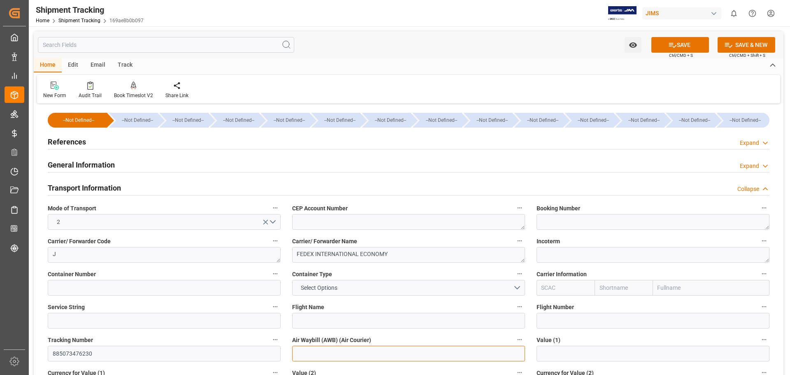
click at [305, 352] on input at bounding box center [408, 354] width 233 height 16
paste input "885073476230"
type input "885073476230"
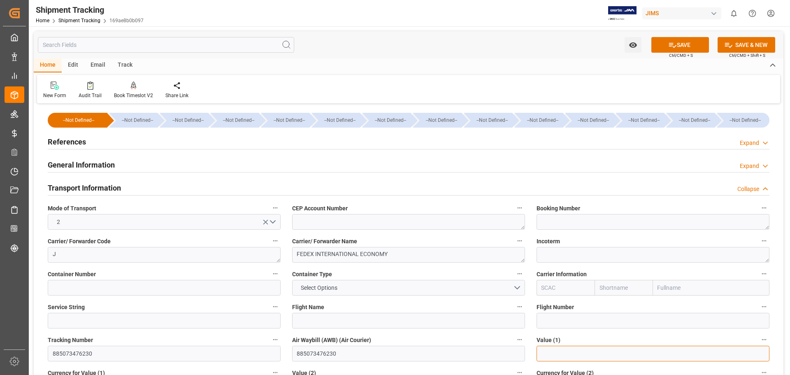
click at [564, 353] on input "text" at bounding box center [653, 354] width 233 height 16
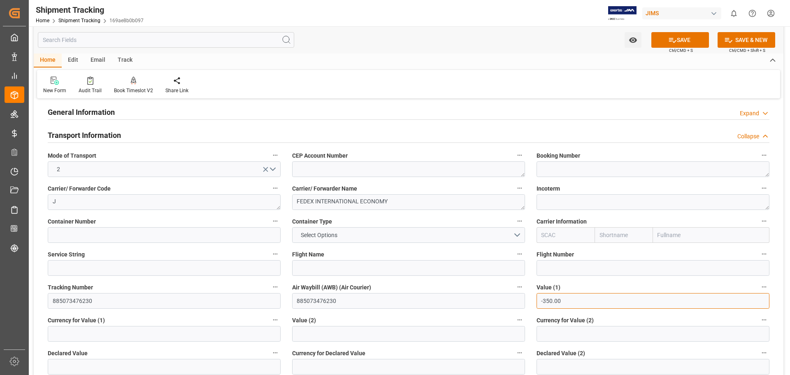
scroll to position [69, 0]
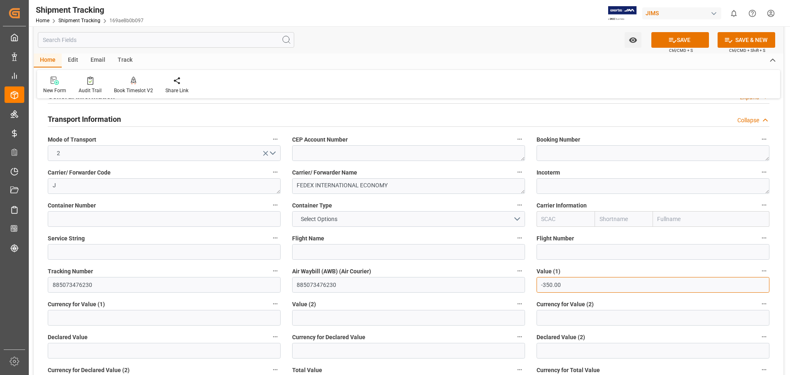
type input "-350.00"
click at [97, 317] on input at bounding box center [164, 318] width 233 height 16
type input "USD"
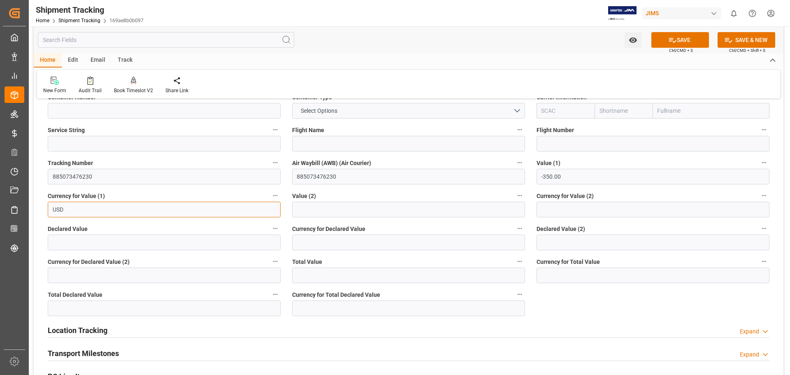
scroll to position [206, 0]
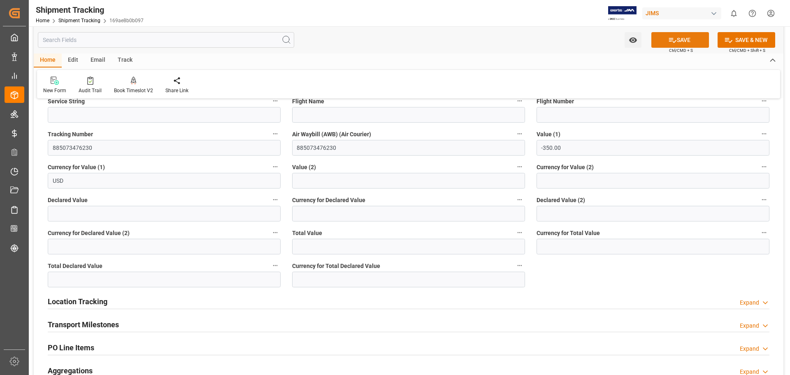
click at [673, 37] on icon at bounding box center [673, 40] width 9 height 9
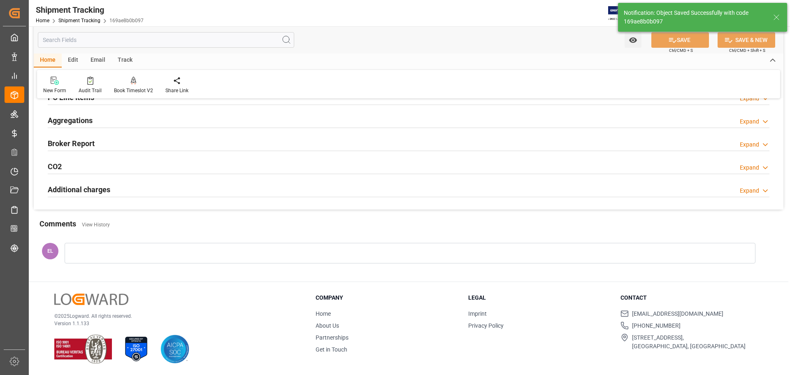
scroll to position [0, 0]
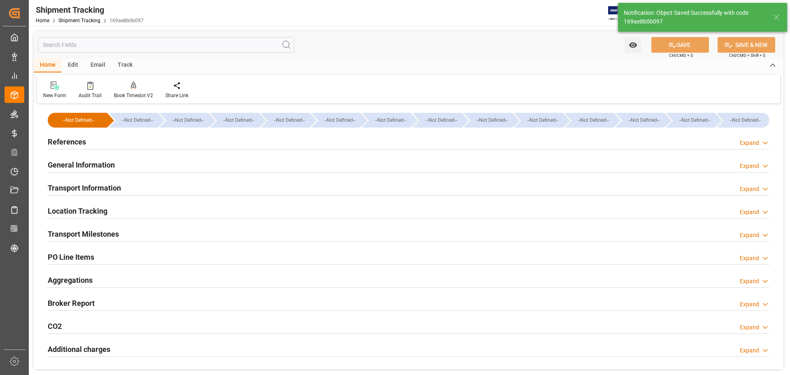
click at [63, 231] on h2 "Transport Milestones" at bounding box center [83, 233] width 71 height 11
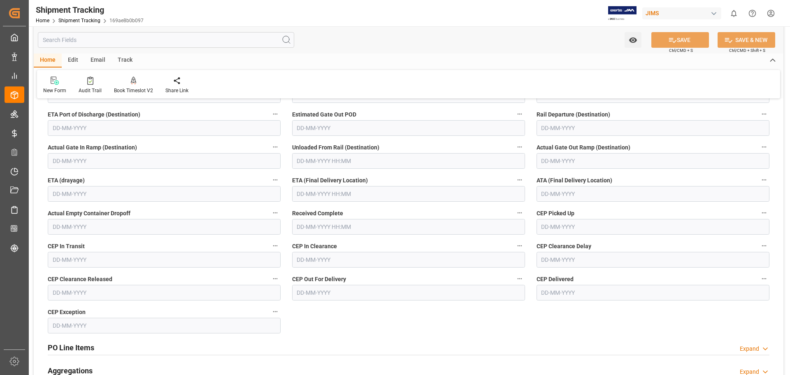
scroll to position [137, 0]
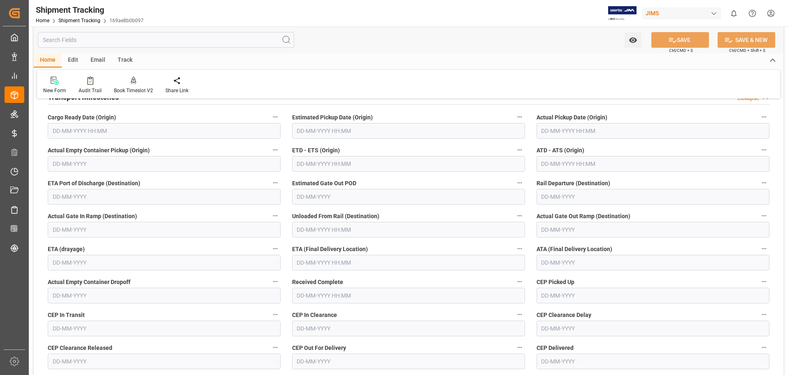
click at [69, 133] on input "text" at bounding box center [164, 131] width 233 height 16
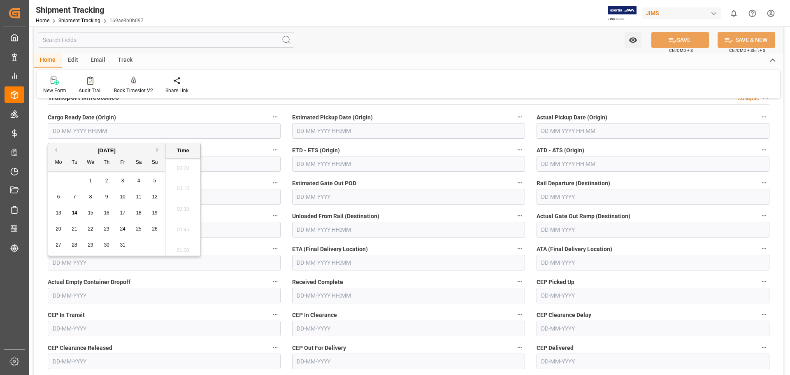
scroll to position [806, 0]
click at [80, 199] on div "6 7 8 9 10 11 12" at bounding box center [107, 197] width 112 height 16
click at [91, 196] on span "8" at bounding box center [90, 197] width 3 height 6
type input "08-10-2025 00:00"
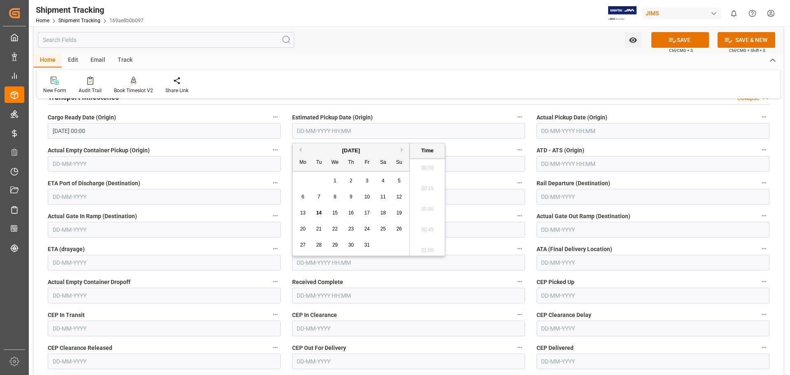
click at [315, 126] on input "text" at bounding box center [408, 131] width 233 height 16
click at [310, 184] on div "29 30 1 2 3 4 5" at bounding box center [351, 181] width 112 height 16
drag, startPoint x: 367, startPoint y: 199, endPoint x: 413, endPoint y: 216, distance: 49.5
click at [367, 199] on span "10" at bounding box center [366, 197] width 5 height 6
type input "10-10-2025 00:00"
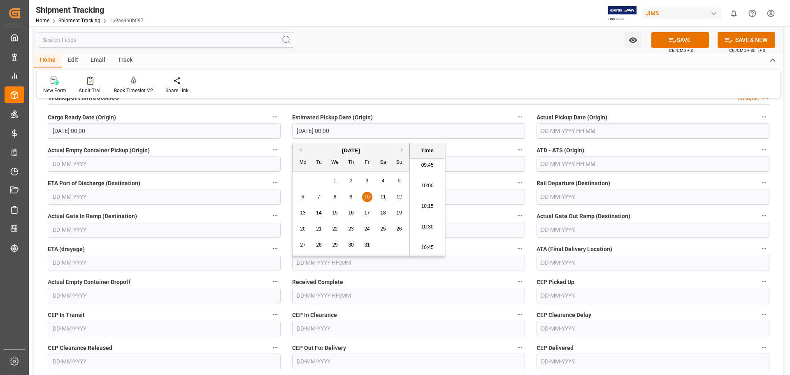
click at [558, 132] on input "text" at bounding box center [653, 131] width 233 height 16
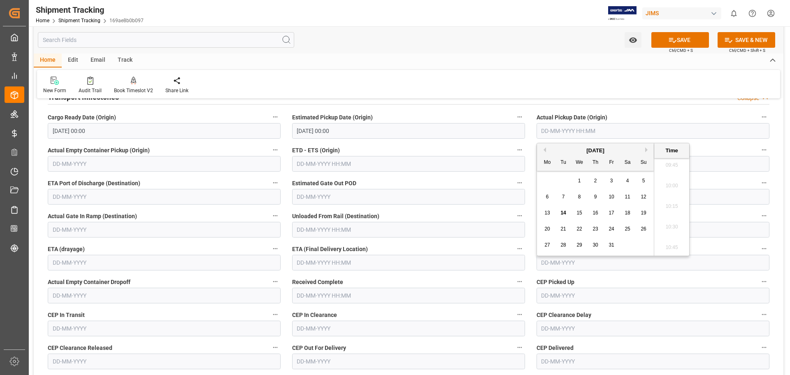
click at [565, 182] on div "29 30 1 2 3 4 5" at bounding box center [596, 181] width 112 height 16
click at [614, 198] on span "10" at bounding box center [611, 197] width 5 height 6
type input "10-10-2025 00:00"
click at [306, 261] on input "text" at bounding box center [408, 263] width 233 height 16
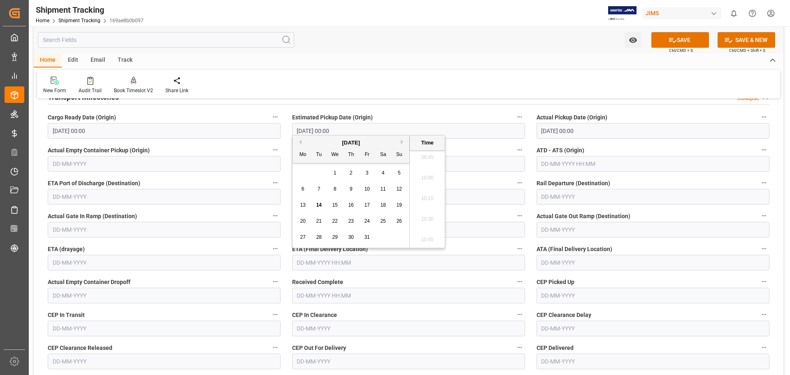
click at [302, 205] on span "13" at bounding box center [302, 205] width 5 height 6
type input "13-10-2025 00:00"
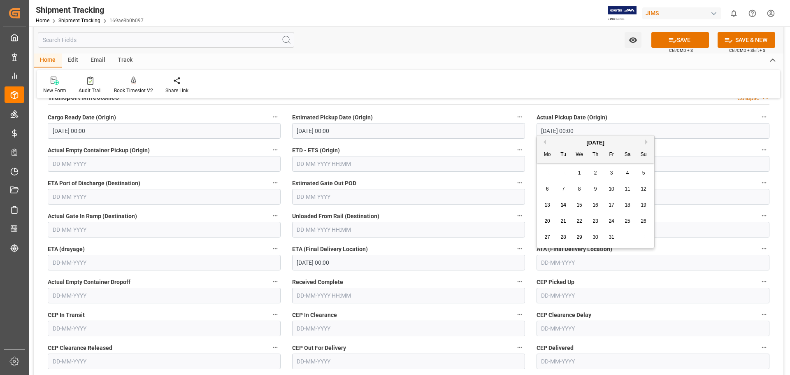
click at [545, 262] on input "text" at bounding box center [653, 263] width 233 height 16
click at [546, 207] on span "13" at bounding box center [547, 205] width 5 height 6
type input "13-10-2025"
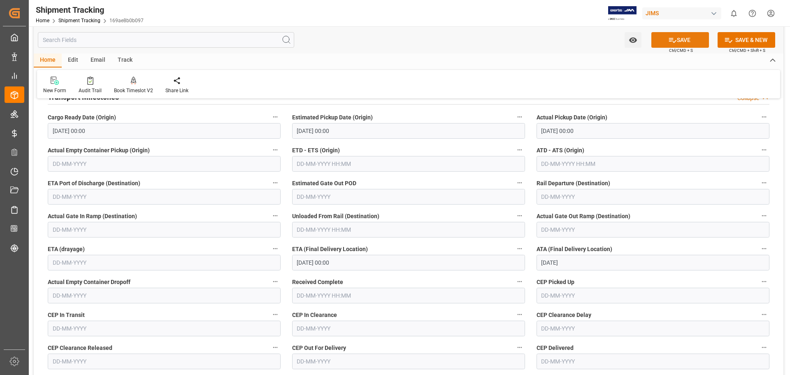
click at [685, 43] on button "SAVE" at bounding box center [681, 40] width 58 height 16
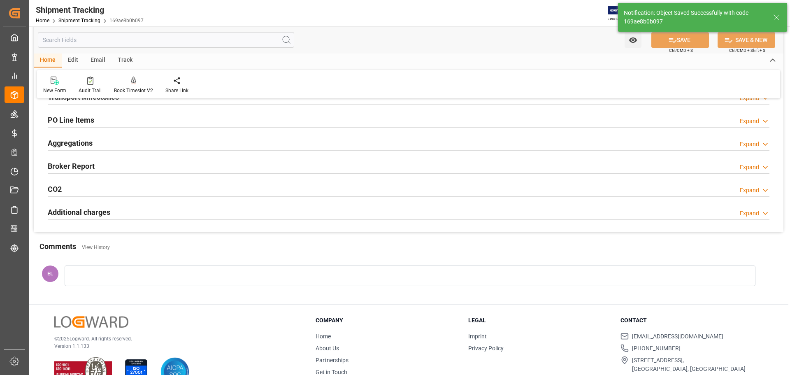
scroll to position [0, 0]
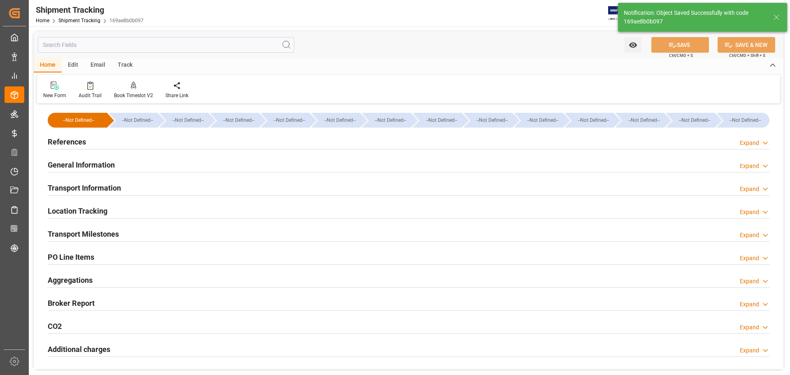
click at [63, 140] on h2 "References" at bounding box center [67, 141] width 38 height 11
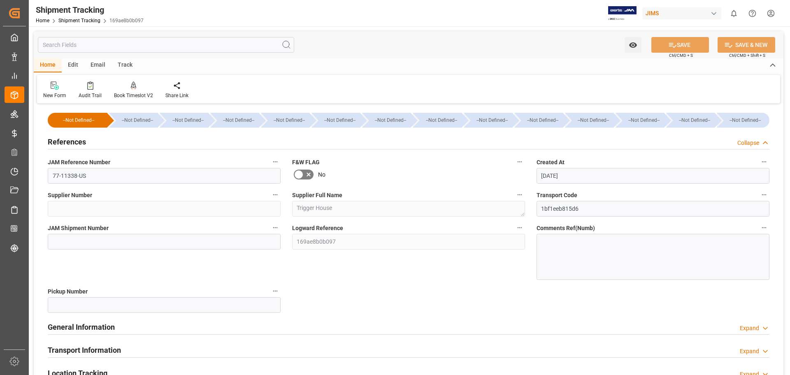
click at [63, 140] on h2 "References" at bounding box center [67, 141] width 38 height 11
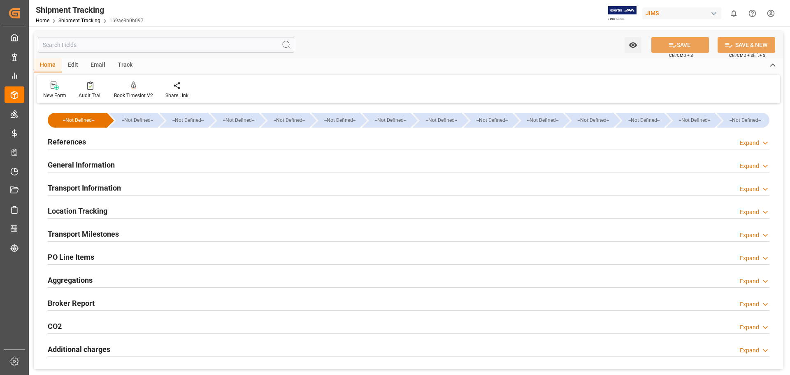
click at [71, 163] on h2 "General Information" at bounding box center [81, 164] width 67 height 11
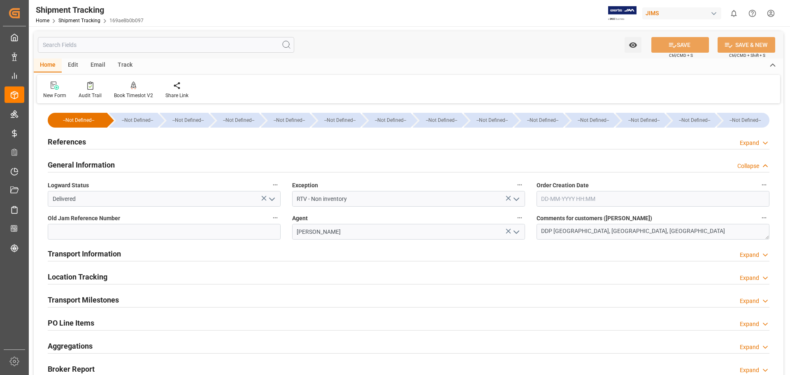
click at [71, 163] on h2 "General Information" at bounding box center [81, 164] width 67 height 11
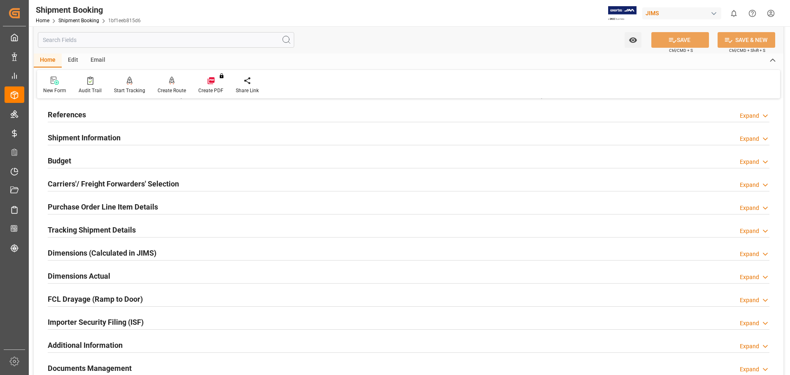
scroll to position [137, 0]
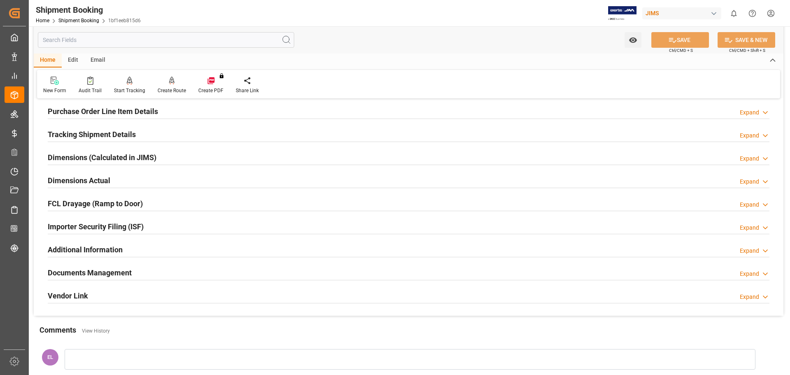
click at [124, 273] on h2 "Documents Management" at bounding box center [90, 272] width 84 height 11
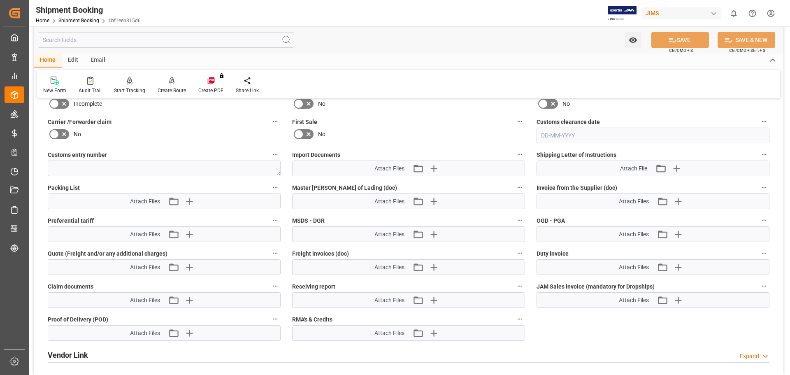
scroll to position [412, 0]
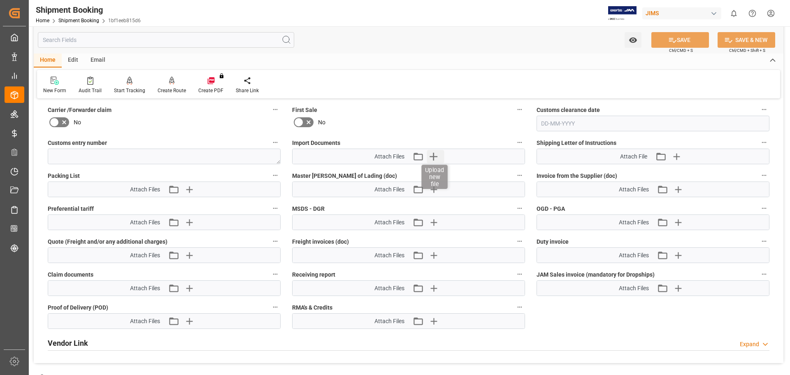
click at [433, 152] on icon "button" at bounding box center [433, 156] width 13 height 13
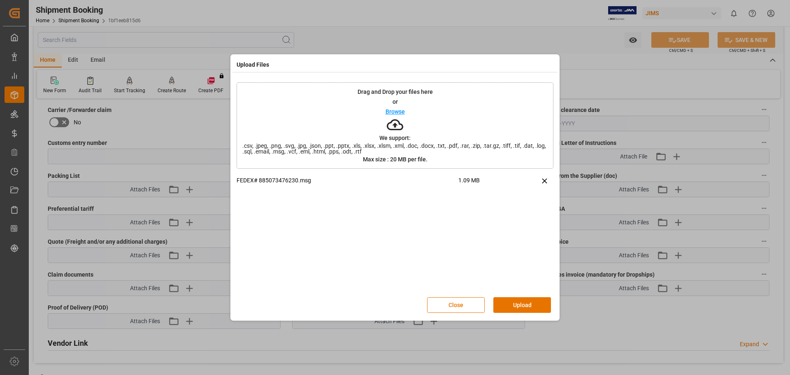
click at [512, 303] on button "Upload" at bounding box center [523, 305] width 58 height 16
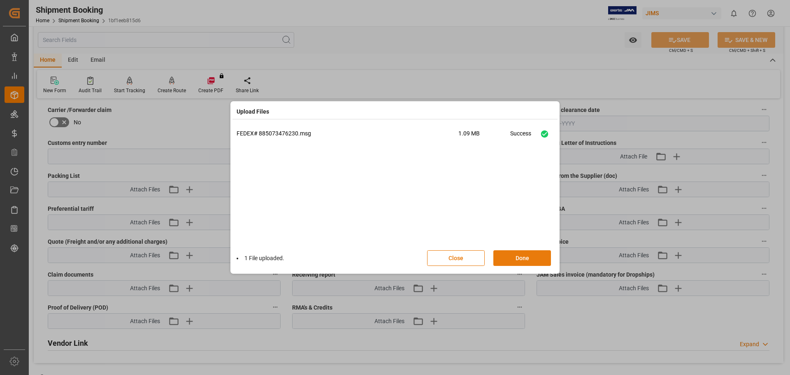
click at [515, 256] on button "Done" at bounding box center [523, 258] width 58 height 16
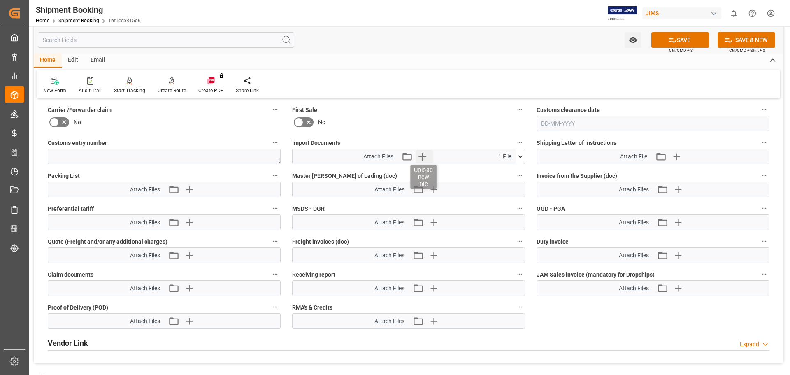
click at [425, 156] on icon "button" at bounding box center [422, 156] width 13 height 13
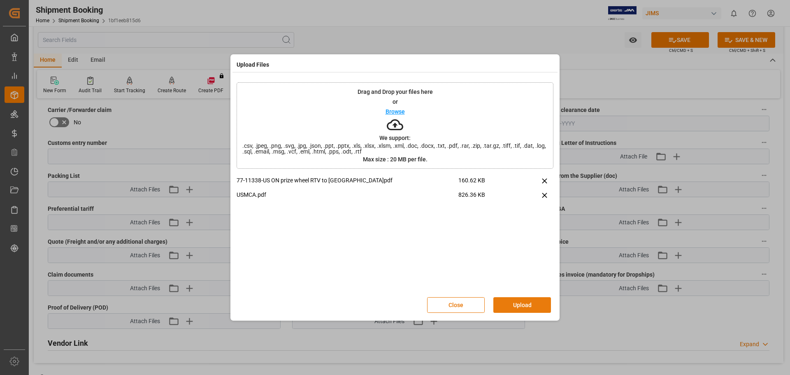
click at [523, 304] on button "Upload" at bounding box center [523, 305] width 58 height 16
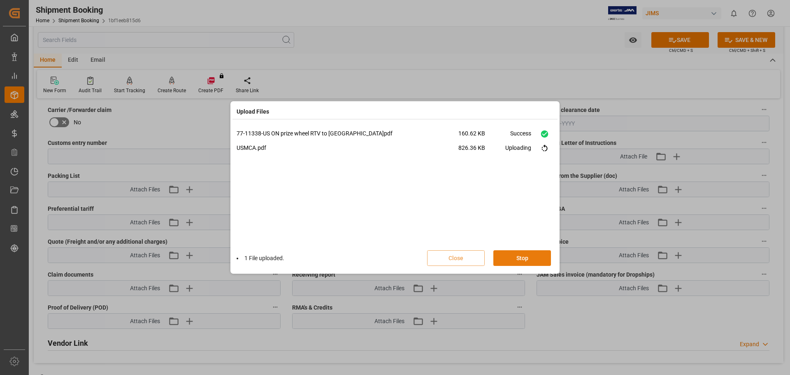
click at [520, 259] on button "Stop" at bounding box center [523, 258] width 58 height 16
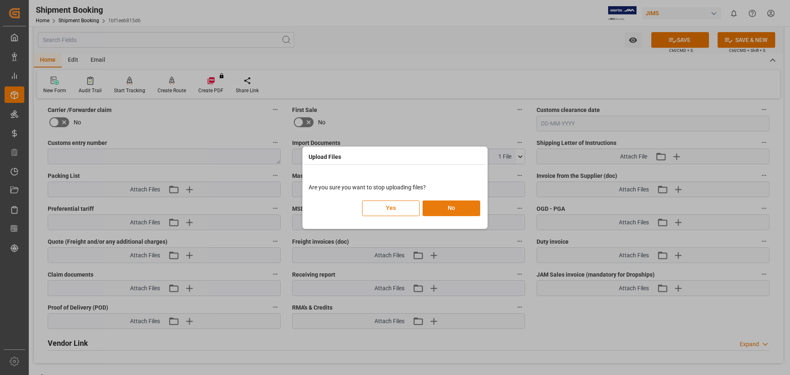
click at [443, 208] on button "No" at bounding box center [452, 208] width 58 height 16
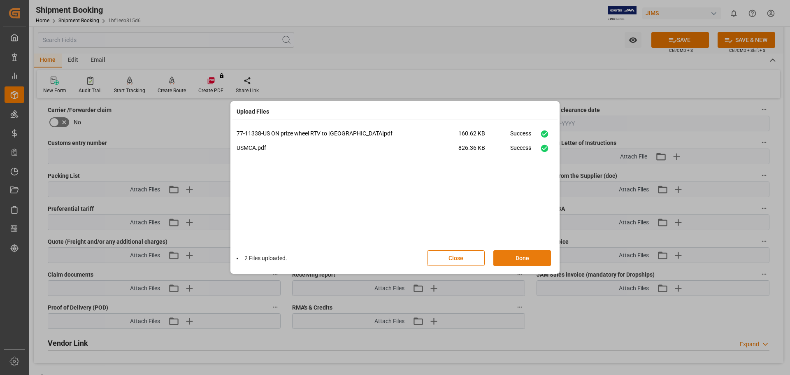
click at [505, 256] on button "Done" at bounding box center [523, 258] width 58 height 16
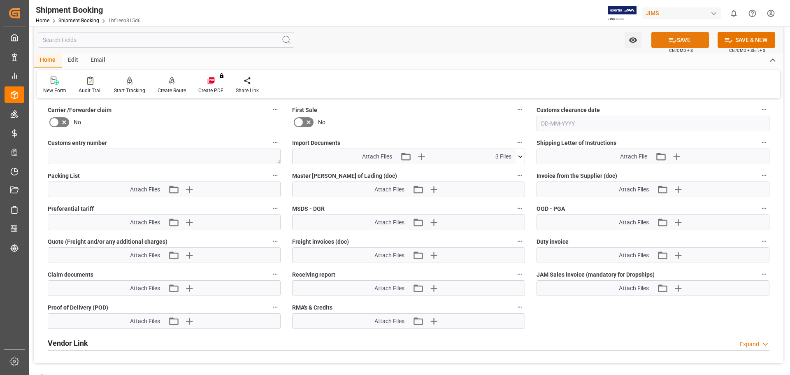
click at [680, 41] on button "SAVE" at bounding box center [681, 40] width 58 height 16
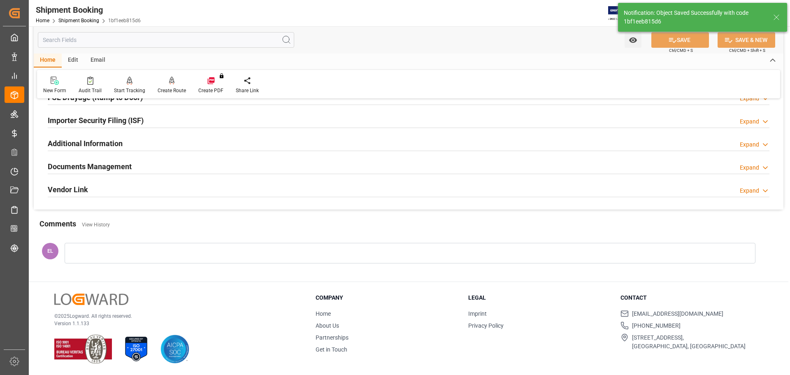
scroll to position [90, 0]
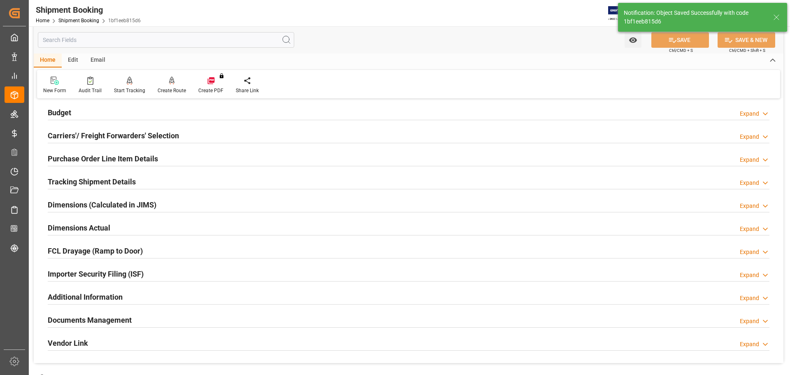
drag, startPoint x: 72, startPoint y: 318, endPoint x: 130, endPoint y: 318, distance: 58.0
click at [72, 318] on h2 "Documents Management" at bounding box center [90, 320] width 84 height 11
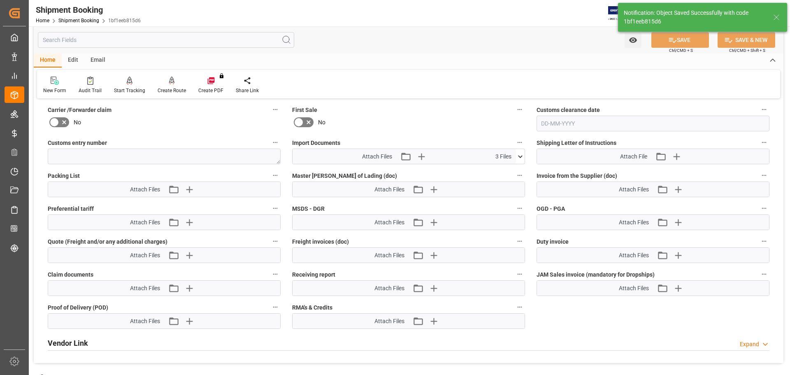
scroll to position [565, 0]
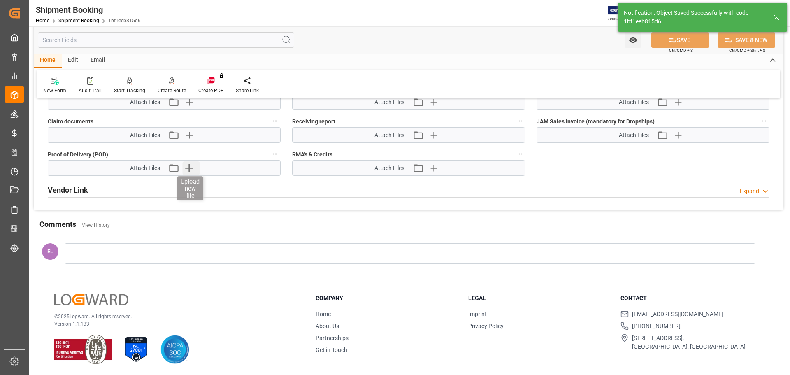
click at [190, 168] on icon "button" at bounding box center [188, 167] width 13 height 13
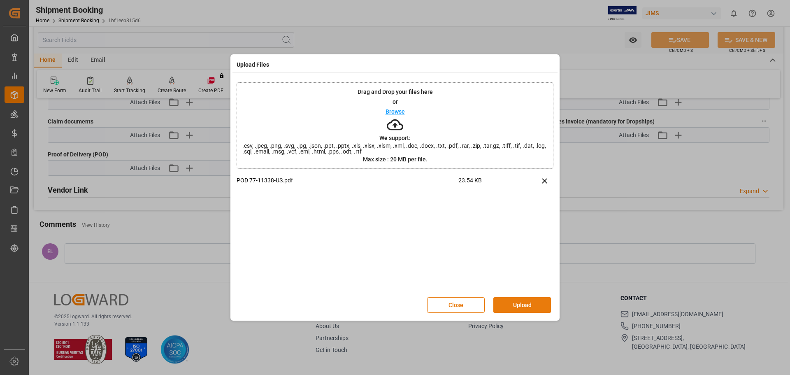
click at [522, 302] on button "Upload" at bounding box center [523, 305] width 58 height 16
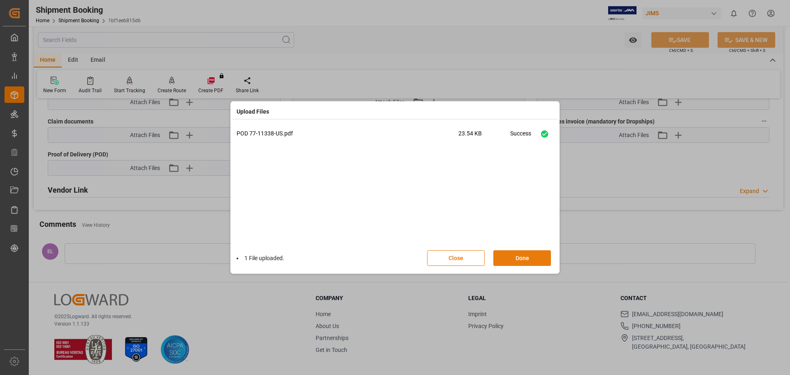
click at [519, 258] on button "Done" at bounding box center [523, 258] width 58 height 16
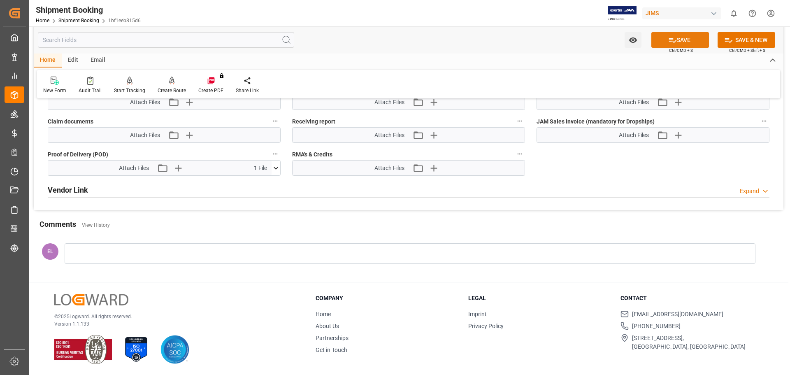
click at [679, 39] on button "SAVE" at bounding box center [681, 40] width 58 height 16
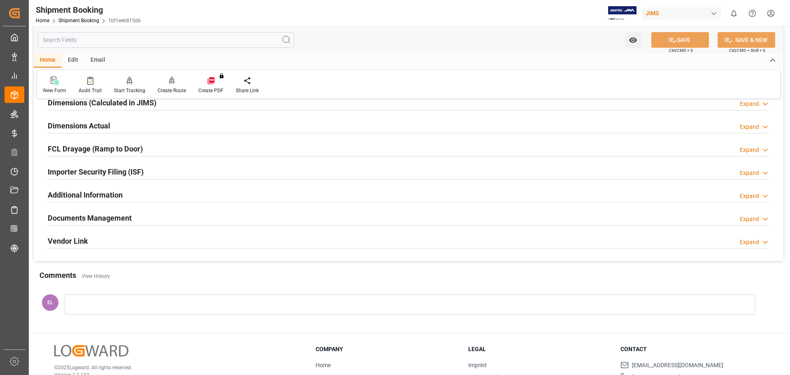
scroll to position [174, 0]
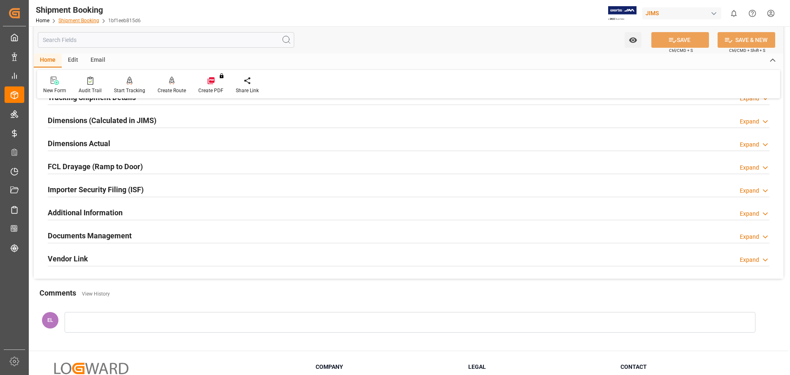
click at [79, 21] on link "Shipment Booking" at bounding box center [78, 21] width 41 height 6
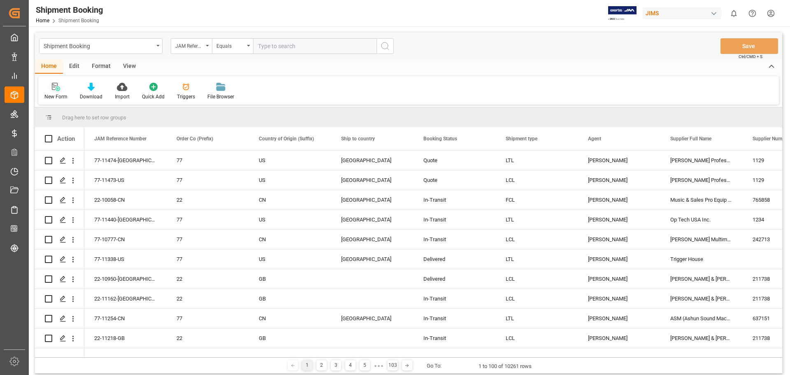
click at [56, 89] on icon at bounding box center [56, 87] width 8 height 8
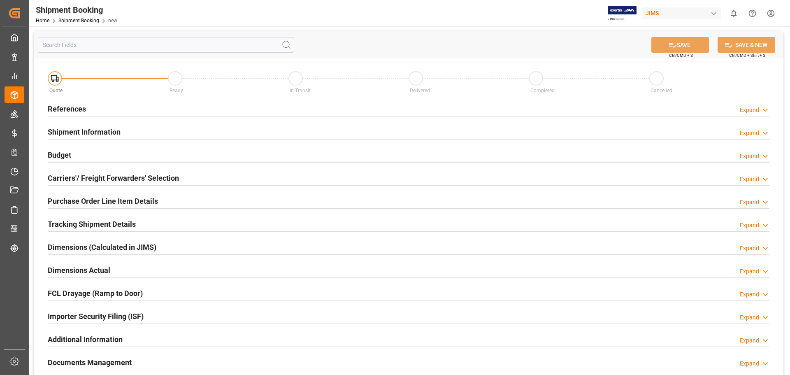
click at [70, 109] on h2 "References" at bounding box center [67, 108] width 38 height 11
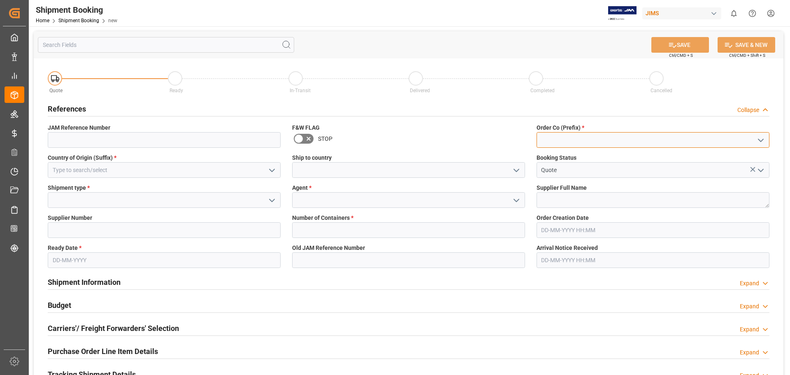
click at [564, 142] on input at bounding box center [653, 140] width 233 height 16
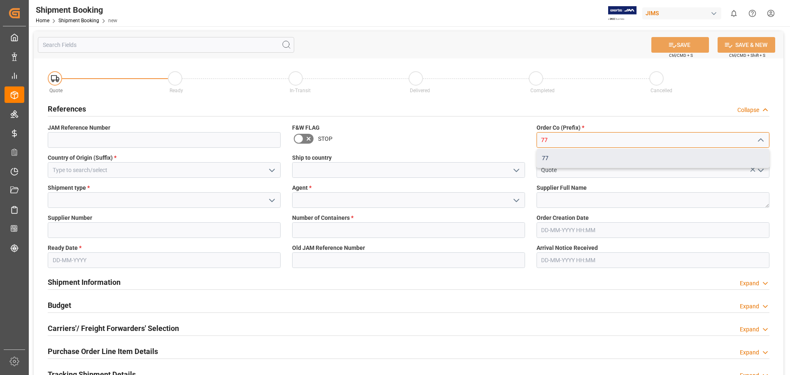
click at [558, 158] on div "77" at bounding box center [653, 158] width 232 height 19
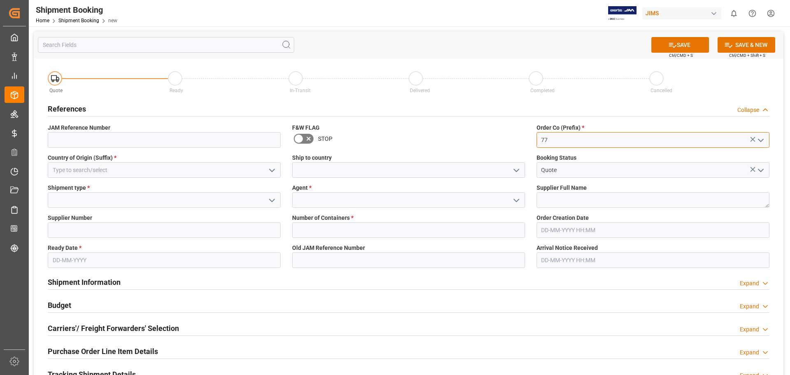
type input "77"
click at [68, 166] on input at bounding box center [164, 170] width 233 height 16
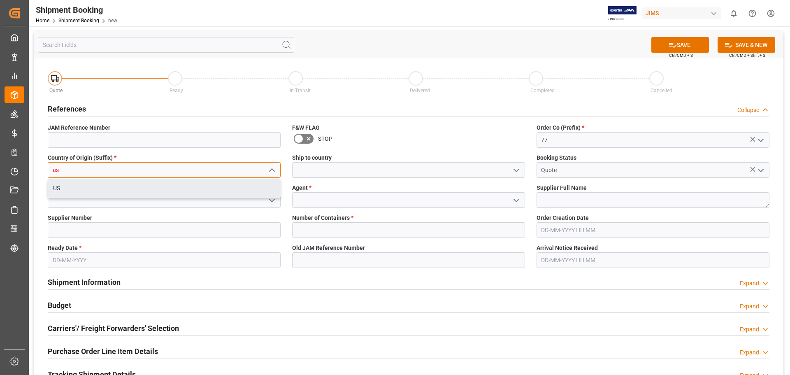
click at [77, 189] on div "US" at bounding box center [164, 188] width 232 height 19
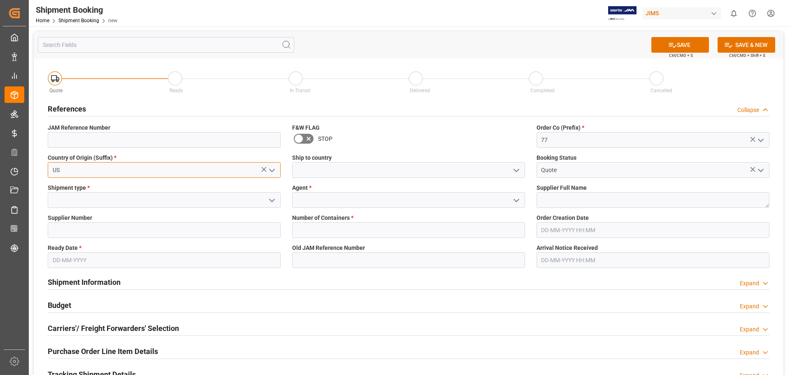
type input "US"
click at [317, 165] on input at bounding box center [408, 170] width 233 height 16
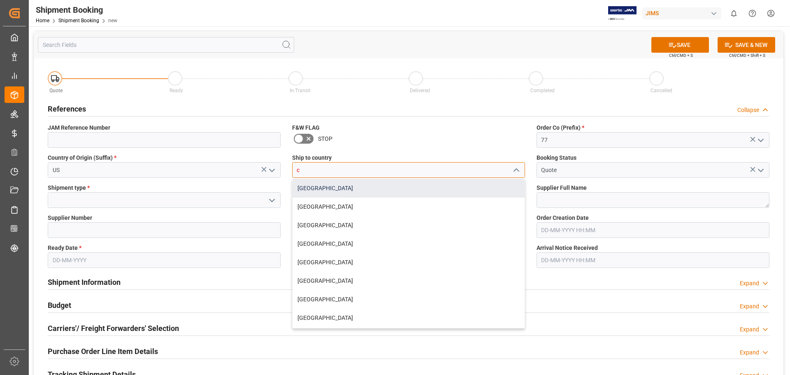
click at [326, 188] on div "[GEOGRAPHIC_DATA]" at bounding box center [409, 188] width 232 height 19
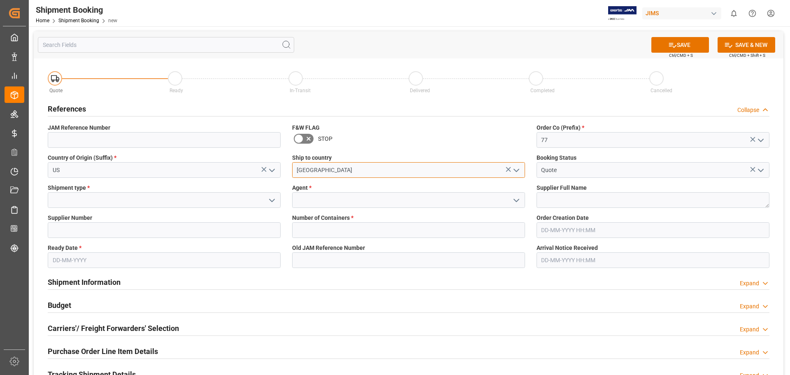
type input "[GEOGRAPHIC_DATA]"
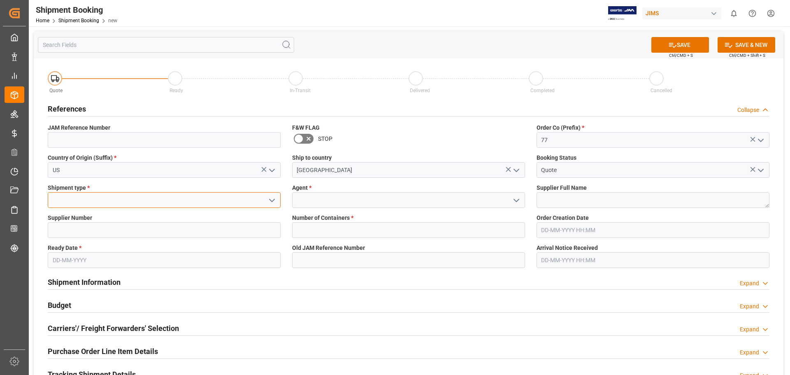
click at [79, 202] on input at bounding box center [164, 200] width 233 height 16
click at [269, 197] on icon "open menu" at bounding box center [272, 201] width 10 height 10
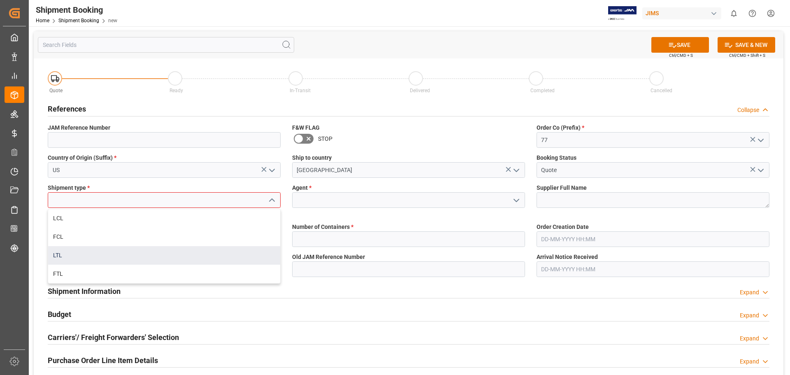
click at [191, 257] on div "LTL" at bounding box center [164, 255] width 232 height 19
type input "LTL"
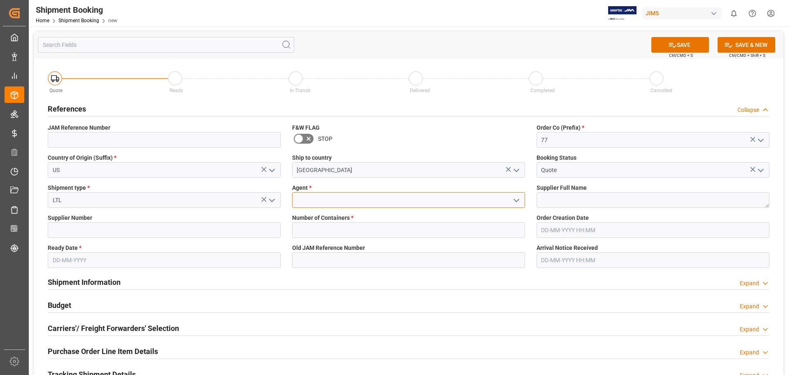
click at [326, 201] on input at bounding box center [408, 200] width 233 height 16
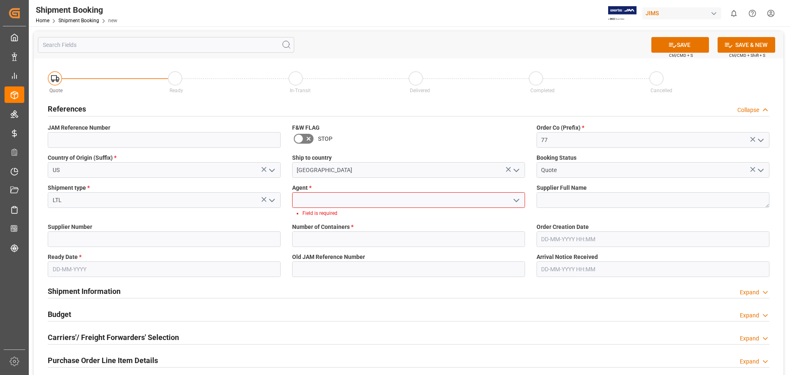
click at [514, 198] on icon "open menu" at bounding box center [517, 201] width 10 height 10
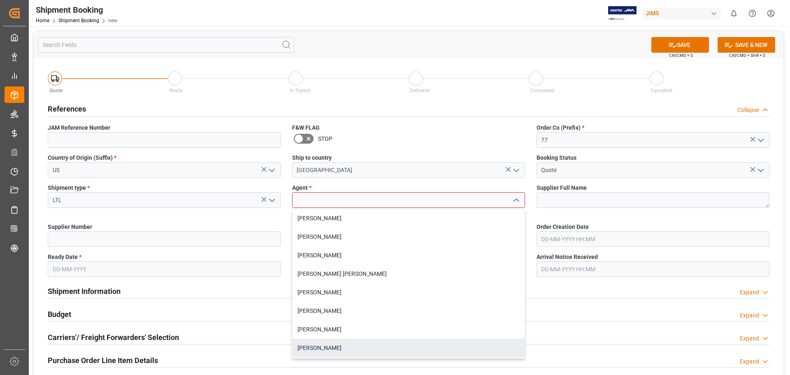
click at [398, 343] on div "[PERSON_NAME]" at bounding box center [409, 348] width 232 height 19
type input "[PERSON_NAME]"
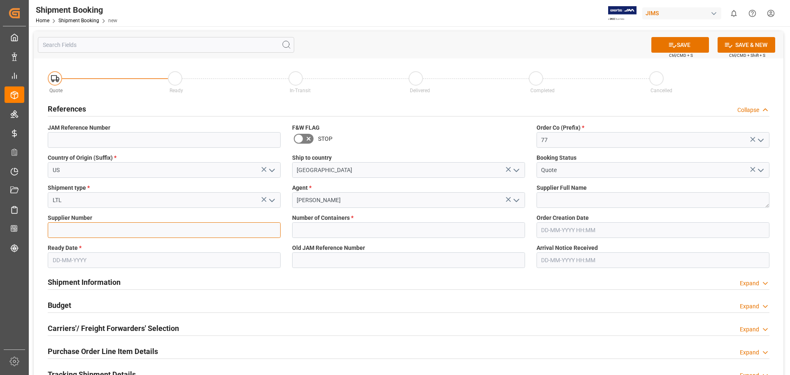
click at [72, 233] on input at bounding box center [164, 230] width 233 height 16
type input "1129"
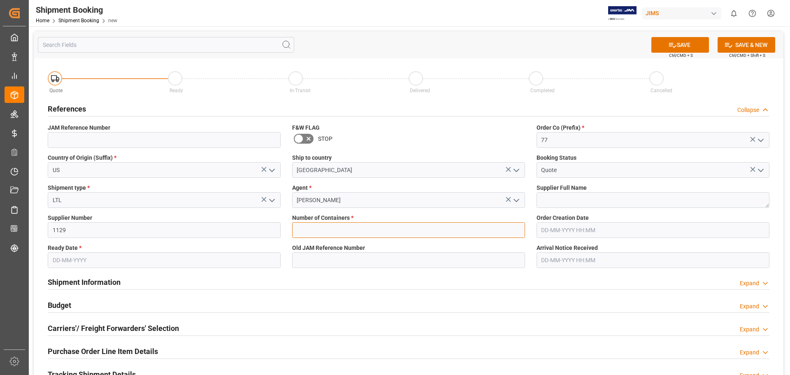
click at [326, 227] on input "text" at bounding box center [408, 230] width 233 height 16
type input "0"
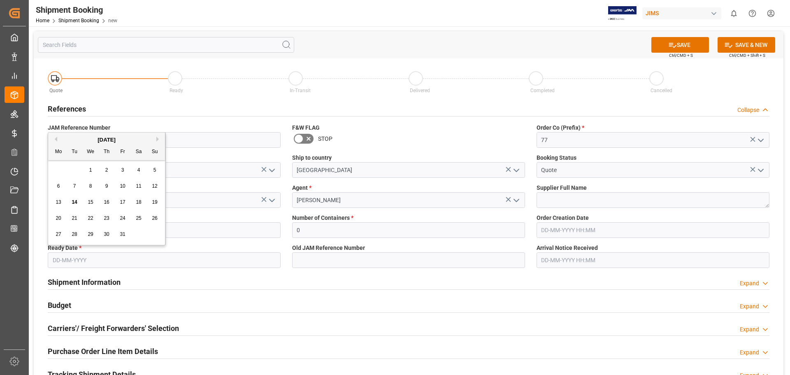
click at [60, 262] on input "text" at bounding box center [164, 260] width 233 height 16
click at [107, 236] on span "30" at bounding box center [106, 234] width 5 height 6
type input "[DATE]"
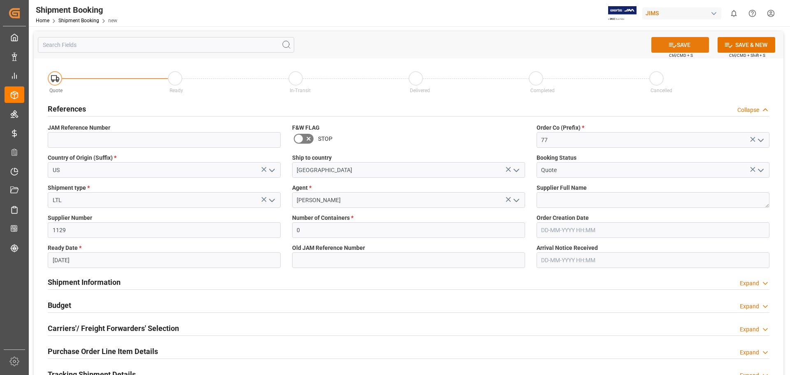
click at [678, 50] on button "SAVE" at bounding box center [681, 45] width 58 height 16
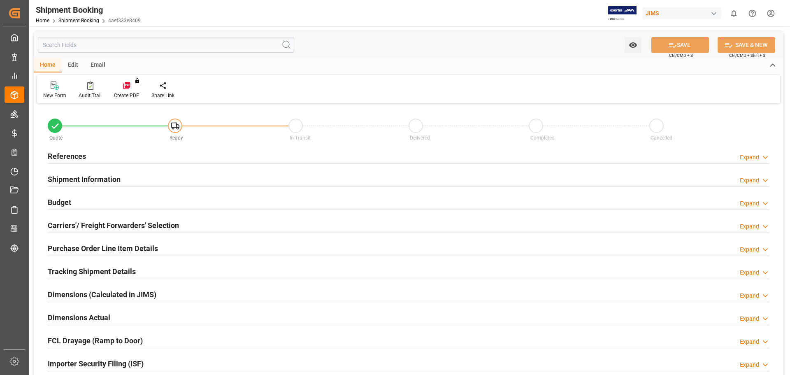
type input "0"
type input "[DATE]"
click at [65, 157] on h2 "References" at bounding box center [67, 156] width 38 height 11
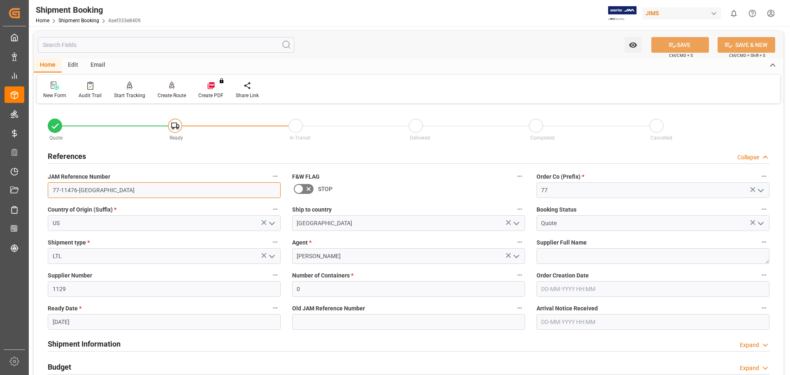
drag, startPoint x: 93, startPoint y: 191, endPoint x: -2, endPoint y: 187, distance: 96.0
click at [0, 187] on html "Created by potrace 1.15, written by [PERSON_NAME] [DATE]-[DATE] Created by potr…" at bounding box center [395, 187] width 790 height 375
click at [380, 68] on div "Home Edit Email" at bounding box center [409, 65] width 750 height 14
